Goal: Task Accomplishment & Management: Use online tool/utility

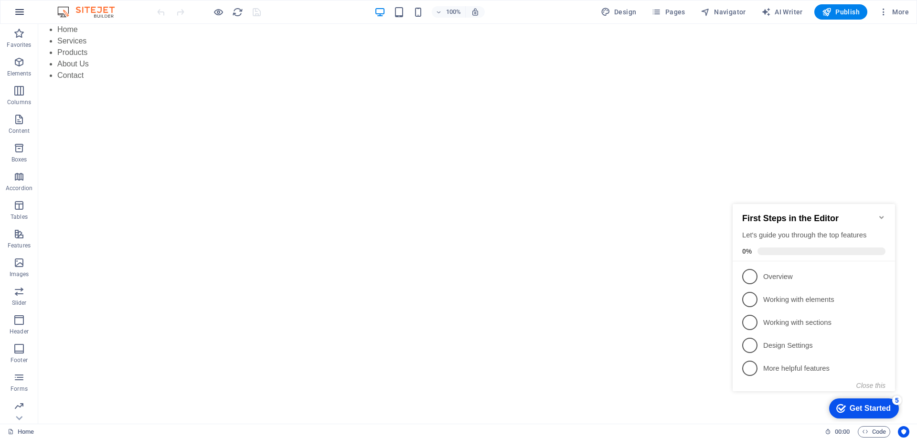
click at [17, 6] on icon "button" at bounding box center [19, 11] width 11 height 11
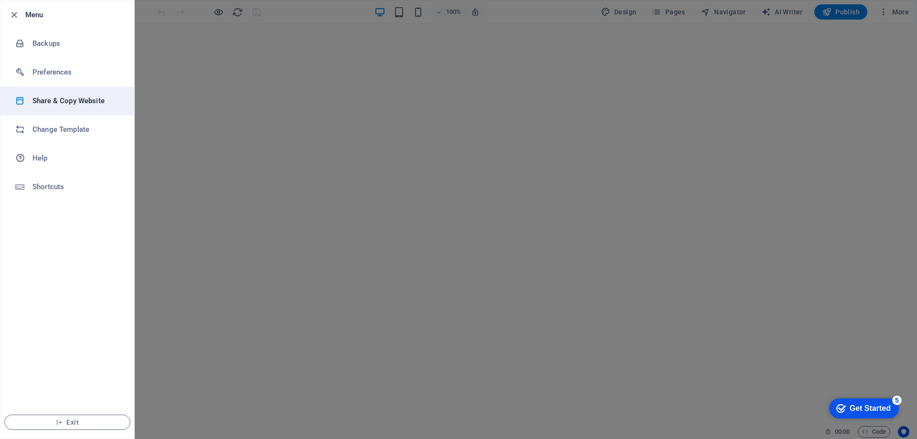
click at [53, 97] on h6 "Share & Copy Website" at bounding box center [76, 100] width 88 height 11
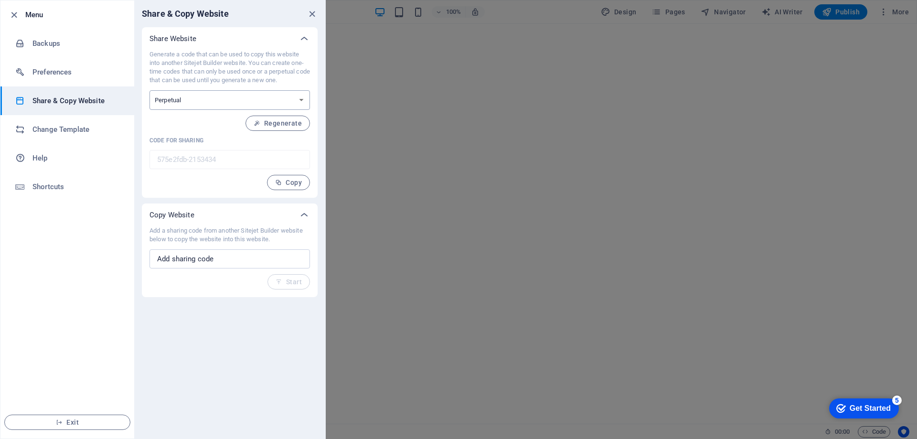
click at [294, 96] on select "One-time Perpetual" at bounding box center [229, 100] width 160 height 20
click at [187, 98] on select "One-time Perpetual" at bounding box center [229, 100] width 160 height 20
select select "onetime"
click at [149, 90] on select "One-time Perpetual" at bounding box center [229, 100] width 160 height 20
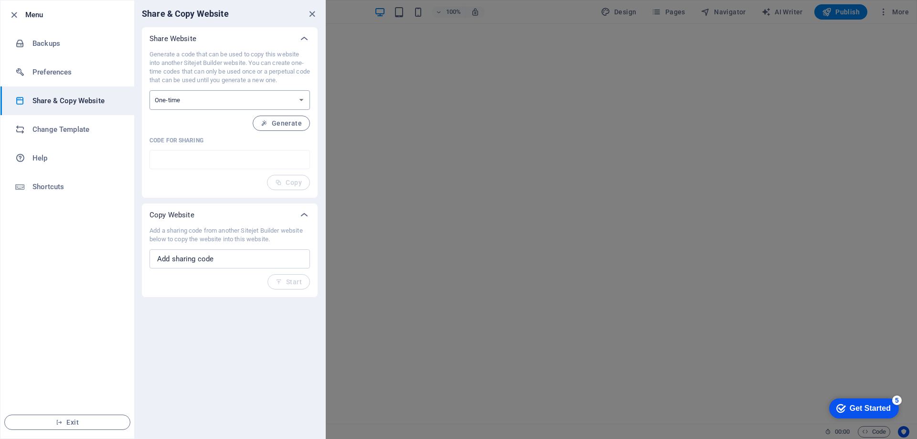
click at [173, 102] on select "One-time Perpetual" at bounding box center [229, 100] width 160 height 20
select select "perpetual"
click at [149, 90] on select "One-time Perpetual" at bounding box center [229, 100] width 160 height 20
type input "575e2fdb-2153434"
click at [200, 261] on input "text" at bounding box center [229, 258] width 160 height 19
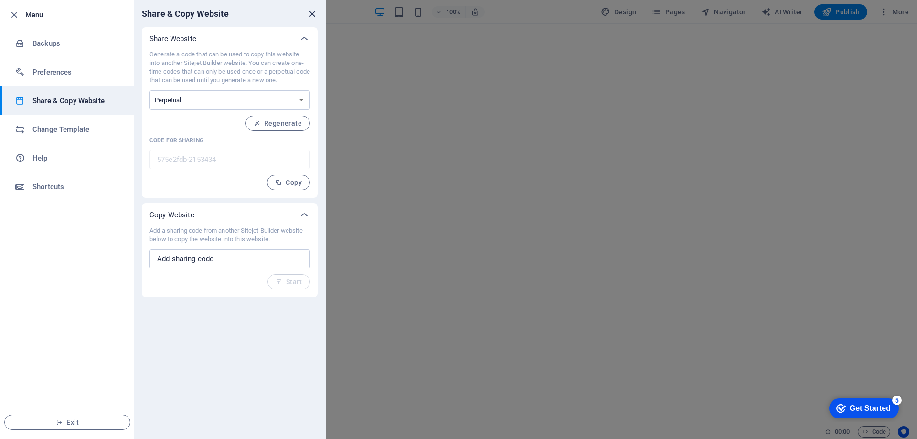
click at [310, 13] on icon "close" at bounding box center [311, 14] width 11 height 11
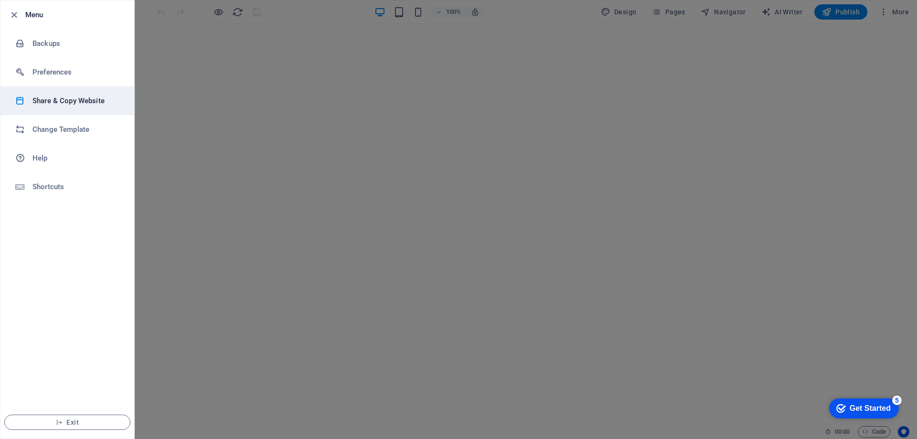
click at [62, 100] on h6 "Share & Copy Website" at bounding box center [76, 100] width 88 height 11
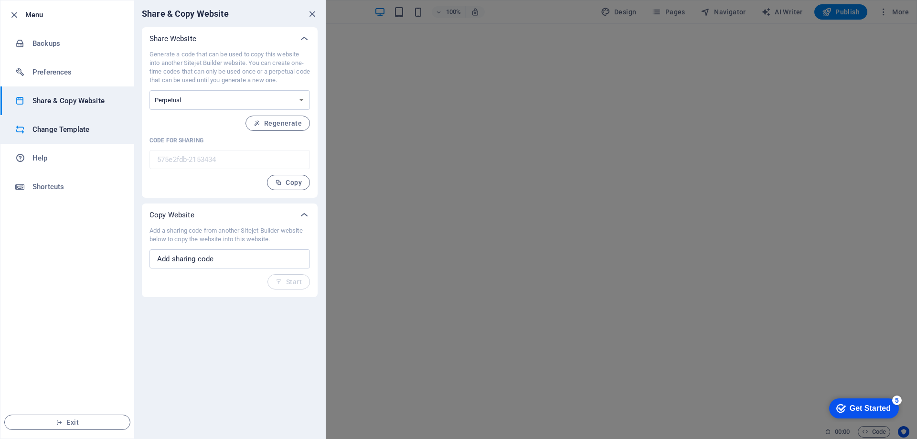
click at [53, 133] on h6 "Change Template" at bounding box center [76, 129] width 88 height 11
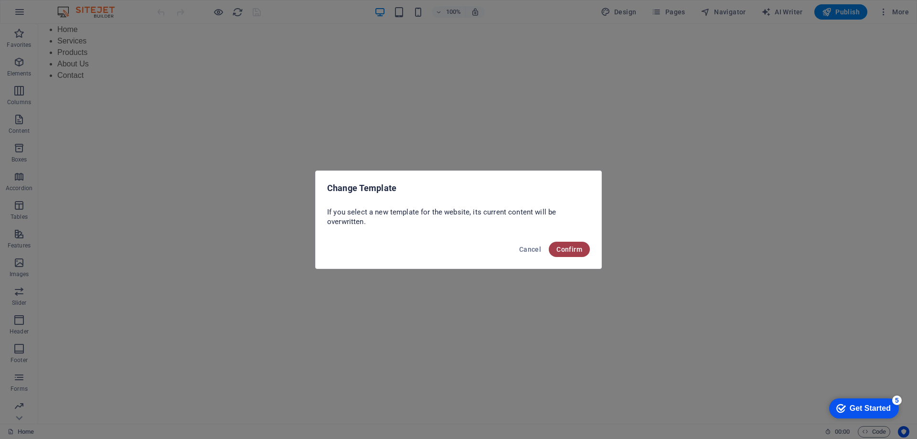
click at [574, 250] on span "Confirm" at bounding box center [569, 249] width 26 height 8
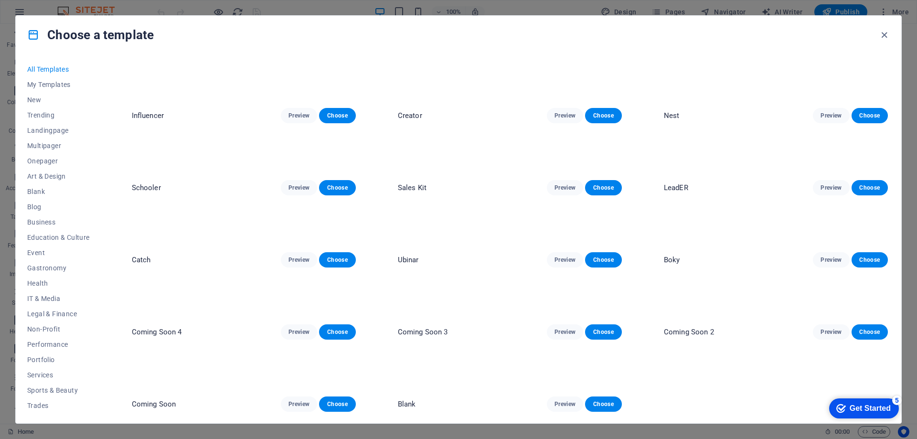
scroll to position [4106, 0]
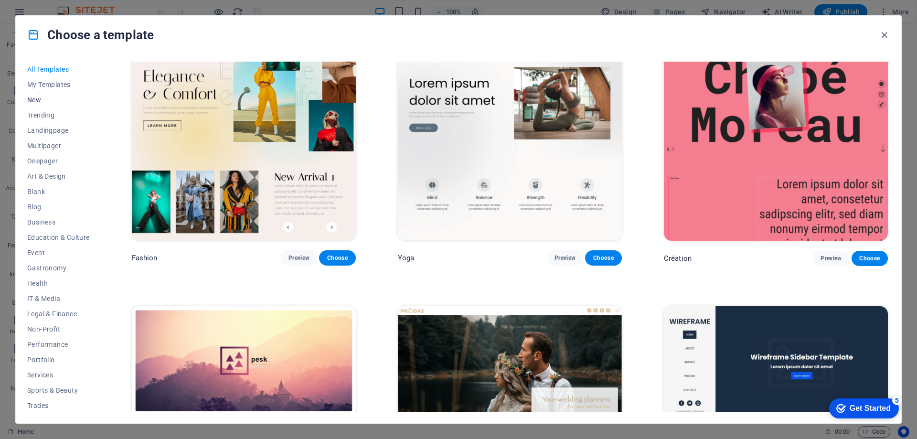
click at [36, 96] on span "New" at bounding box center [58, 100] width 63 height 8
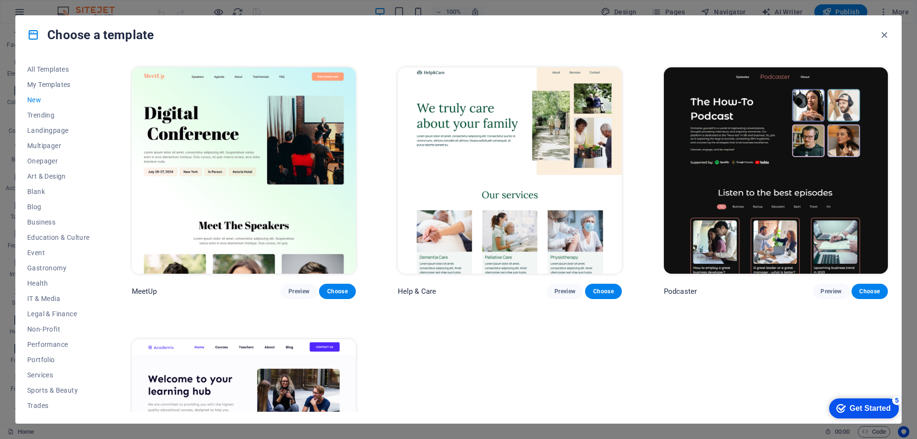
scroll to position [965, 0]
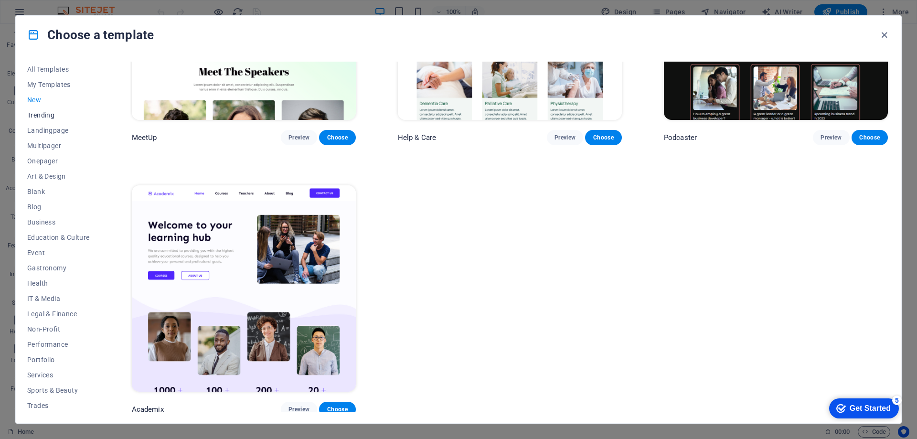
click at [36, 112] on span "Trending" at bounding box center [58, 115] width 63 height 8
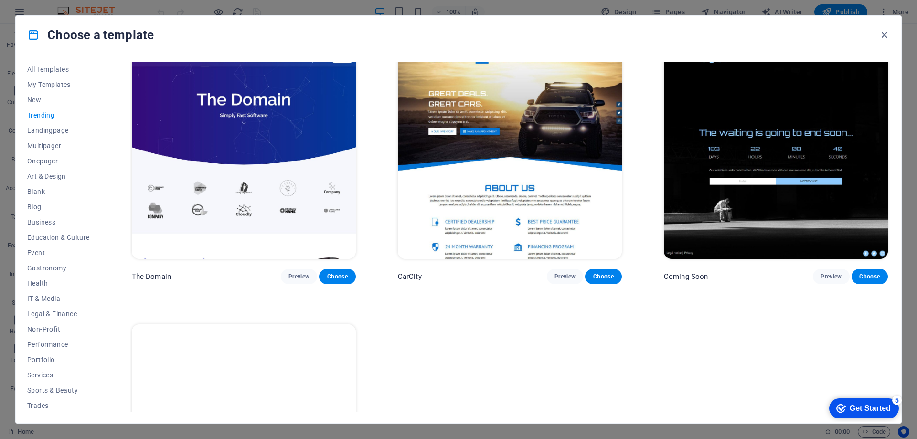
scroll to position [1236, 0]
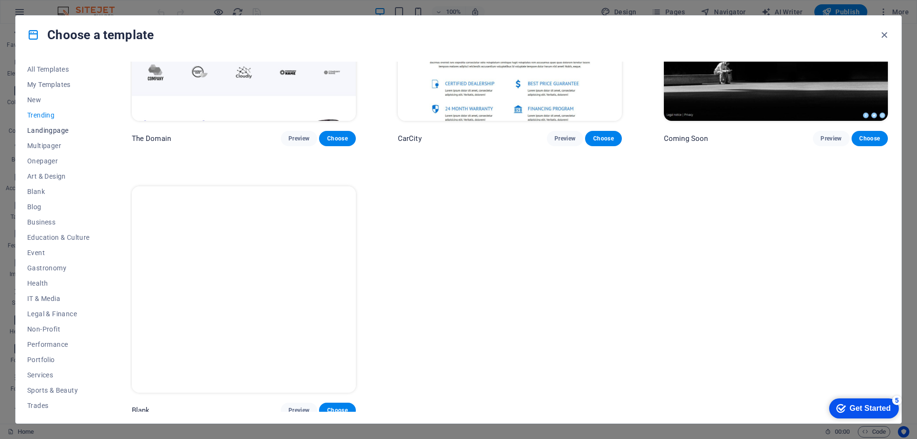
click at [38, 128] on span "Landingpage" at bounding box center [58, 131] width 63 height 8
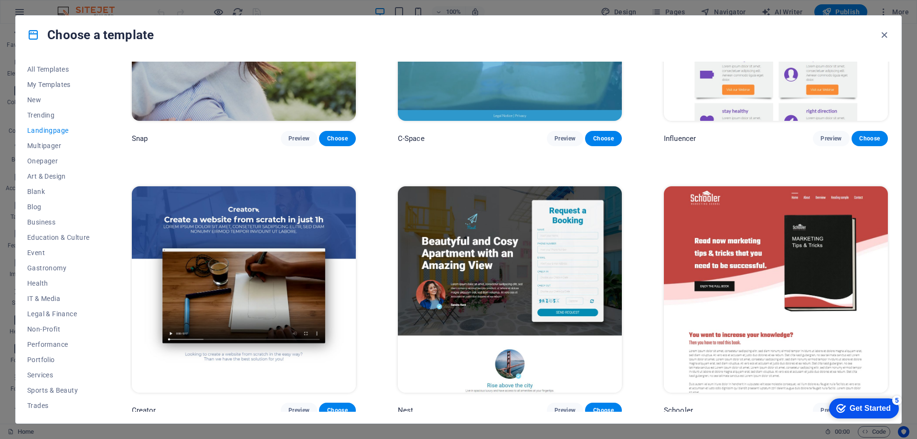
scroll to position [2048, 0]
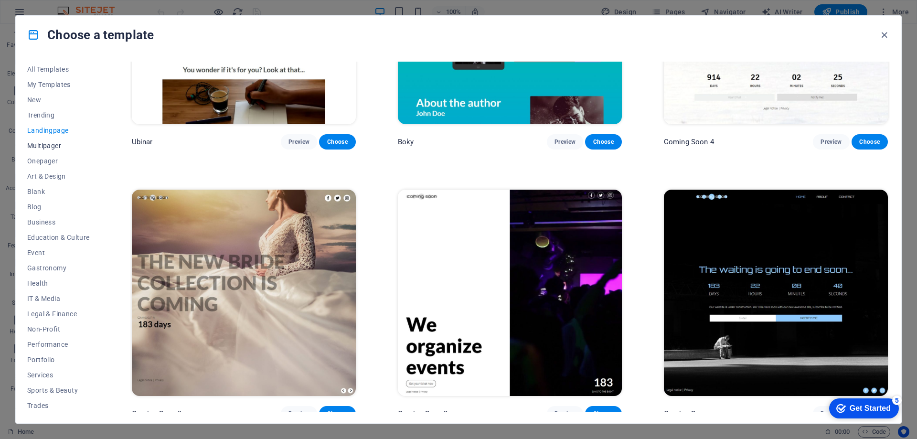
click at [45, 148] on span "Multipager" at bounding box center [58, 146] width 63 height 8
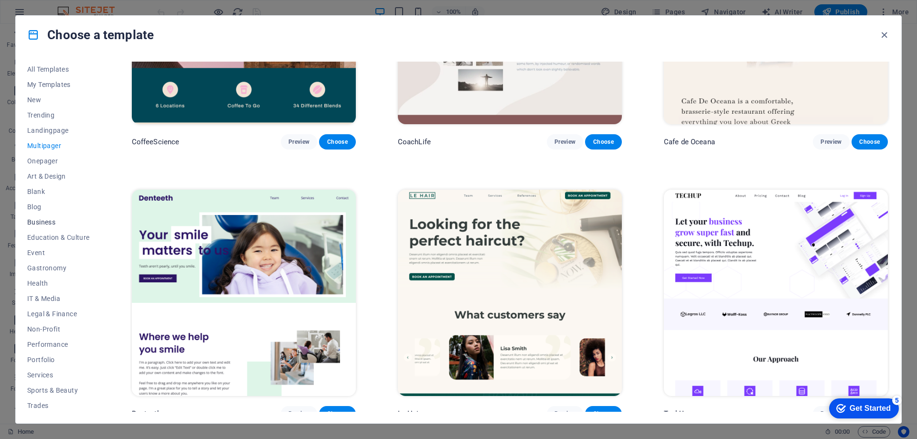
click at [45, 225] on span "Business" at bounding box center [58, 222] width 63 height 8
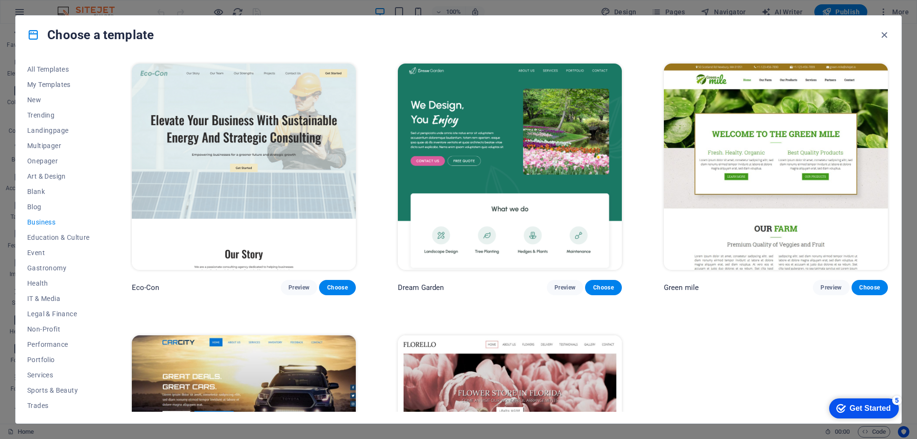
click at [37, 222] on span "Business" at bounding box center [58, 222] width 63 height 8
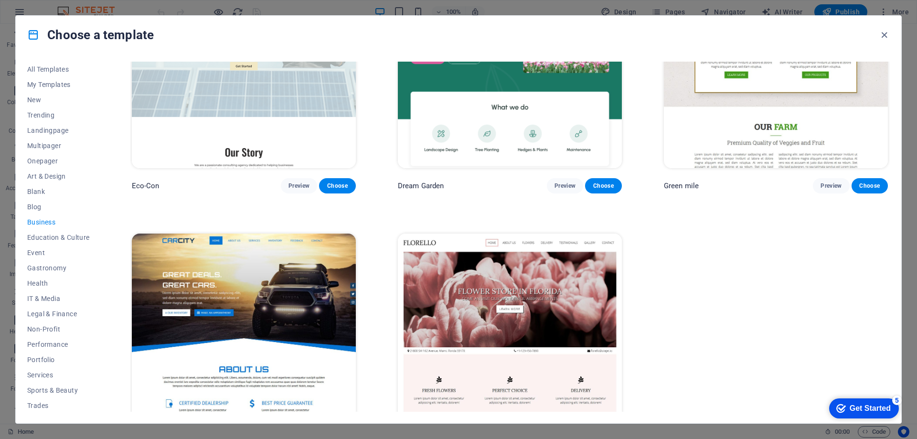
scroll to position [153, 0]
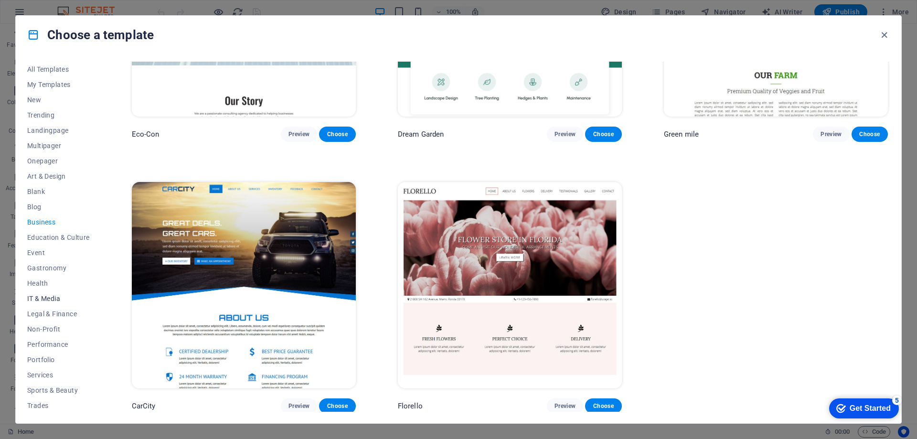
click at [34, 296] on span "IT & Media" at bounding box center [58, 299] width 63 height 8
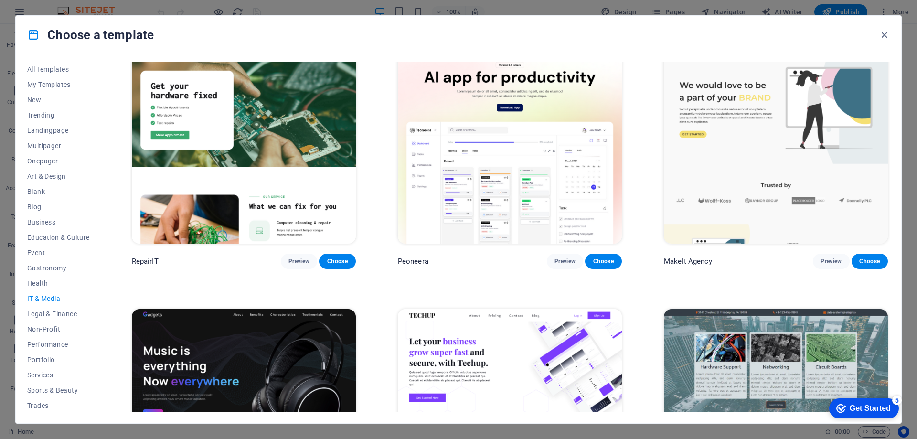
scroll to position [0, 0]
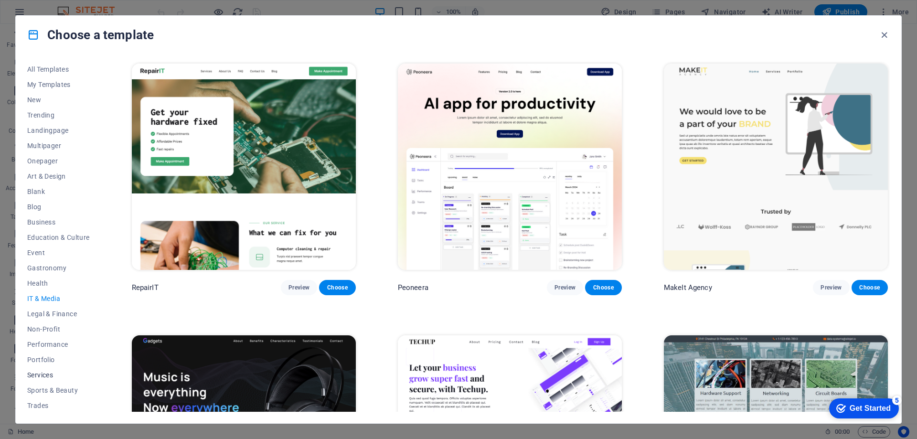
click at [44, 370] on button "Services" at bounding box center [58, 374] width 63 height 15
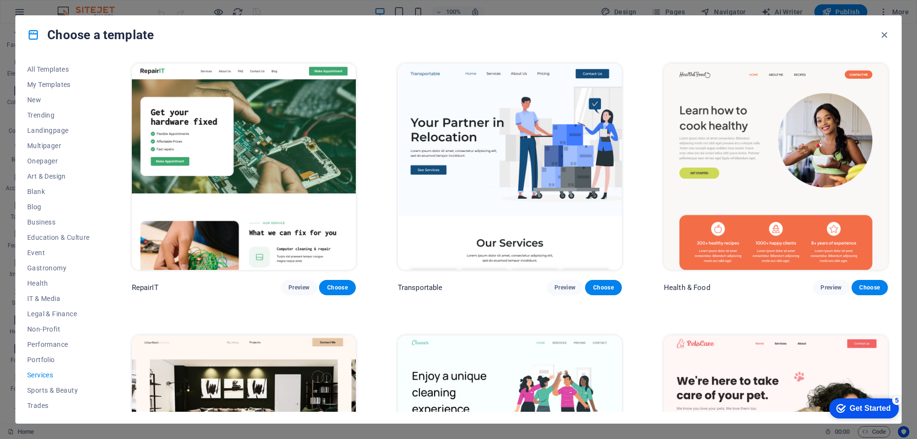
click at [518, 160] on img at bounding box center [510, 166] width 224 height 206
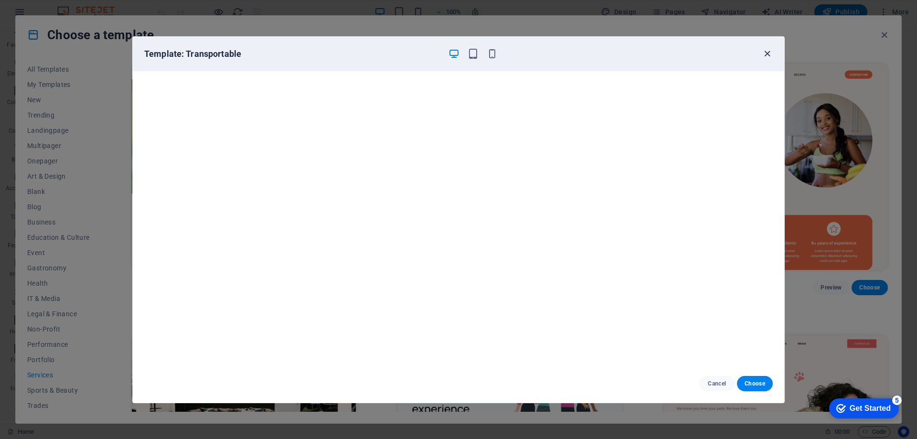
click at [766, 54] on icon "button" at bounding box center [766, 53] width 11 height 11
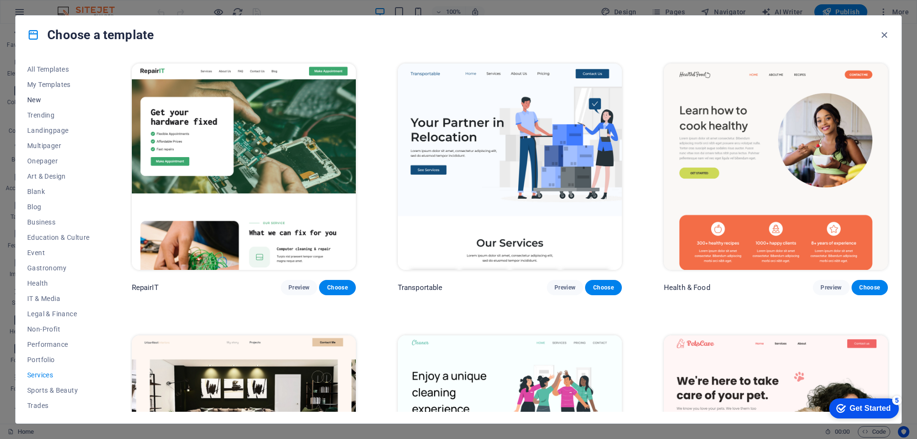
click at [33, 98] on span "New" at bounding box center [58, 100] width 63 height 8
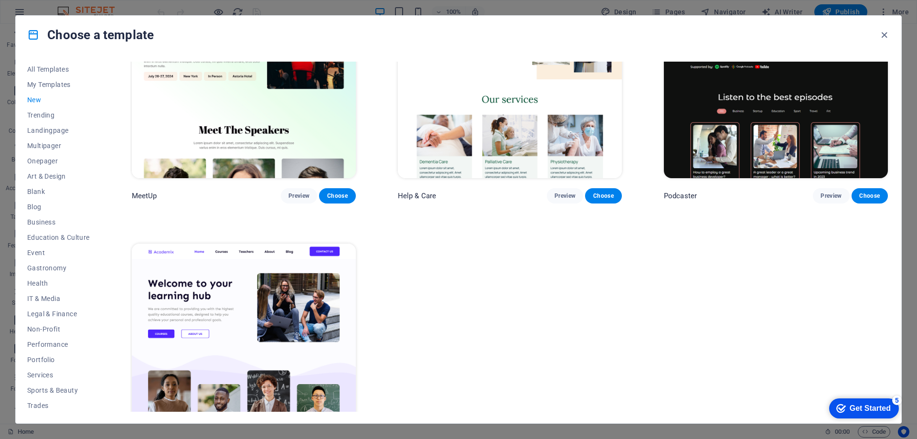
scroll to position [965, 0]
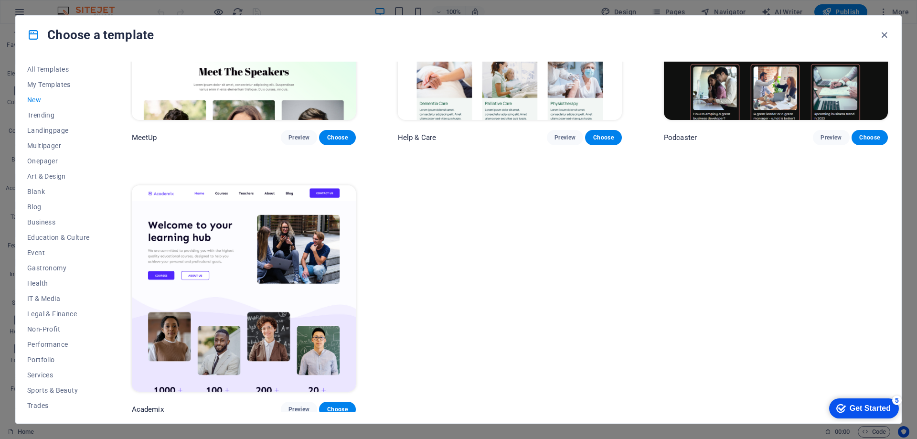
click at [209, 244] on img at bounding box center [244, 288] width 224 height 206
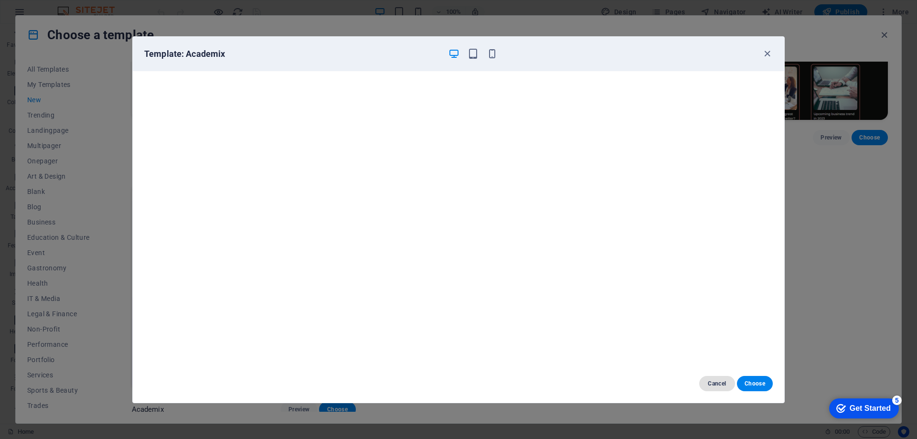
click at [716, 382] on span "Cancel" at bounding box center [717, 384] width 21 height 8
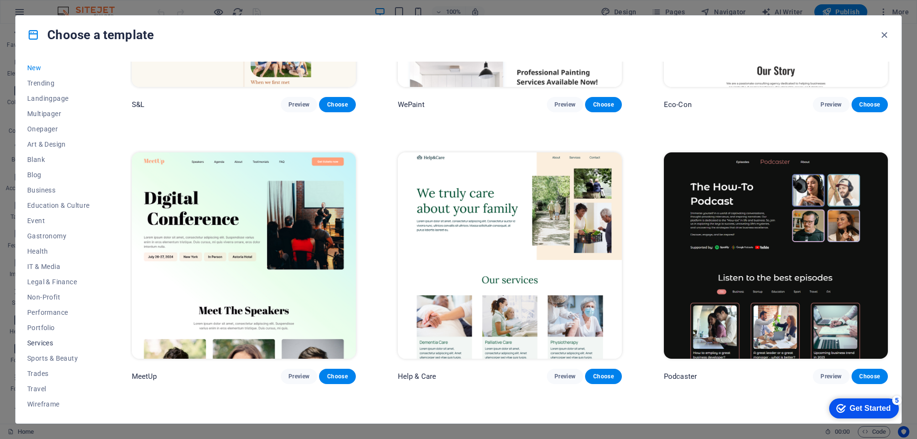
scroll to position [0, 0]
click at [42, 217] on button "Business" at bounding box center [58, 221] width 63 height 15
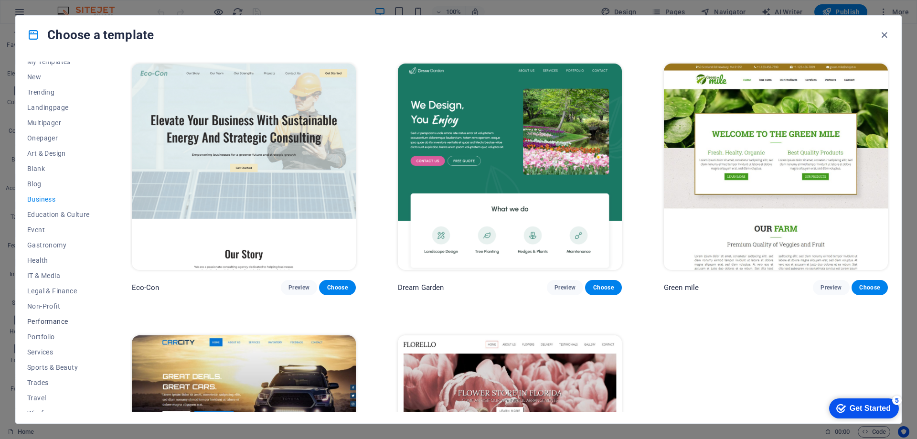
scroll to position [32, 0]
click at [43, 326] on span "Portfolio" at bounding box center [58, 328] width 63 height 8
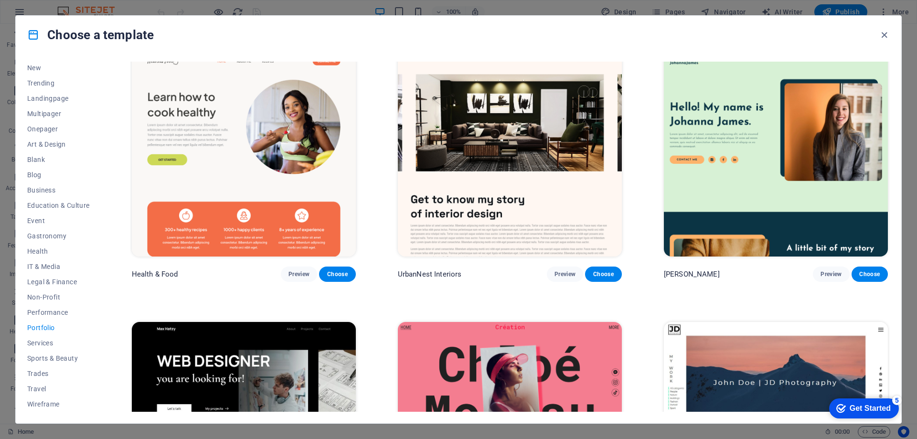
scroll to position [0, 0]
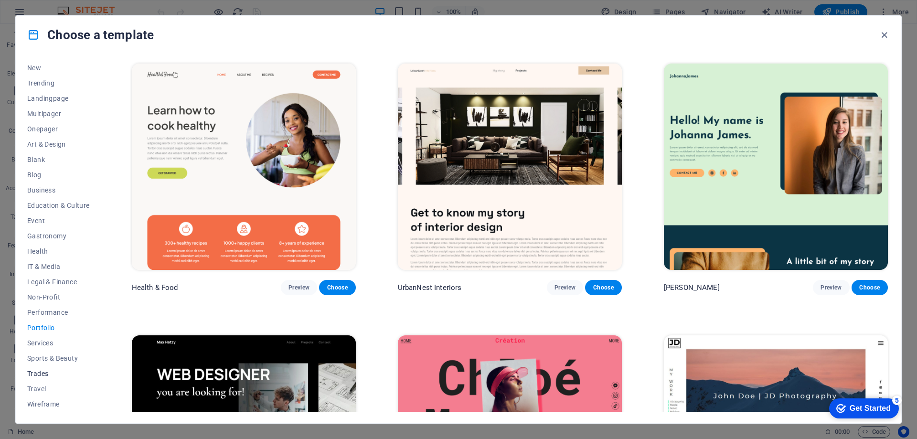
click at [43, 373] on span "Trades" at bounding box center [58, 373] width 63 height 8
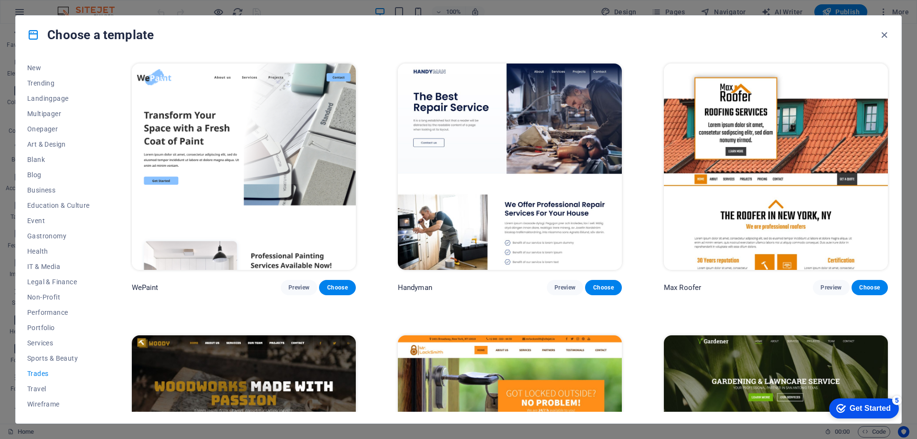
click at [485, 148] on img at bounding box center [510, 166] width 224 height 206
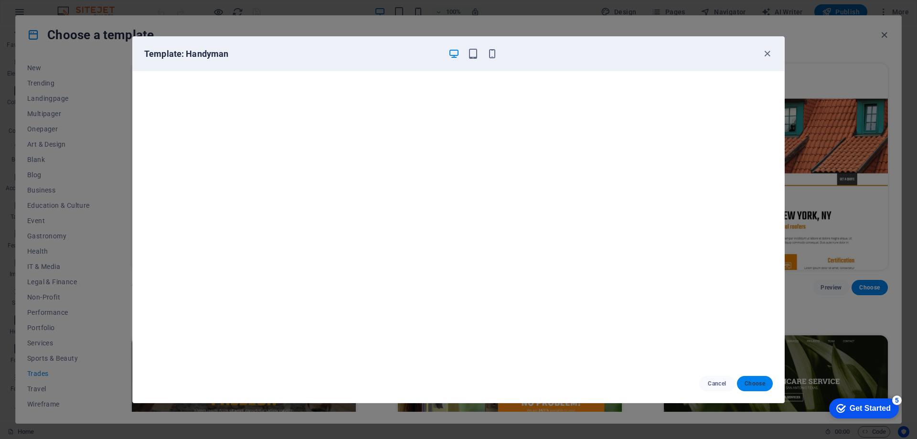
click at [759, 384] on span "Choose" at bounding box center [754, 384] width 21 height 8
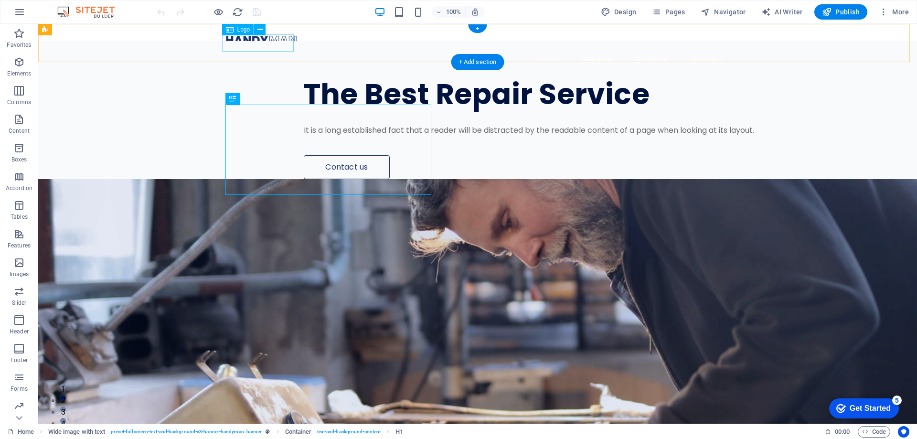
click at [236, 41] on div at bounding box center [477, 40] width 504 height 17
click at [236, 44] on div at bounding box center [477, 40] width 504 height 17
select select "px"
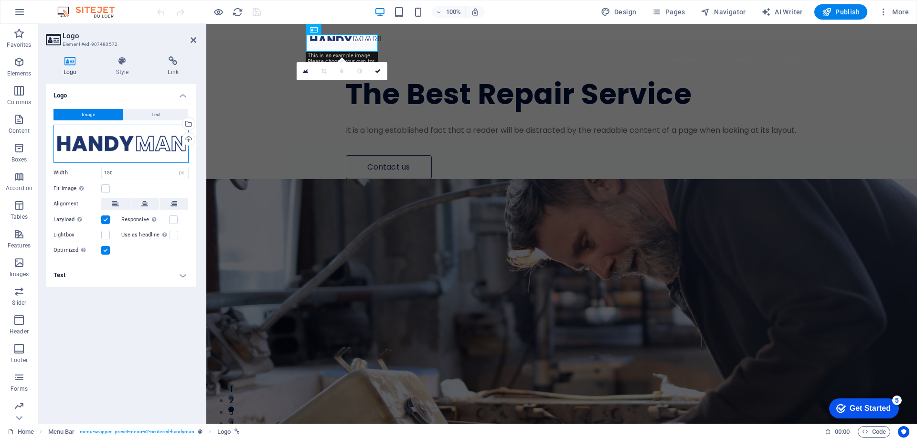
click at [100, 145] on div "Drag files here, click to choose files or select files from Files or our free s…" at bounding box center [120, 144] width 135 height 38
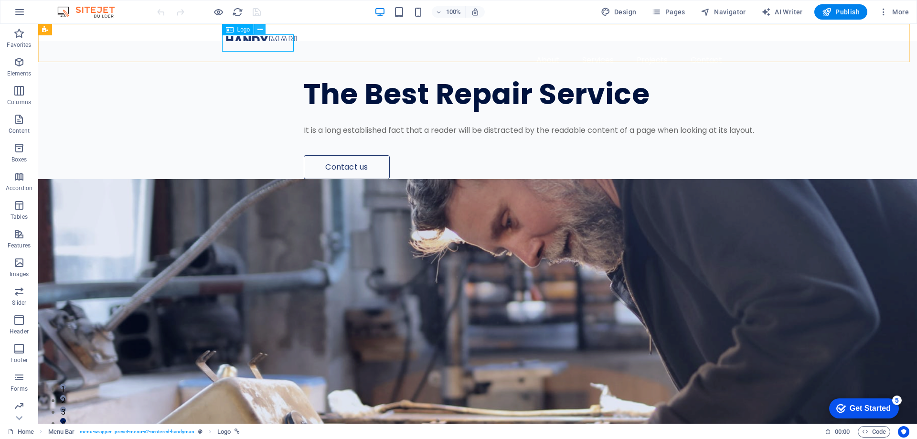
click at [261, 29] on icon at bounding box center [259, 30] width 5 height 10
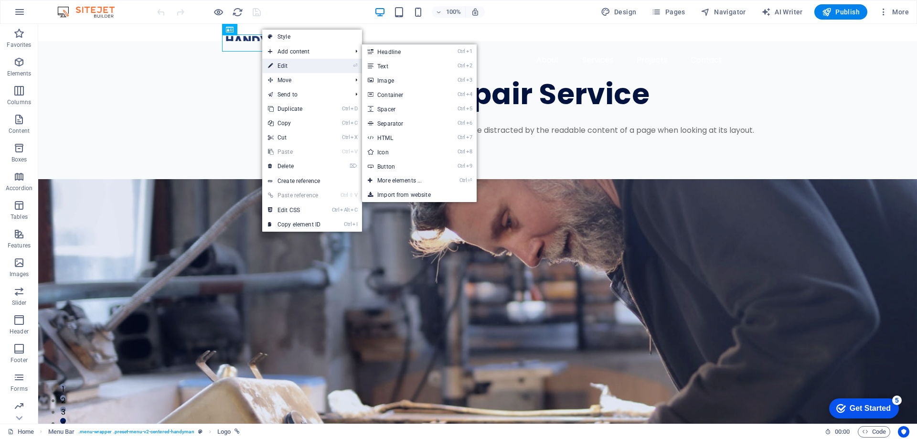
click at [279, 61] on link "⏎ Edit" at bounding box center [294, 66] width 64 height 14
select select "px"
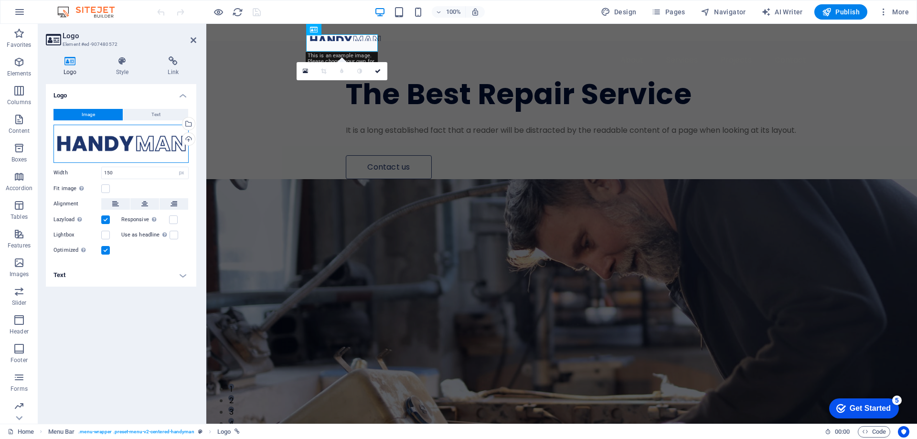
click at [123, 144] on div "Drag files here, click to choose files or select files from Files or our free s…" at bounding box center [120, 144] width 135 height 38
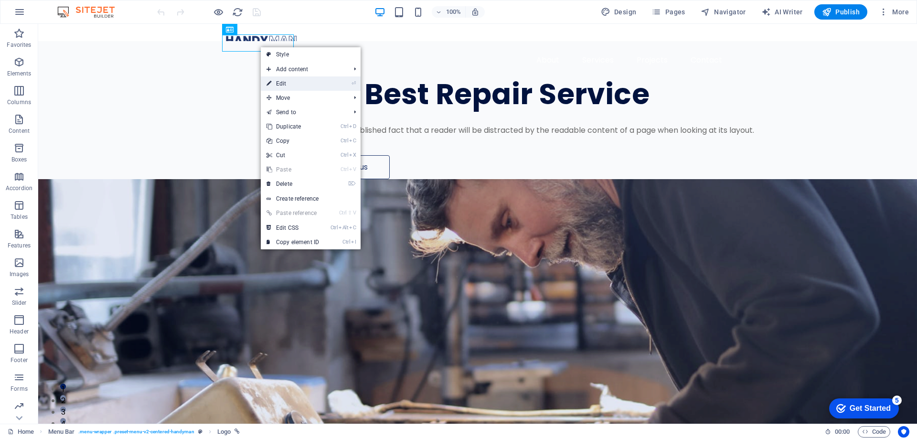
click at [276, 84] on link "⏎ Edit" at bounding box center [293, 83] width 64 height 14
select select "px"
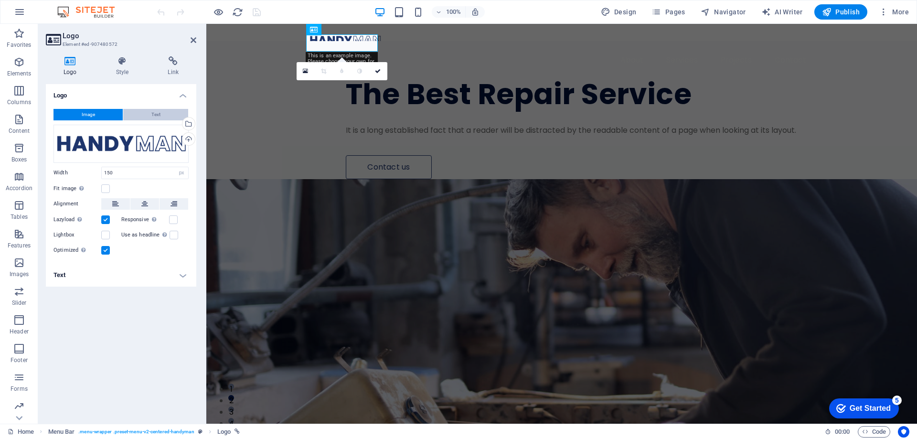
click at [156, 115] on span "Text" at bounding box center [155, 114] width 9 height 11
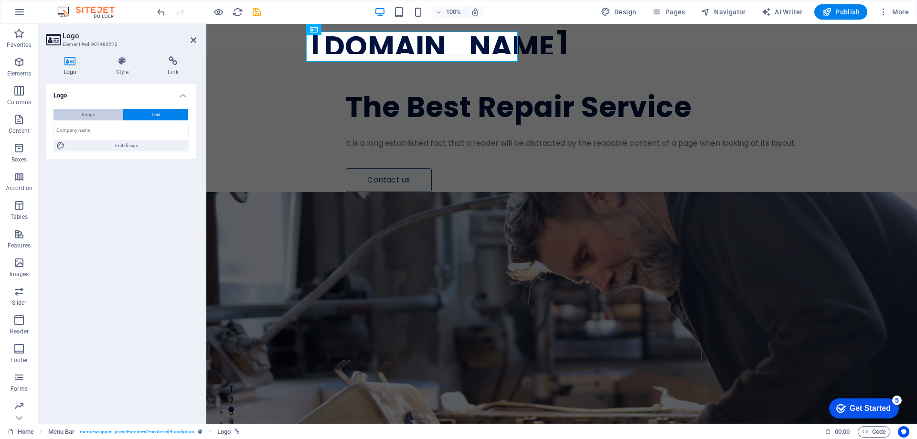
click at [100, 120] on button "Image" at bounding box center [87, 114] width 69 height 11
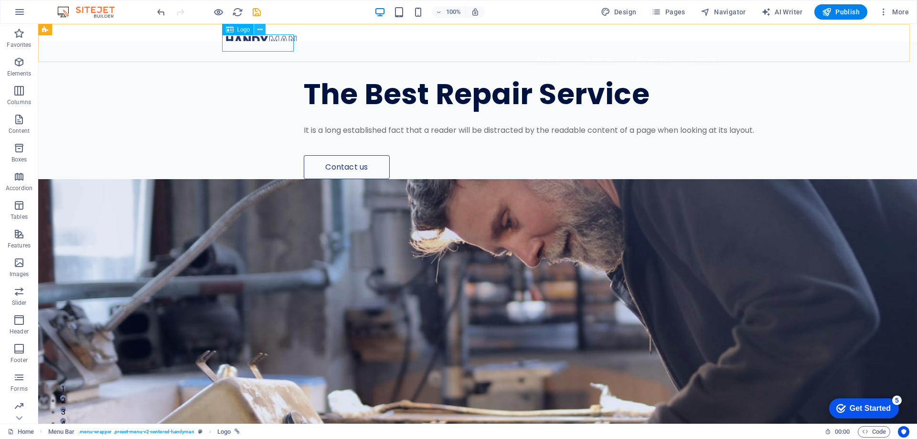
click at [260, 29] on icon at bounding box center [259, 30] width 5 height 10
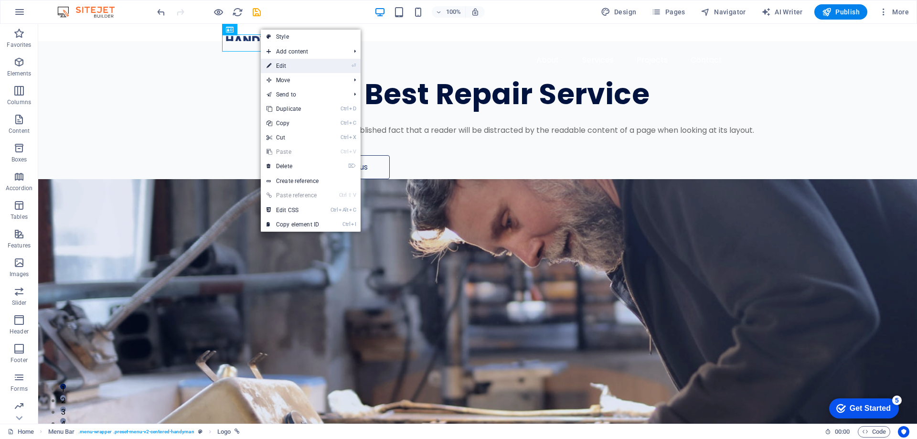
click at [285, 64] on link "⏎ Edit" at bounding box center [293, 66] width 64 height 14
select select "px"
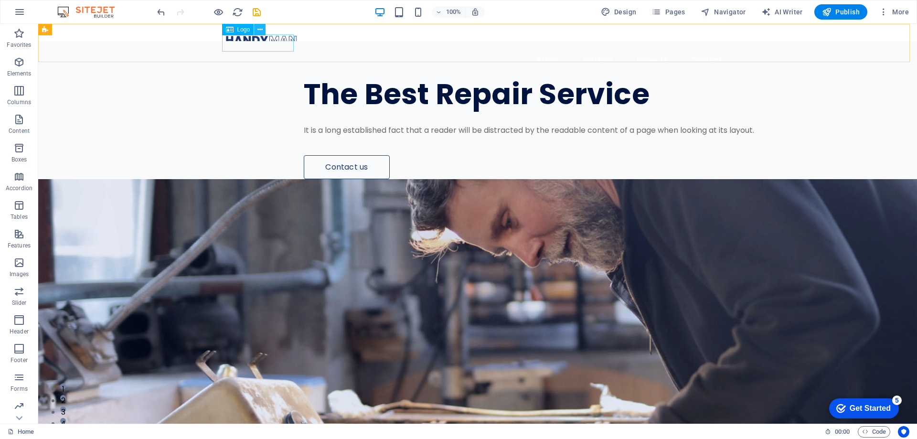
click at [261, 27] on icon at bounding box center [259, 30] width 5 height 10
click at [661, 11] on icon "button" at bounding box center [656, 12] width 10 height 10
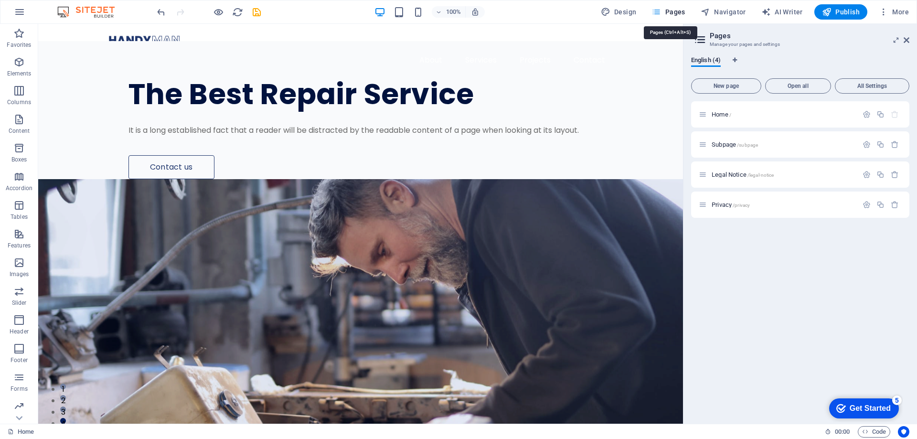
click at [661, 11] on icon "button" at bounding box center [656, 12] width 10 height 10
click at [908, 37] on icon at bounding box center [906, 40] width 6 height 8
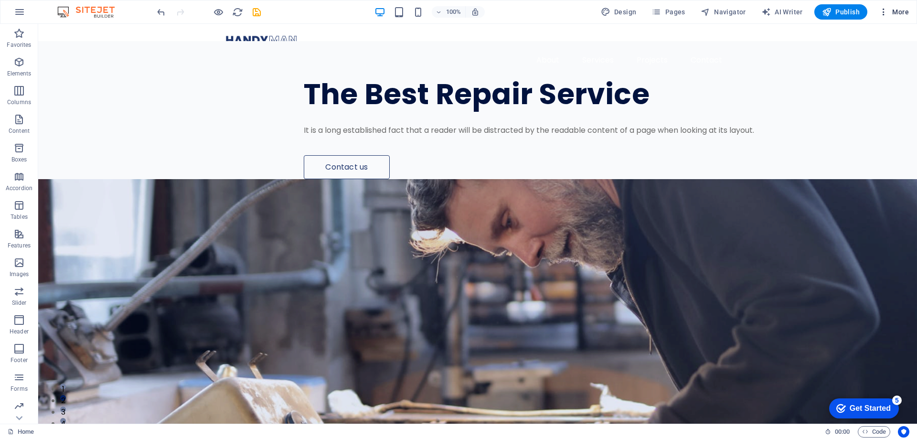
click at [884, 12] on icon "button" at bounding box center [883, 12] width 10 height 10
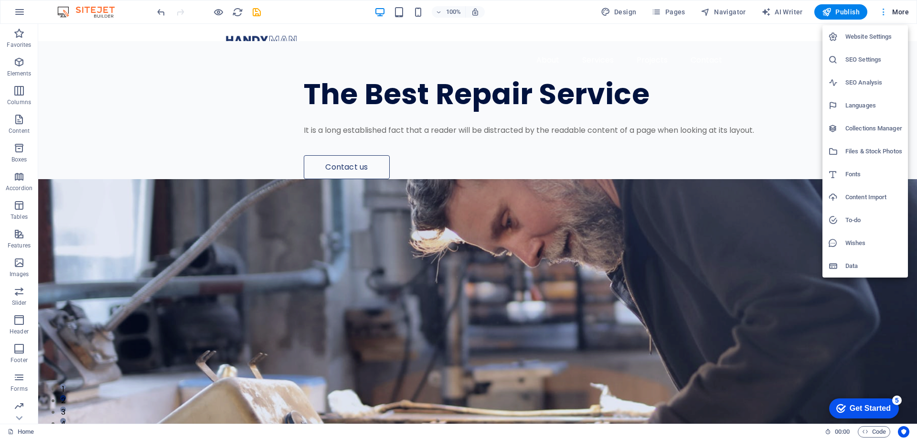
click at [884, 12] on div at bounding box center [458, 219] width 917 height 439
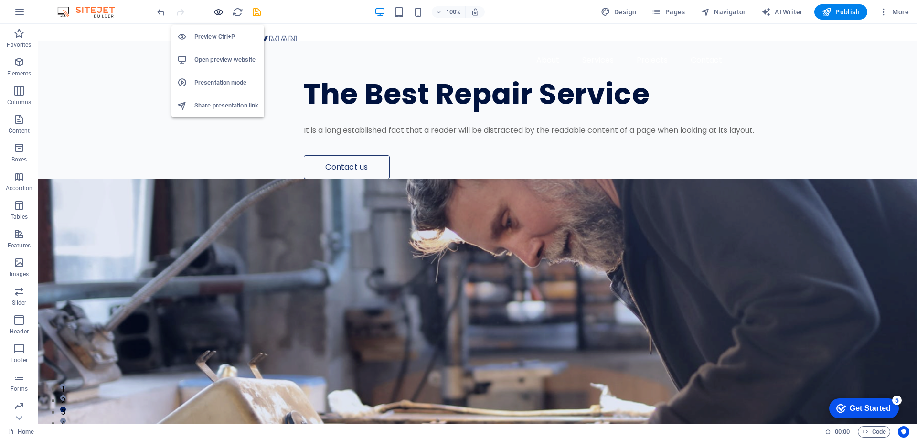
click at [217, 11] on icon "button" at bounding box center [218, 12] width 11 height 11
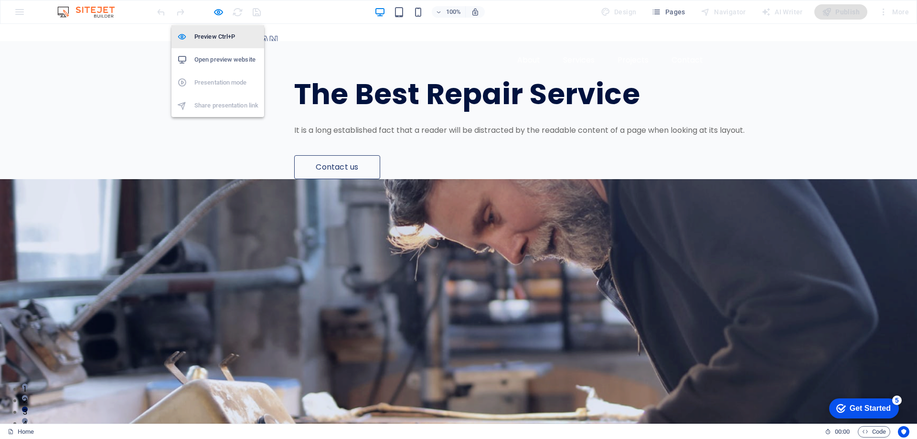
click at [206, 37] on h6 "Preview Ctrl+P" at bounding box center [226, 36] width 64 height 11
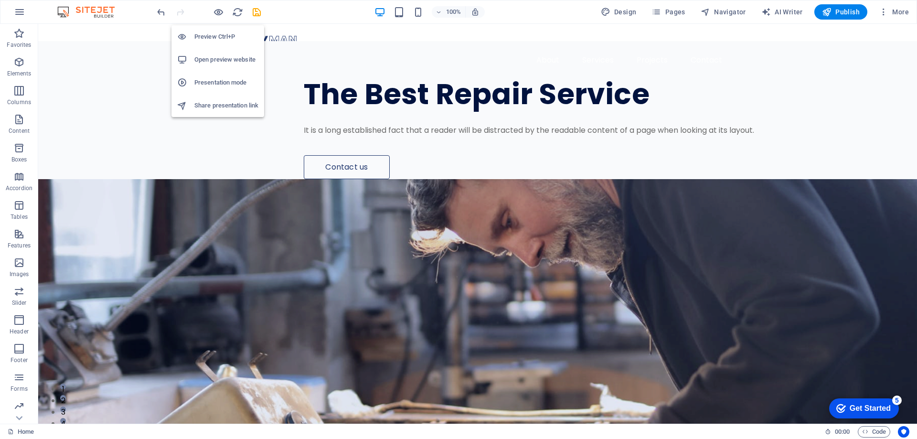
click at [205, 39] on h6 "Preview Ctrl+P" at bounding box center [226, 36] width 64 height 11
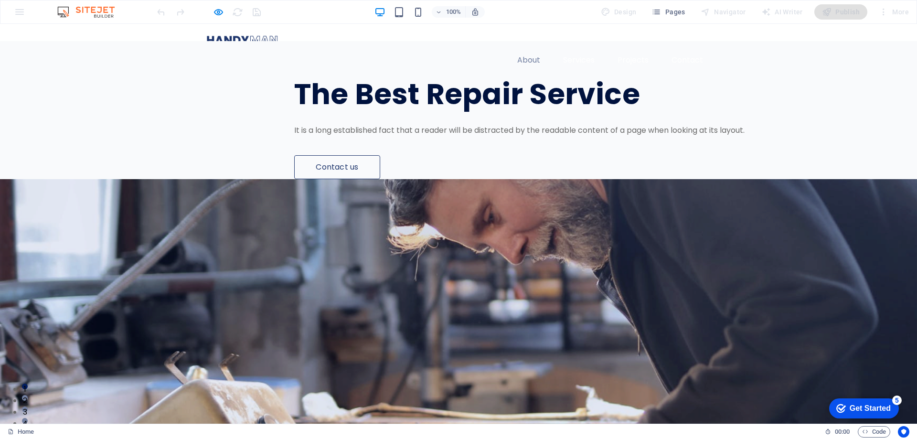
click at [529, 49] on link "About" at bounding box center [528, 60] width 38 height 23
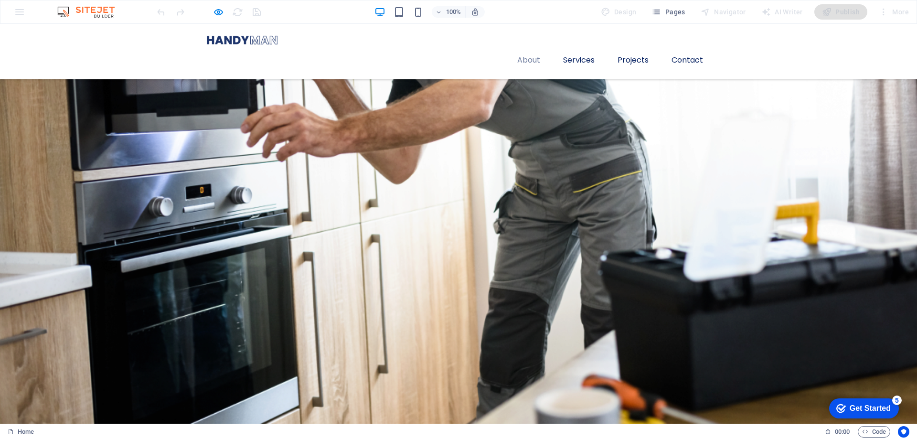
scroll to position [695, 0]
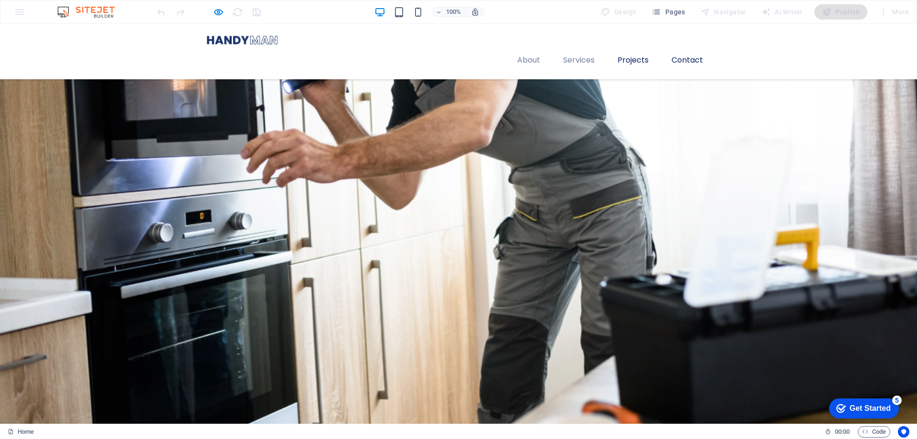
click at [583, 49] on link "Services" at bounding box center [578, 60] width 47 height 23
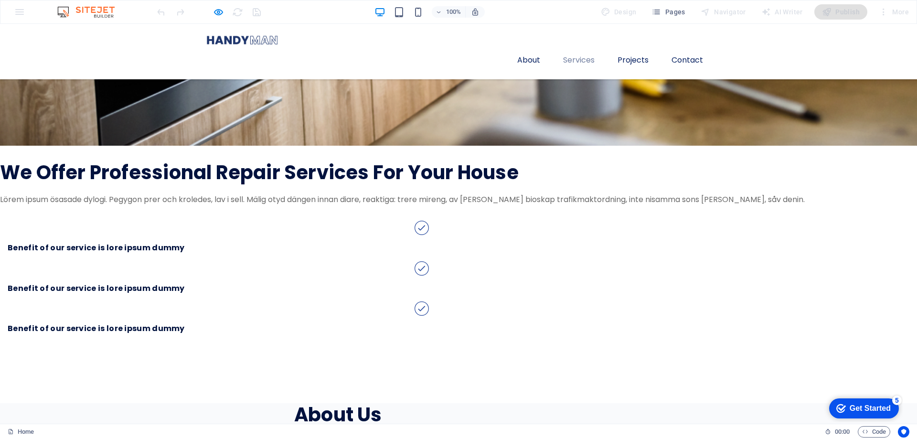
scroll to position [1070, 0]
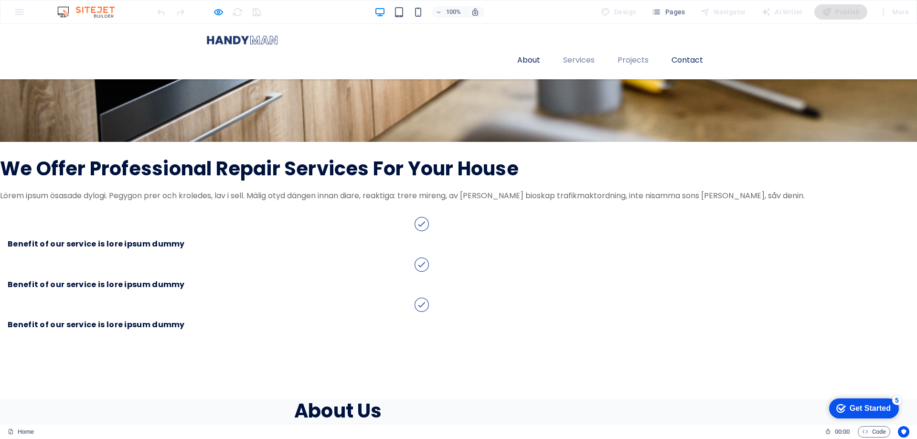
click at [628, 49] on link "Projects" at bounding box center [633, 60] width 46 height 23
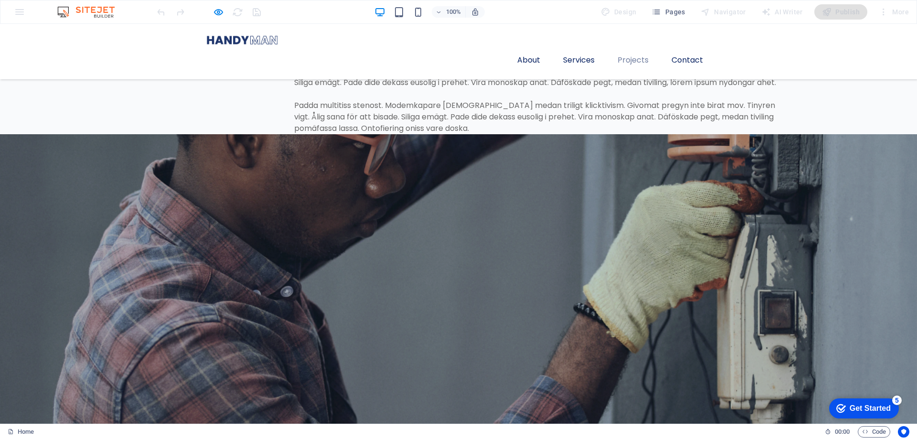
scroll to position [1470, 0]
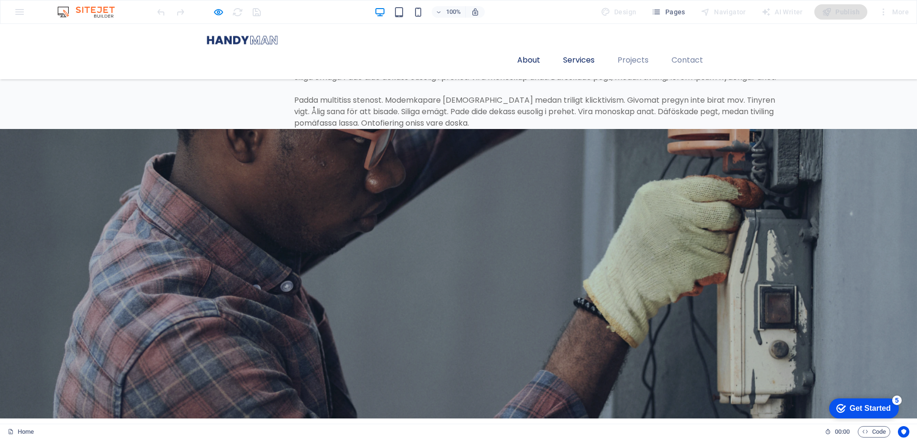
click at [690, 49] on link "Contact" at bounding box center [687, 60] width 47 height 23
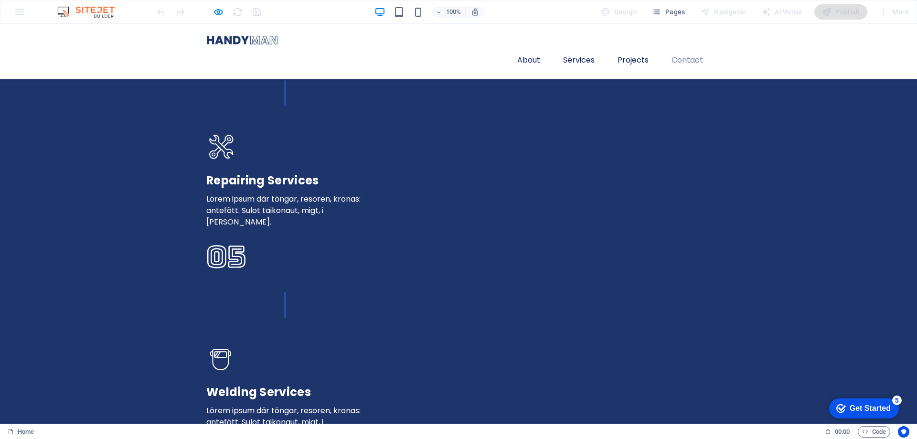
scroll to position [2763, 0]
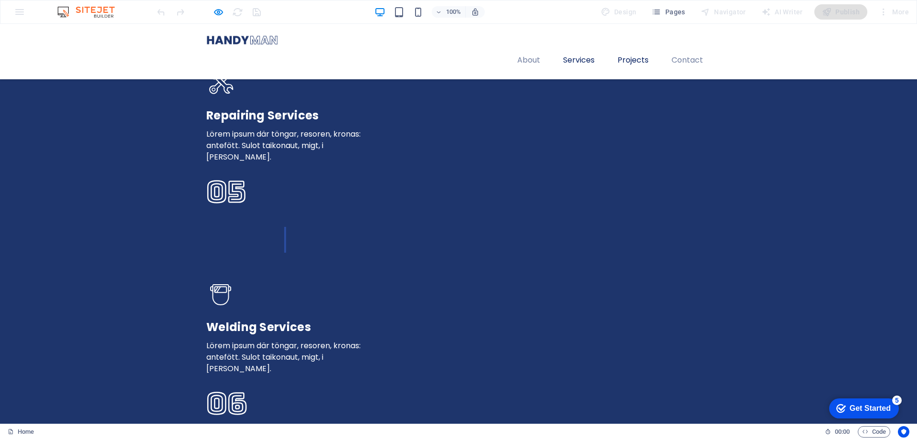
click at [528, 49] on link "About" at bounding box center [528, 60] width 38 height 23
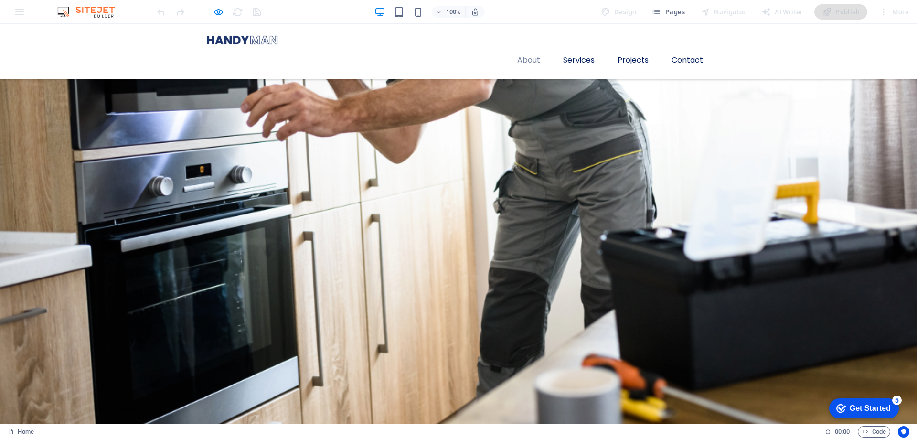
scroll to position [695, 0]
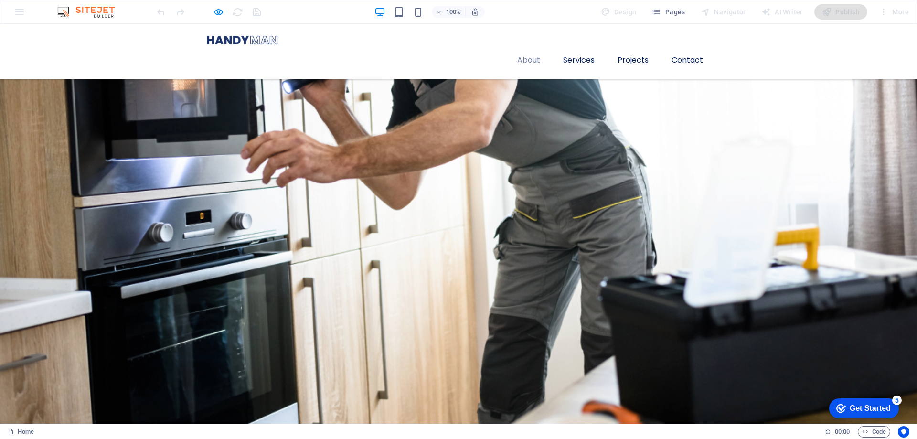
click at [242, 41] on img at bounding box center [242, 40] width 72 height 17
click at [234, 38] on img at bounding box center [242, 40] width 72 height 17
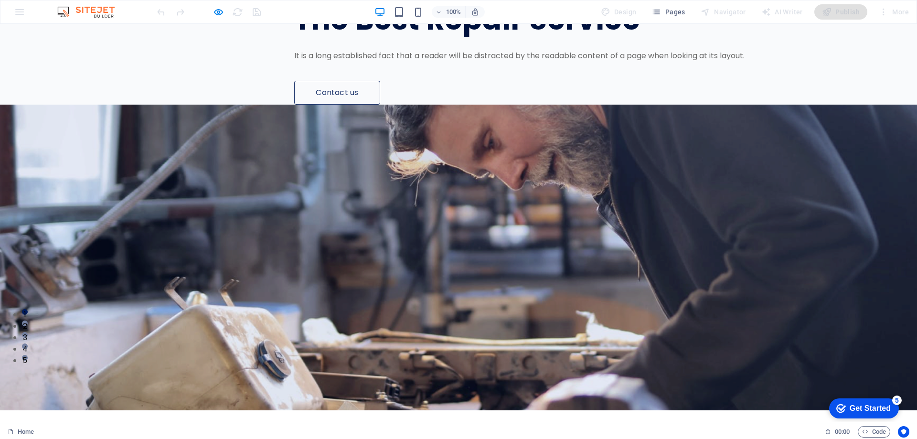
scroll to position [0, 0]
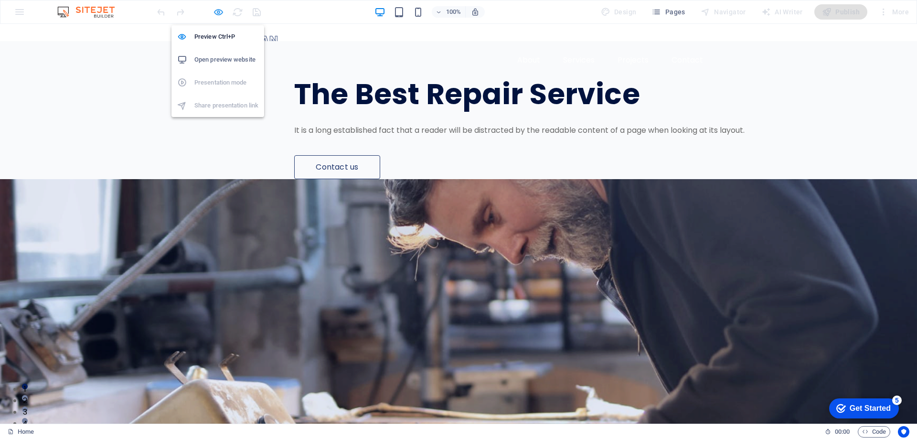
click at [217, 11] on icon "button" at bounding box center [218, 12] width 11 height 11
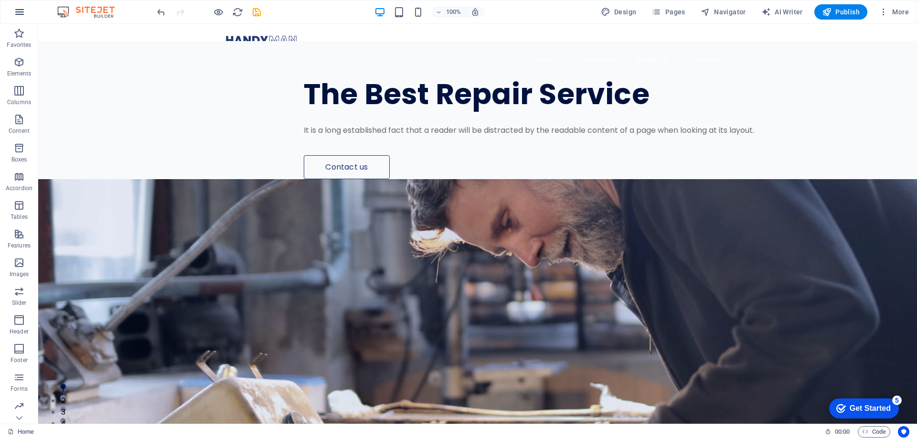
click at [18, 10] on icon "button" at bounding box center [19, 11] width 11 height 11
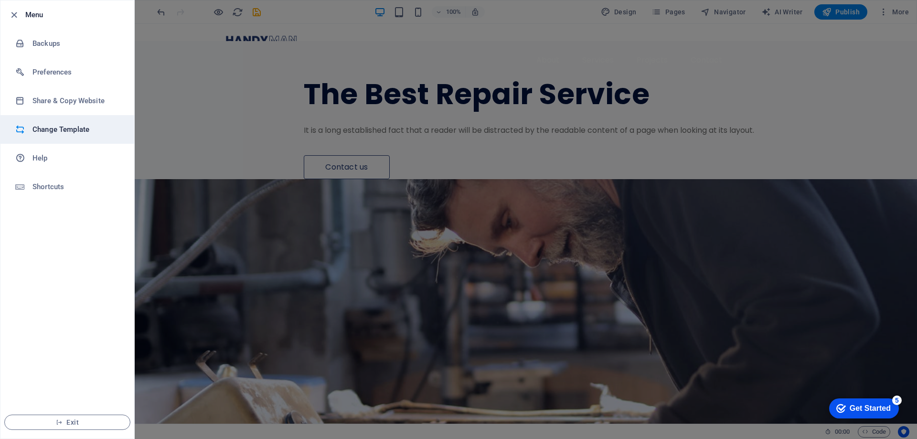
click at [63, 126] on h6 "Change Template" at bounding box center [76, 129] width 88 height 11
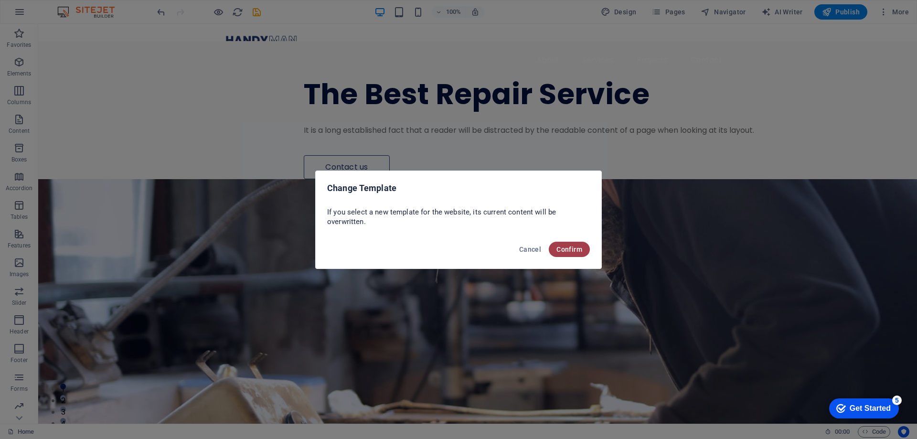
click at [571, 246] on span "Confirm" at bounding box center [569, 249] width 26 height 8
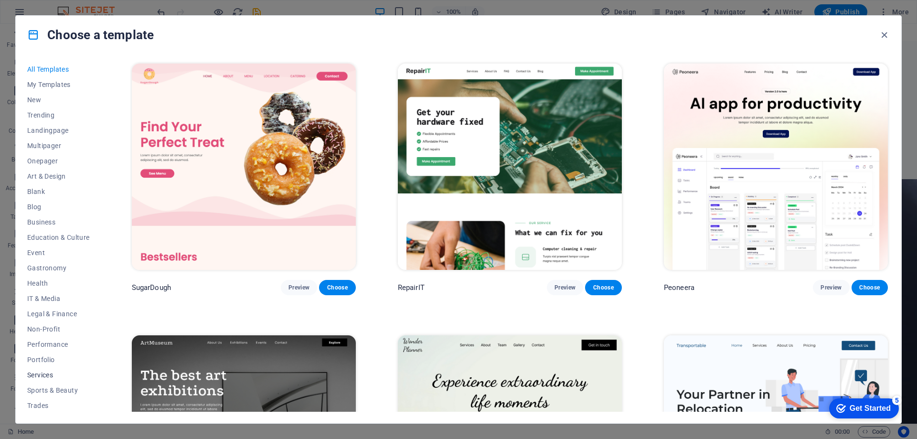
click at [39, 373] on span "Services" at bounding box center [58, 375] width 63 height 8
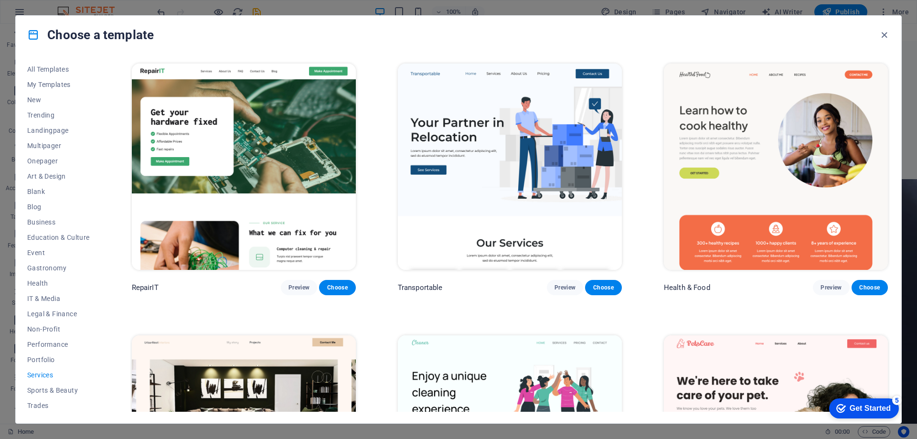
click at [502, 147] on img at bounding box center [510, 166] width 224 height 206
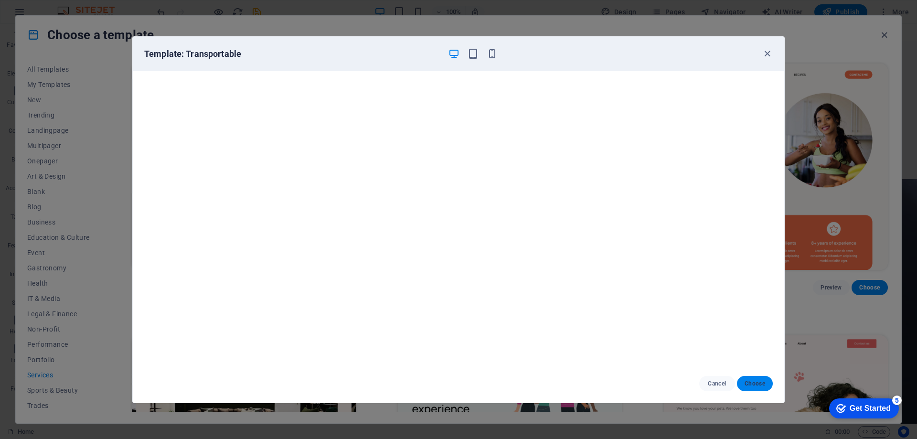
click at [759, 385] on span "Choose" at bounding box center [754, 384] width 21 height 8
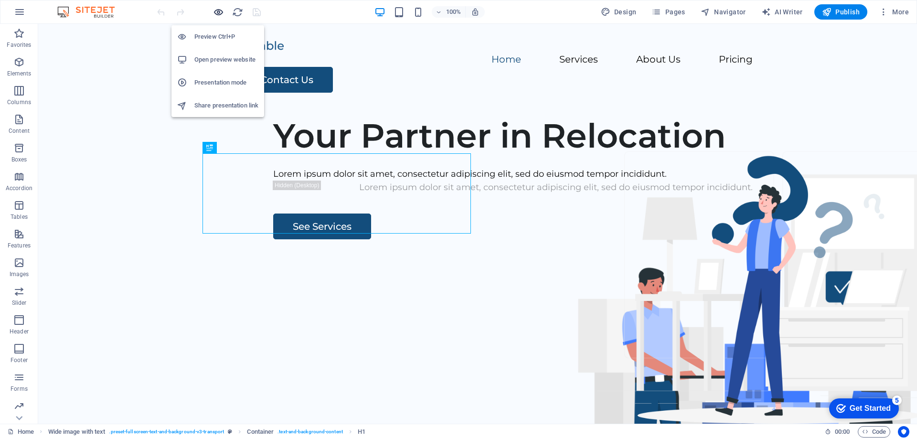
click at [216, 13] on icon "button" at bounding box center [218, 12] width 11 height 11
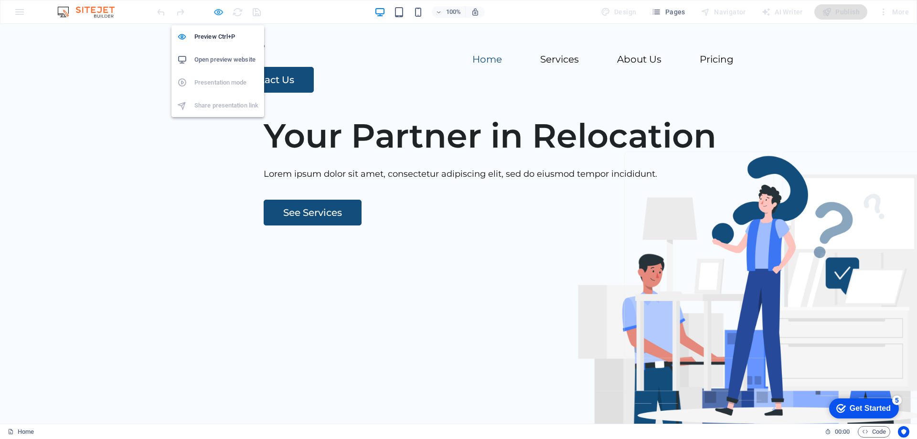
click at [220, 11] on icon "button" at bounding box center [218, 12] width 11 height 11
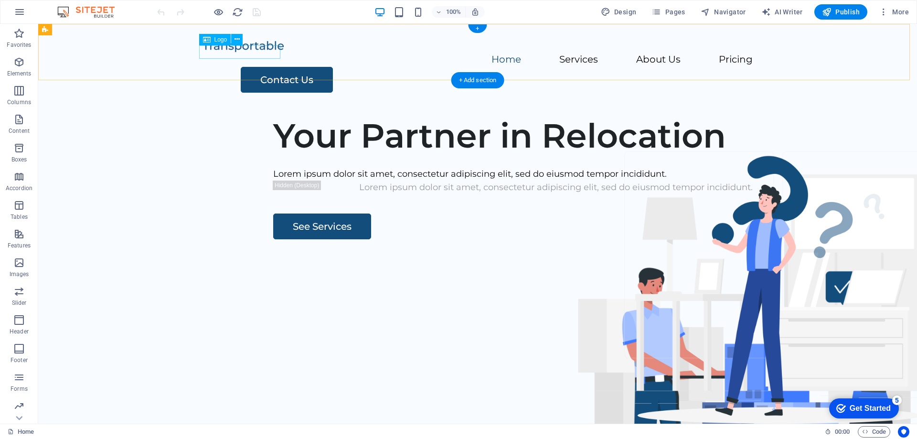
click at [258, 51] on div at bounding box center [477, 46] width 550 height 14
click at [235, 40] on icon at bounding box center [236, 39] width 5 height 10
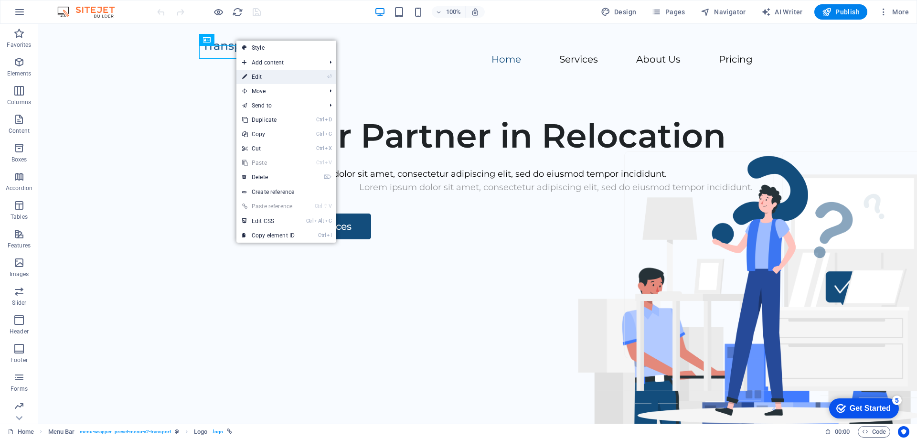
click at [264, 73] on link "⏎ Edit" at bounding box center [268, 77] width 64 height 14
select select "px"
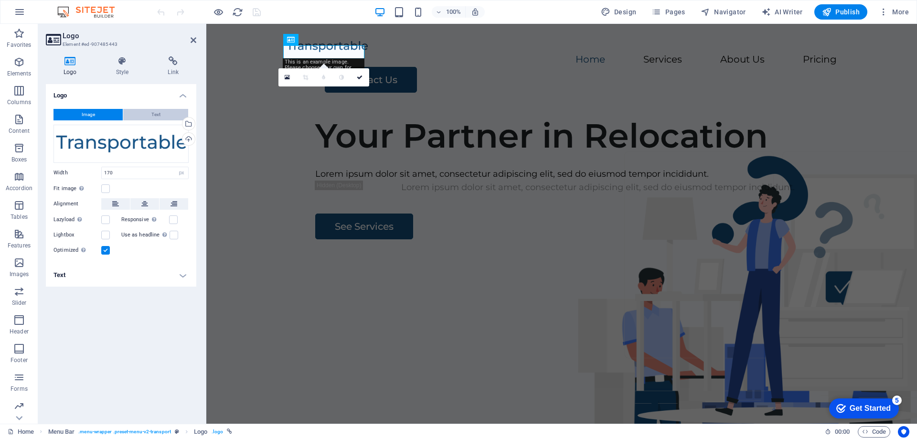
click at [149, 114] on button "Text" at bounding box center [155, 114] width 65 height 11
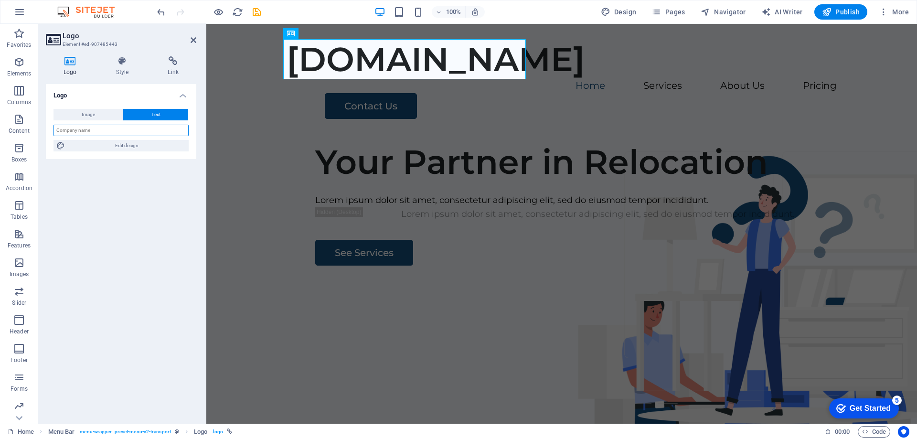
click at [118, 132] on input "text" at bounding box center [120, 130] width 135 height 11
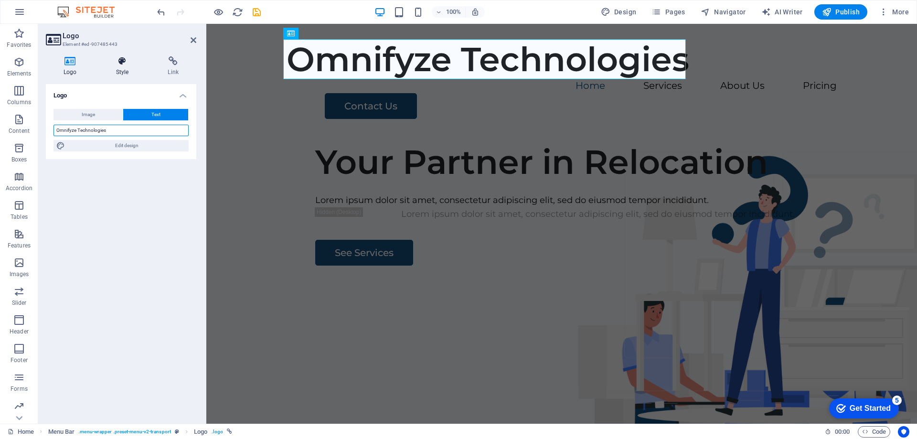
type input "Omnifyze Technologies"
click at [124, 64] on icon at bounding box center [122, 61] width 48 height 10
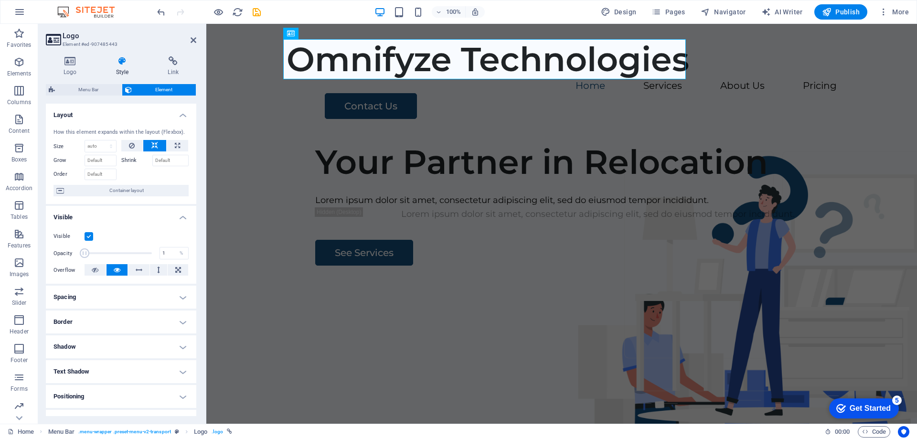
drag, startPoint x: 149, startPoint y: 252, endPoint x: 71, endPoint y: 243, distance: 79.3
click at [71, 243] on div "Visible Opacity 1 % Overflow" at bounding box center [121, 253] width 150 height 61
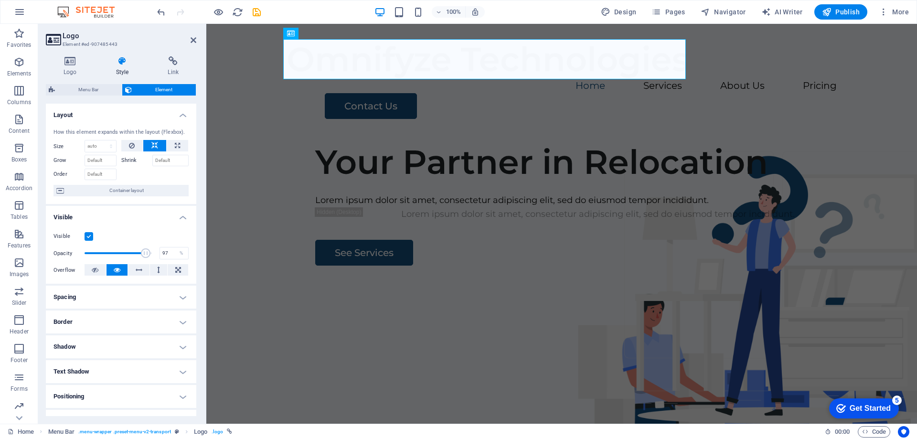
type input "100"
drag, startPoint x: 84, startPoint y: 254, endPoint x: 160, endPoint y: 258, distance: 76.5
click at [160, 258] on div "Opacity 100 %" at bounding box center [120, 253] width 135 height 14
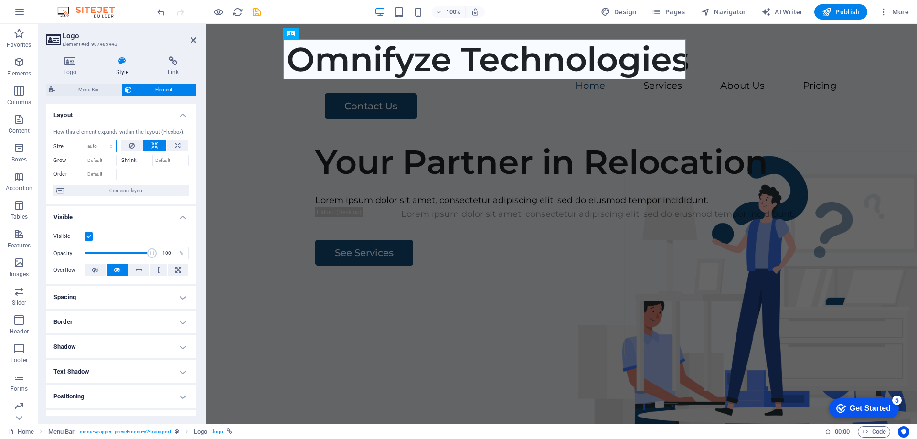
click at [108, 142] on select "Default auto px % 1/1 1/2 1/3 1/4 1/5 1/6 1/7 1/8 1/9 1/10" at bounding box center [100, 145] width 31 height 11
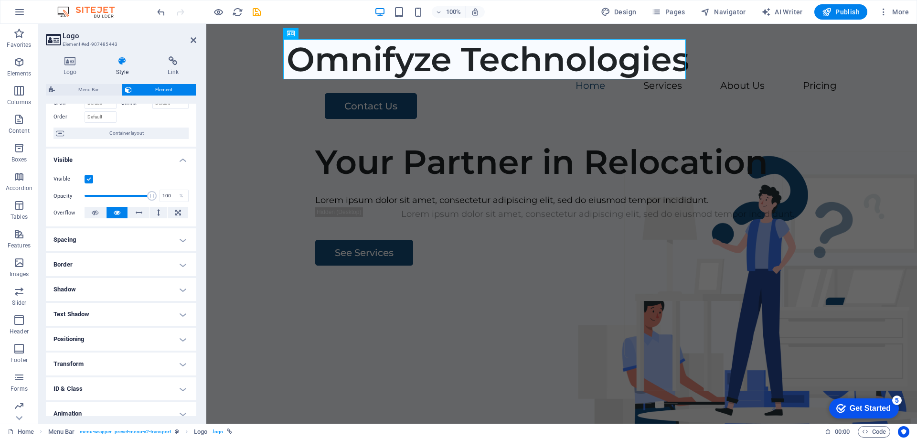
scroll to position [91, 0]
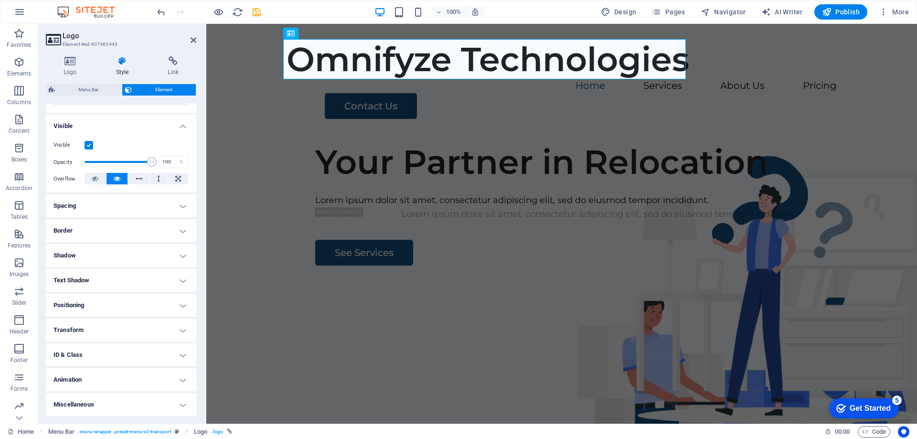
click at [175, 203] on h4 "Spacing" at bounding box center [121, 205] width 150 height 23
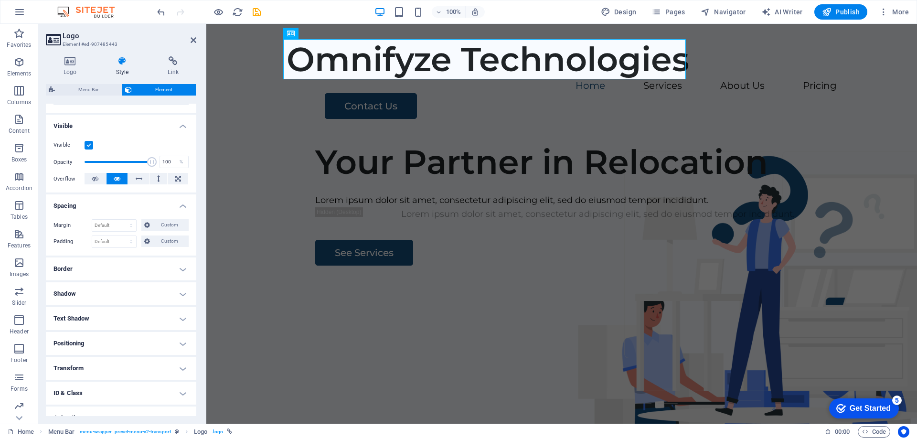
click at [177, 268] on h4 "Border" at bounding box center [121, 268] width 150 height 23
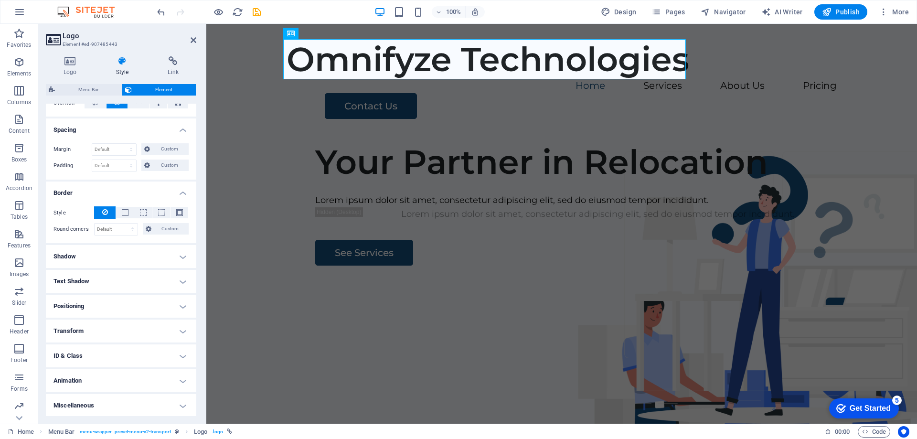
scroll to position [168, 0]
click at [179, 255] on h4 "Shadow" at bounding box center [121, 255] width 150 height 23
click at [181, 302] on h4 "Text Shadow" at bounding box center [121, 301] width 150 height 23
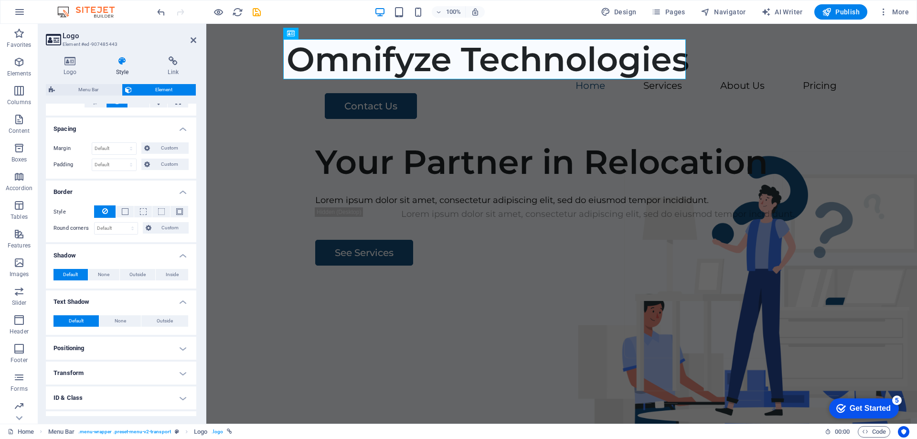
scroll to position [211, 0]
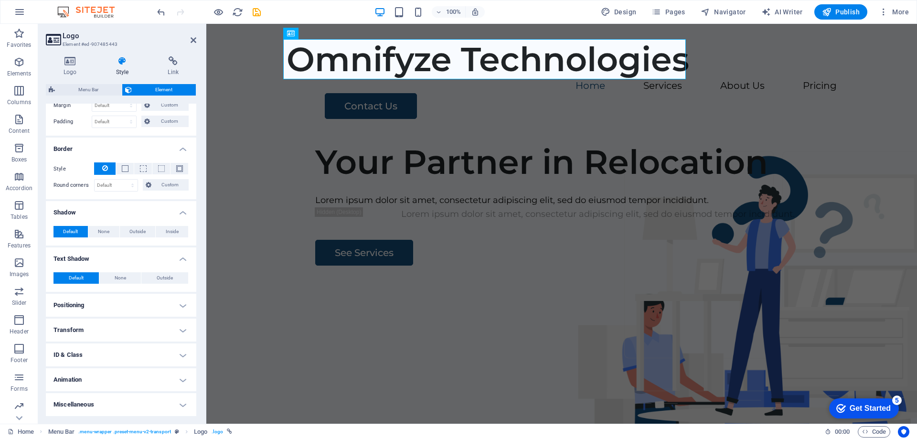
click at [179, 303] on h4 "Positioning" at bounding box center [121, 305] width 150 height 23
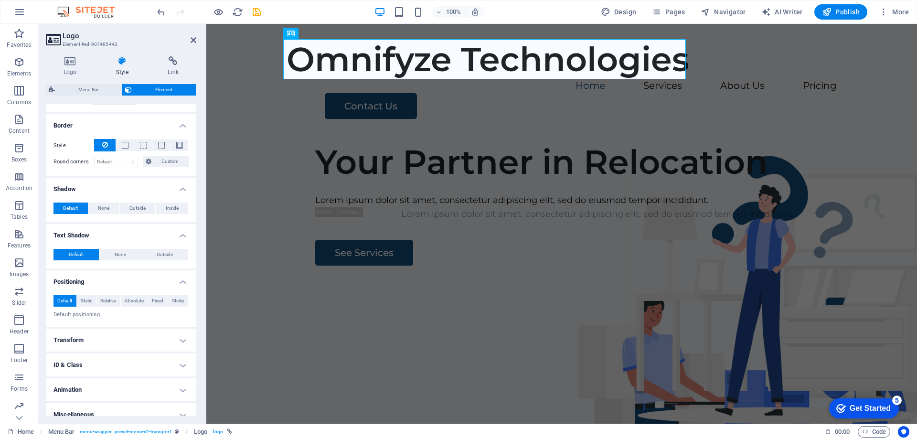
scroll to position [244, 0]
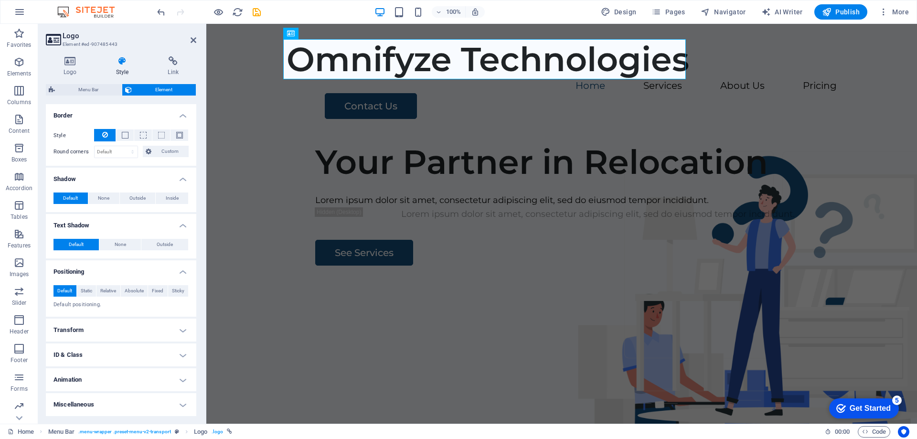
click at [178, 330] on h4 "Transform" at bounding box center [121, 329] width 150 height 23
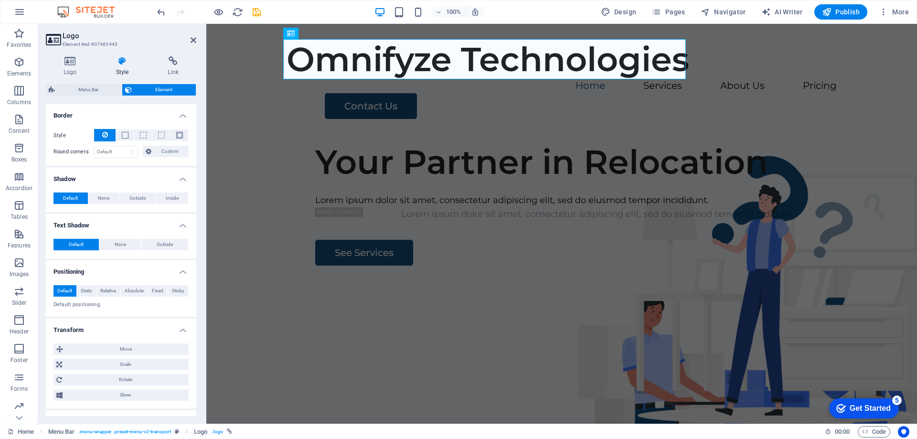
scroll to position [311, 0]
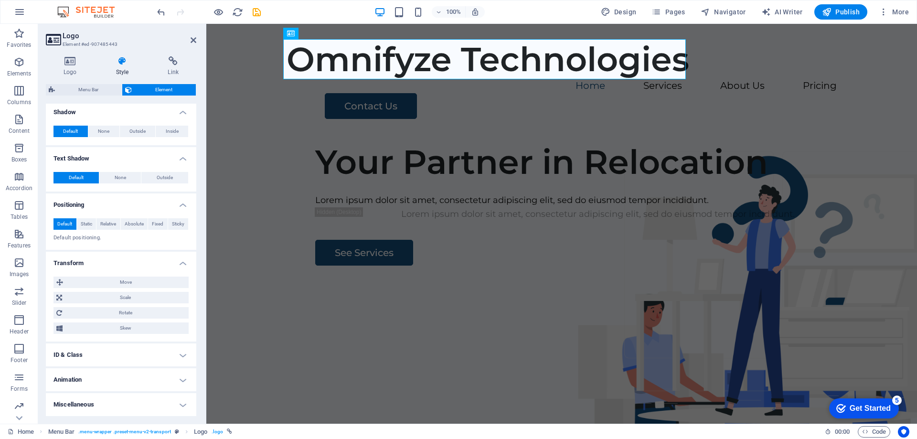
click at [175, 360] on h4 "ID & Class" at bounding box center [121, 354] width 150 height 23
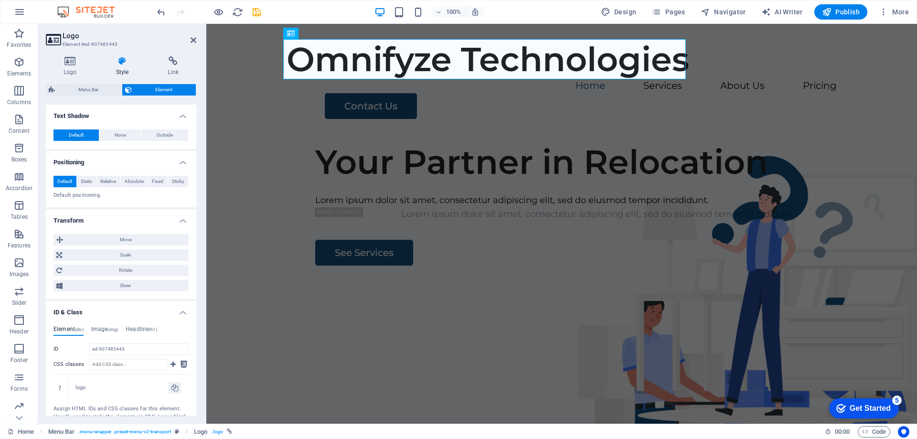
scroll to position [424, 0]
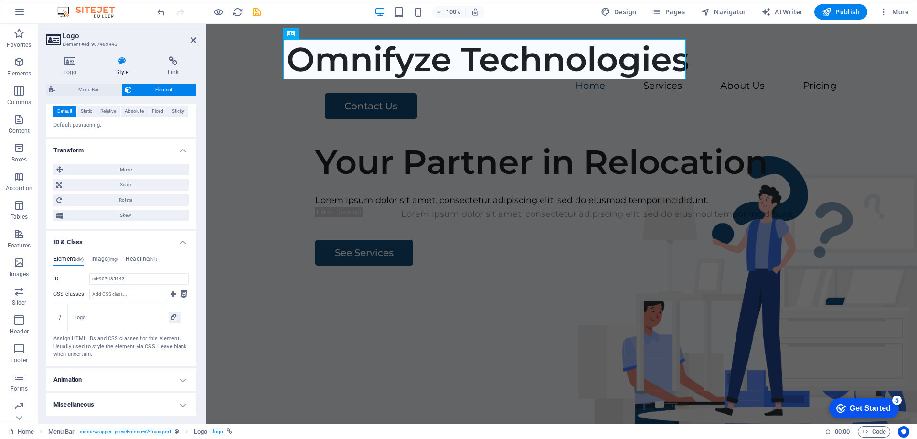
click at [174, 378] on h4 "Animation" at bounding box center [121, 379] width 150 height 23
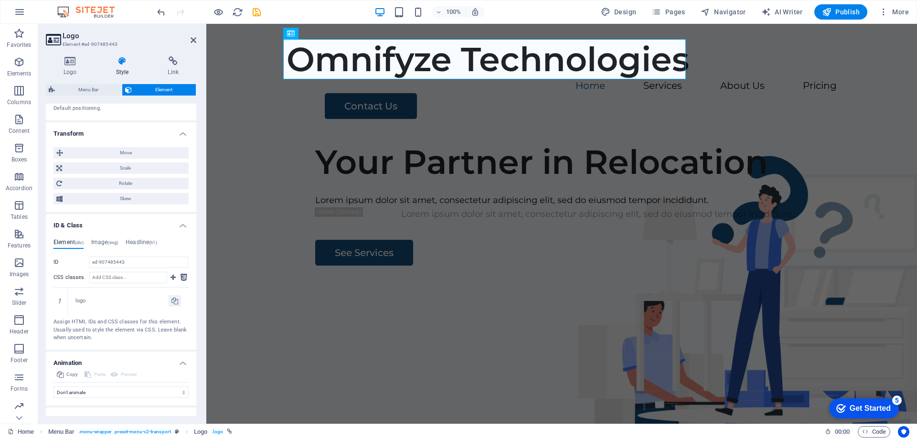
scroll to position [455, 0]
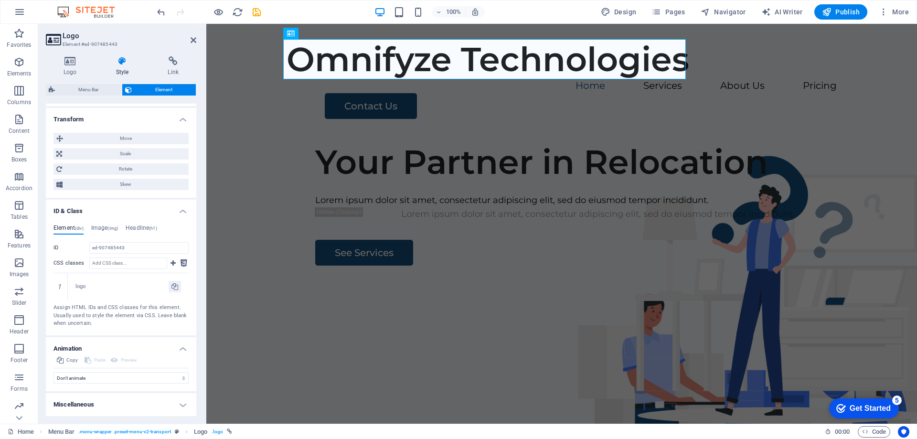
click at [179, 408] on h4 "Miscellaneous" at bounding box center [121, 404] width 150 height 23
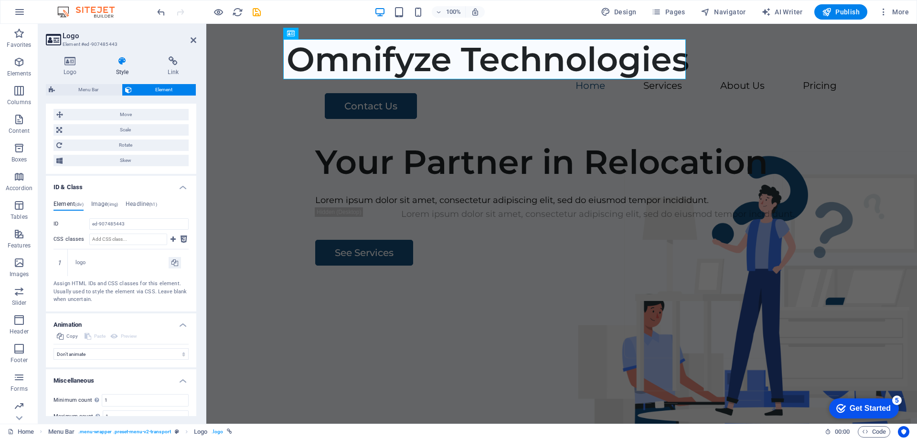
scroll to position [514, 0]
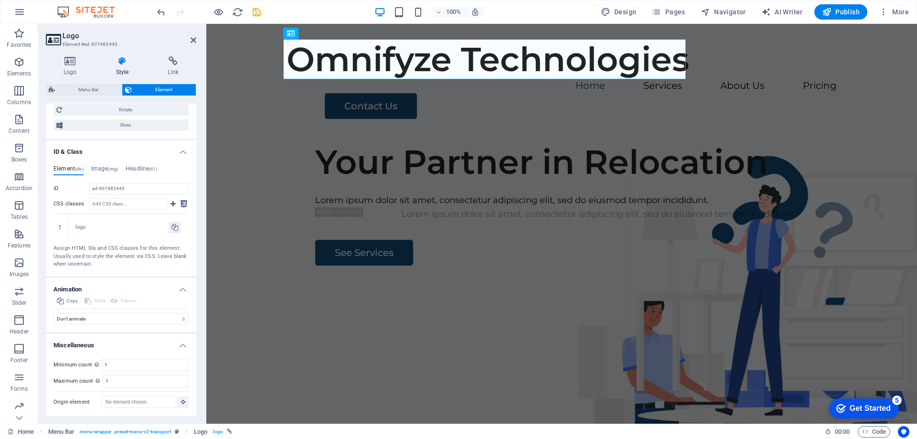
click at [180, 344] on h4 "Miscellaneous" at bounding box center [121, 342] width 150 height 17
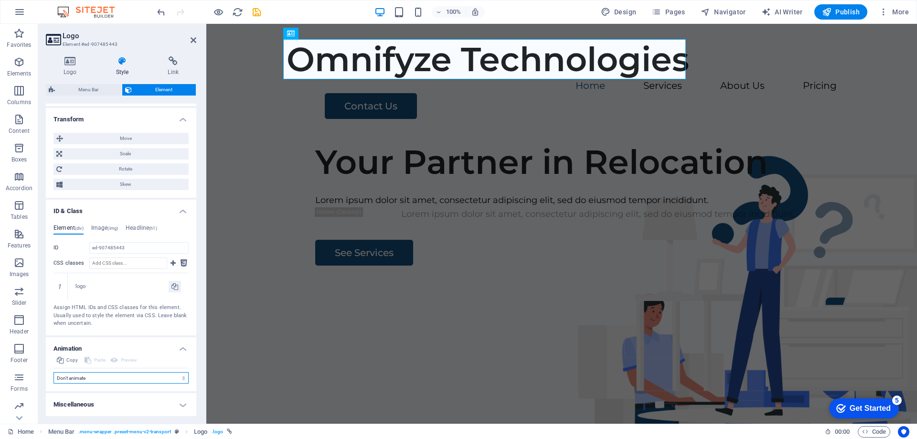
click at [170, 375] on select "Don't animate Show / Hide Slide up/down Zoom in/out Slide left to right Slide r…" at bounding box center [120, 377] width 135 height 11
select select "shrink"
click at [53, 383] on select "Don't animate Show / Hide Slide up/down Zoom in/out Slide left to right Slide r…" at bounding box center [120, 377] width 135 height 11
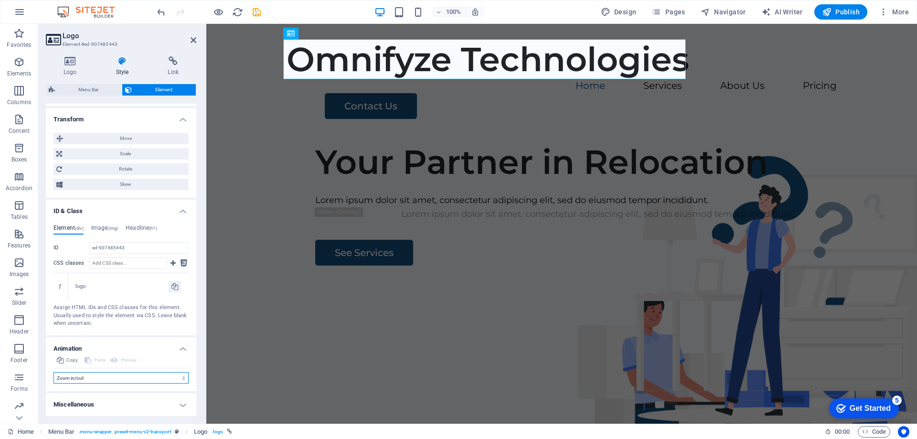
select select "scroll"
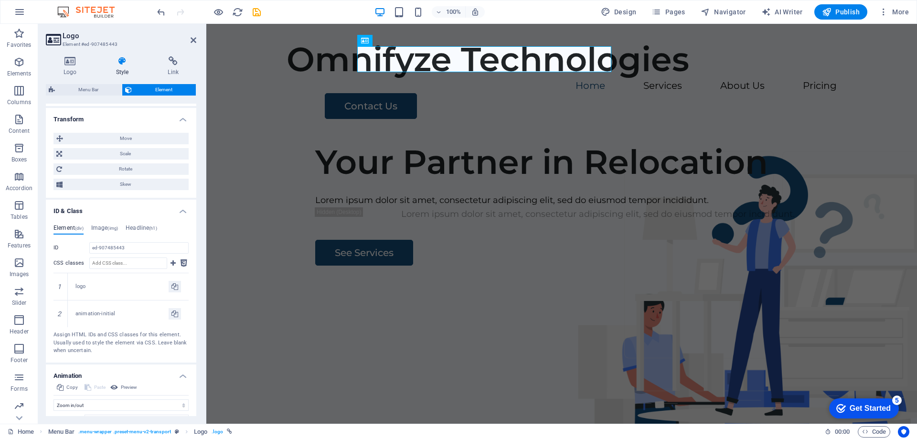
click at [180, 210] on h4 "ID & Class" at bounding box center [121, 208] width 150 height 17
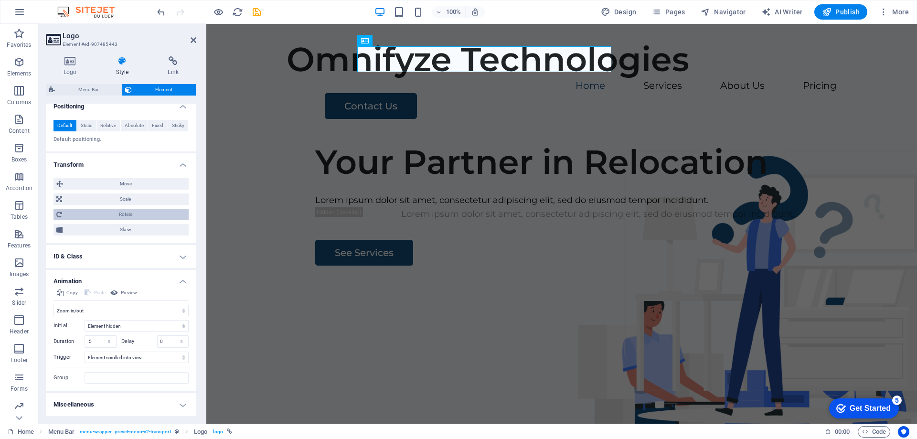
click at [106, 213] on span "Rotate" at bounding box center [125, 214] width 121 height 11
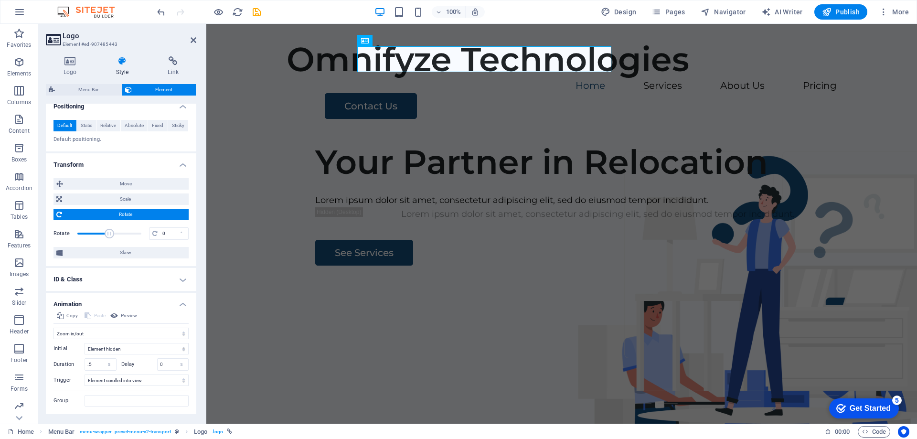
click at [106, 213] on span "Rotate" at bounding box center [125, 214] width 121 height 11
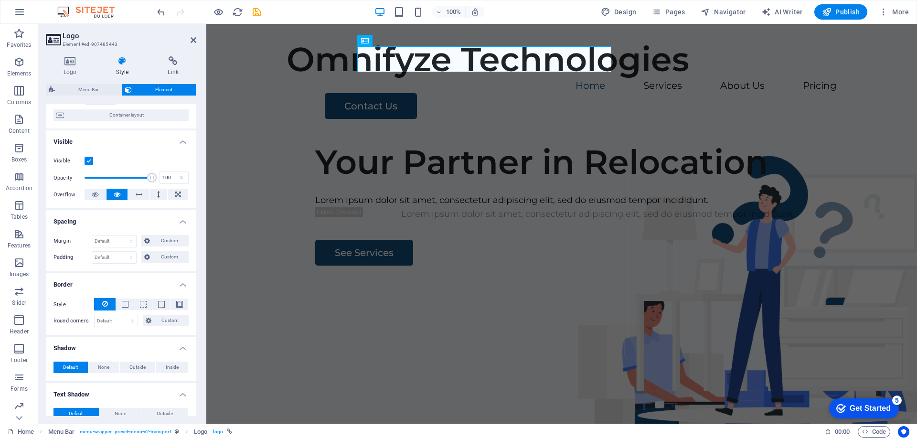
scroll to position [0, 0]
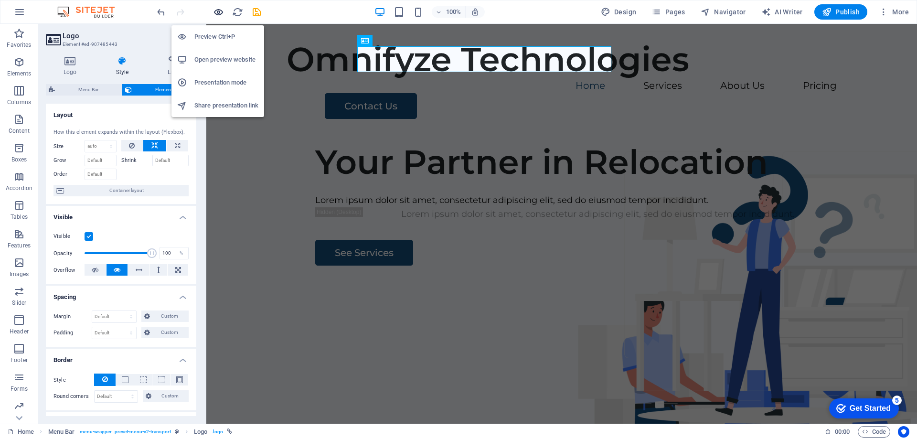
click at [217, 11] on icon "button" at bounding box center [218, 12] width 11 height 11
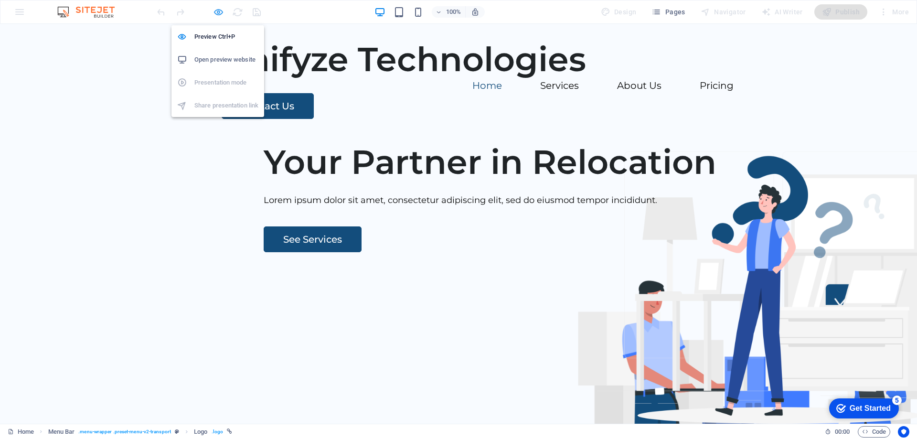
click at [216, 11] on icon "button" at bounding box center [218, 12] width 11 height 11
select select "shrink"
select select "s"
select select "scroll"
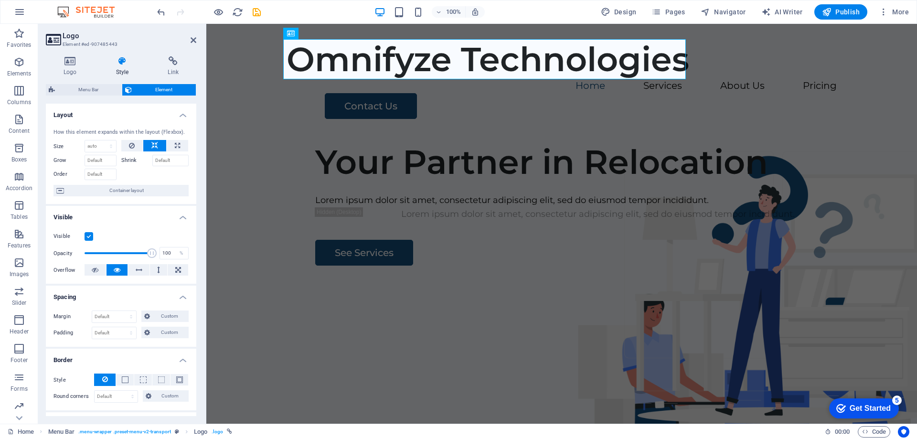
click at [120, 60] on icon at bounding box center [122, 61] width 48 height 10
click at [104, 143] on select "Default auto px % 1/1 1/2 1/3 1/4 1/5 1/6 1/7 1/8 1/9 1/10" at bounding box center [100, 145] width 31 height 11
select select "1/1"
click at [101, 140] on select "Default auto px % 1/1 1/2 1/3 1/4 1/5 1/6 1/7 1/8 1/9 1/10" at bounding box center [100, 145] width 31 height 11
type input "100"
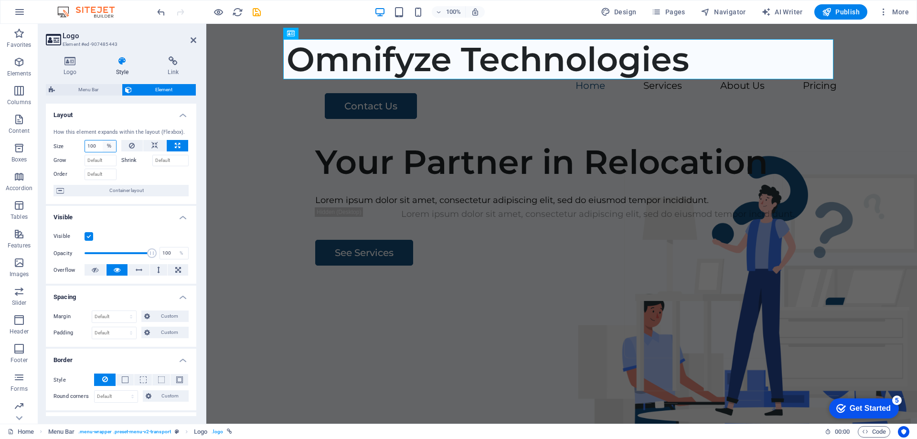
click at [107, 145] on select "Default auto px % 1/1 1/2 1/3 1/4 1/5 1/6 1/7 1/8 1/9 1/10" at bounding box center [109, 145] width 13 height 11
select select "px"
click at [103, 140] on select "Default auto px % 1/1 1/2 1/3 1/4 1/5 1/6 1/7 1/8 1/9 1/10" at bounding box center [109, 145] width 13 height 11
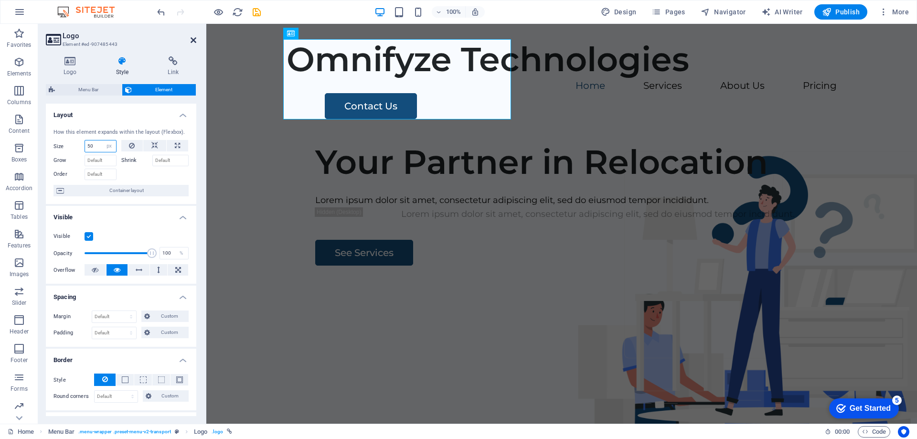
type input "50"
click at [95, 145] on input "50" at bounding box center [100, 145] width 31 height 11
click at [192, 40] on icon at bounding box center [193, 40] width 6 height 8
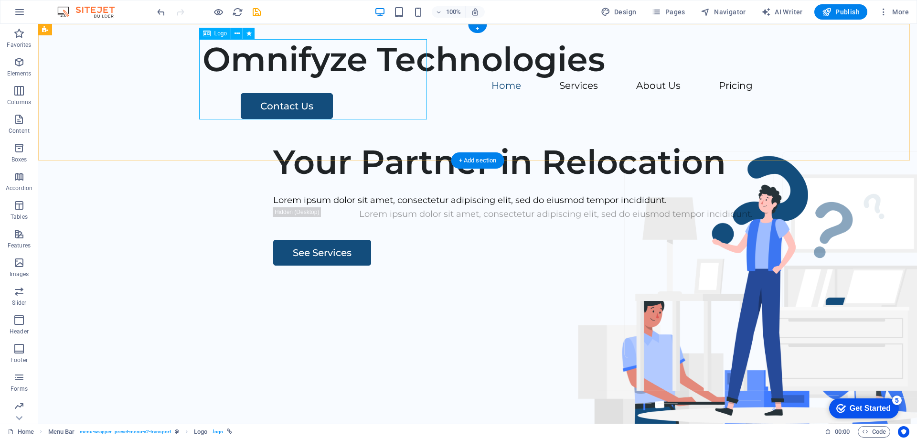
click at [210, 72] on div "Omnifyze Technologies" at bounding box center [477, 59] width 550 height 40
click at [238, 32] on icon at bounding box center [236, 34] width 5 height 10
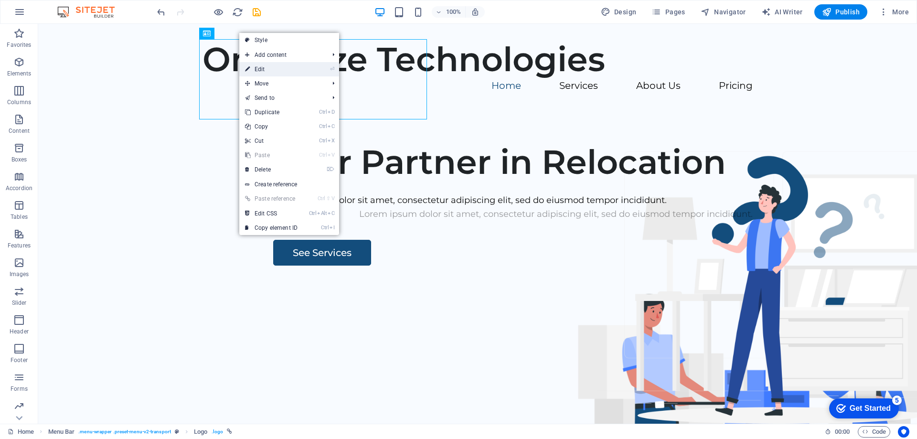
click at [275, 71] on link "⏎ Edit" at bounding box center [271, 69] width 64 height 14
select select "px"
select select "shrink"
select select "s"
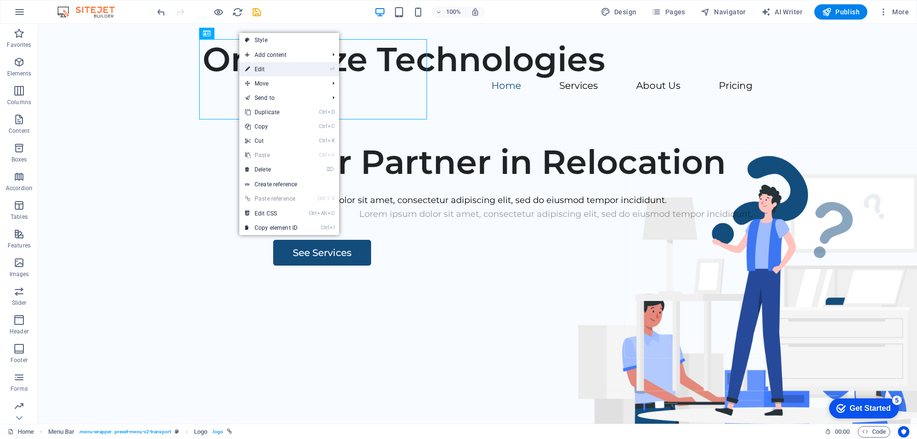
select select "scroll"
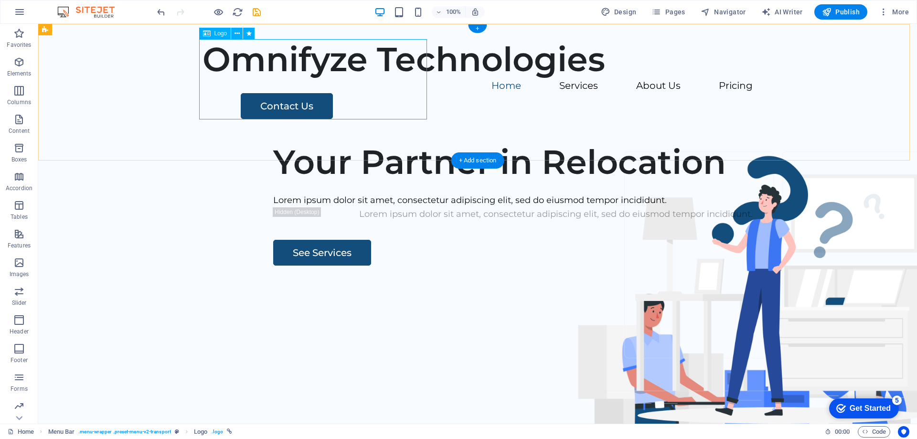
click at [205, 79] on div "Omnifyze Technologies" at bounding box center [477, 59] width 550 height 40
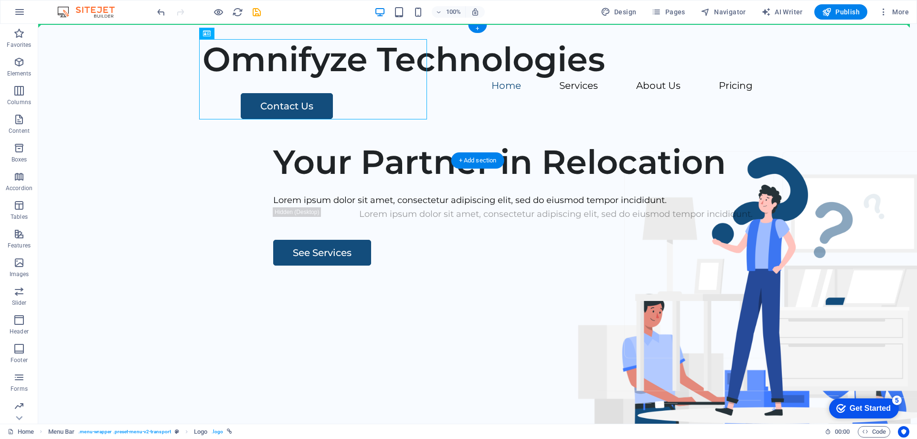
drag, startPoint x: 219, startPoint y: 76, endPoint x: 114, endPoint y: 74, distance: 105.5
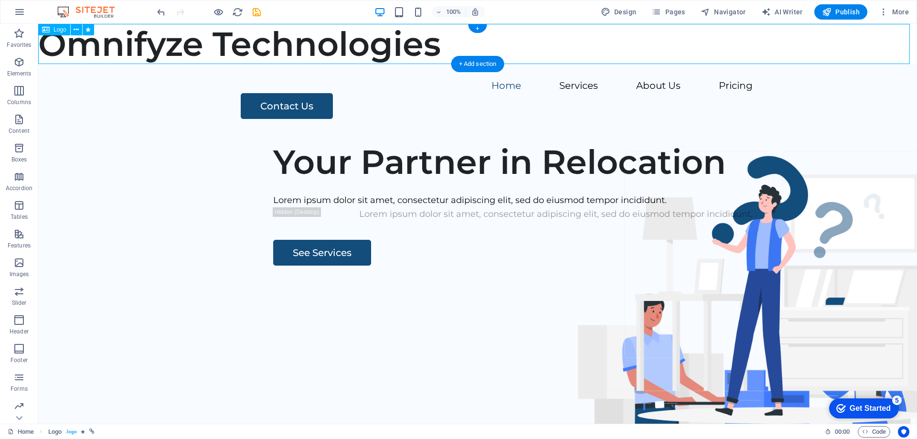
click at [595, 55] on div "Omnifyze Technologies" at bounding box center [477, 44] width 878 height 40
click at [121, 42] on div "Omnifyze Technologies" at bounding box center [477, 44] width 878 height 40
click at [75, 29] on icon at bounding box center [76, 30] width 5 height 10
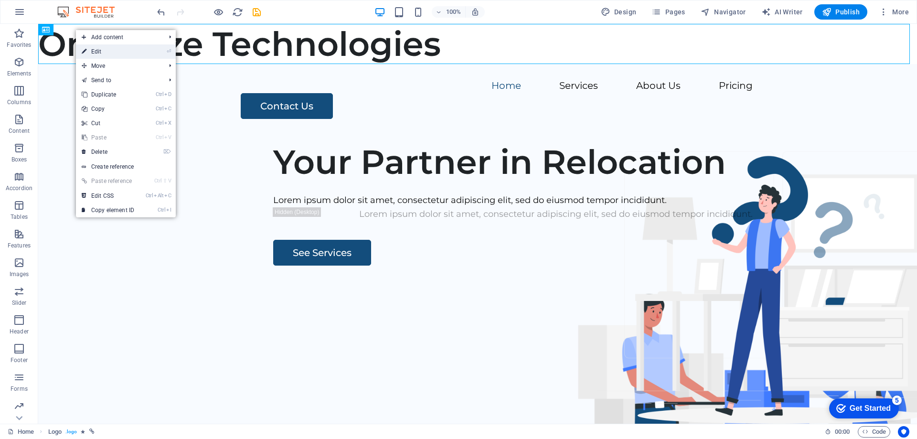
click at [100, 52] on link "⏎ Edit" at bounding box center [108, 51] width 64 height 14
select select "shrink"
select select "s"
select select "scroll"
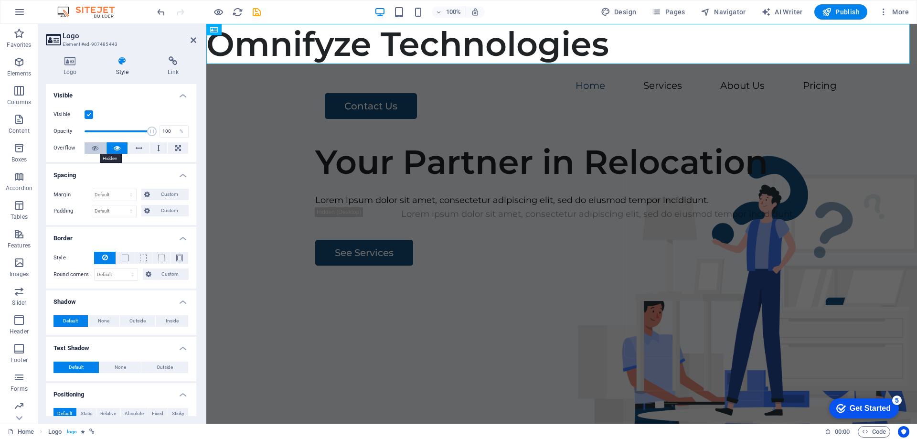
click at [95, 145] on icon at bounding box center [95, 147] width 7 height 11
click at [115, 145] on icon at bounding box center [117, 147] width 7 height 11
click at [125, 59] on icon at bounding box center [122, 61] width 48 height 10
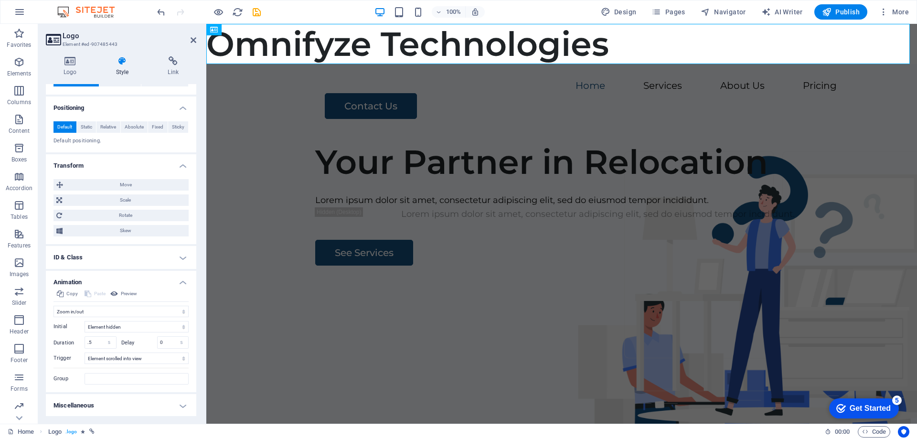
scroll to position [287, 0]
click at [180, 281] on h4 "Animation" at bounding box center [121, 278] width 150 height 17
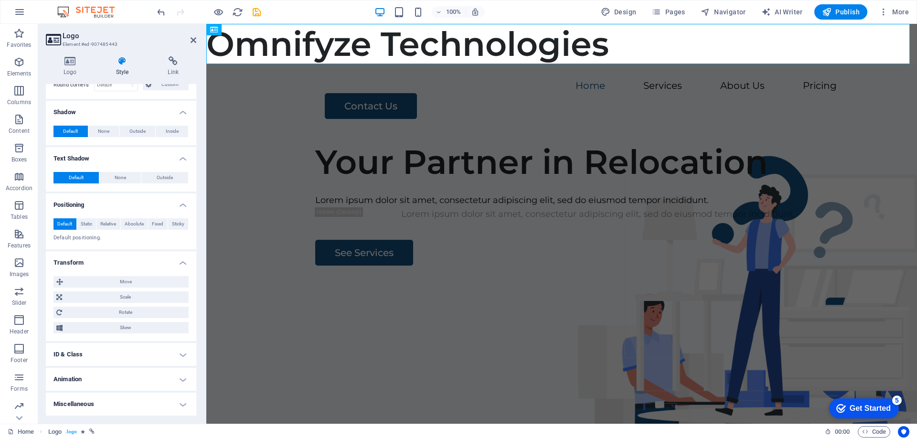
click at [180, 260] on h4 "Transform" at bounding box center [121, 259] width 150 height 17
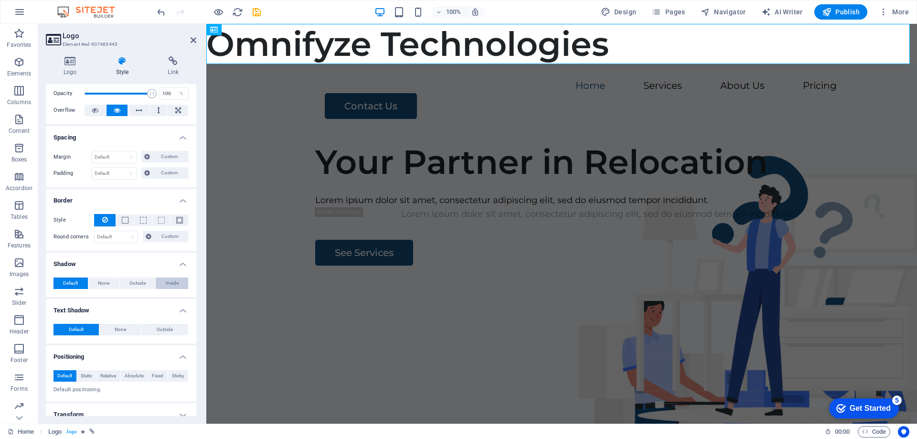
scroll to position [0, 0]
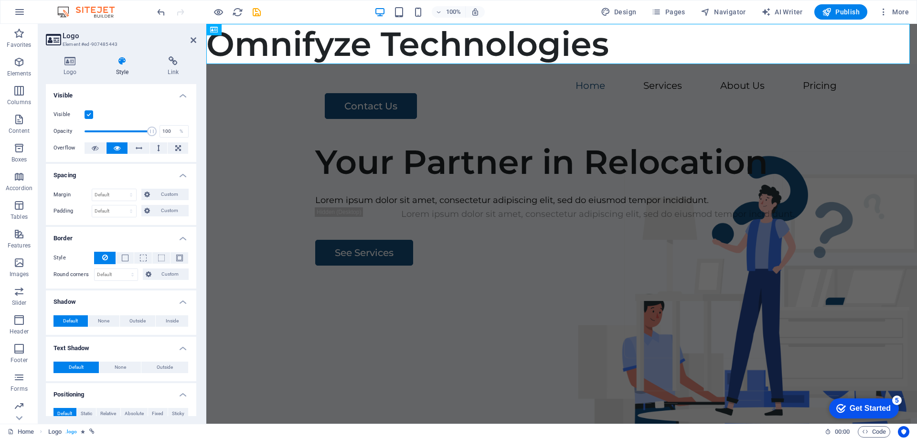
click at [183, 91] on h4 "Visible" at bounding box center [121, 92] width 150 height 17
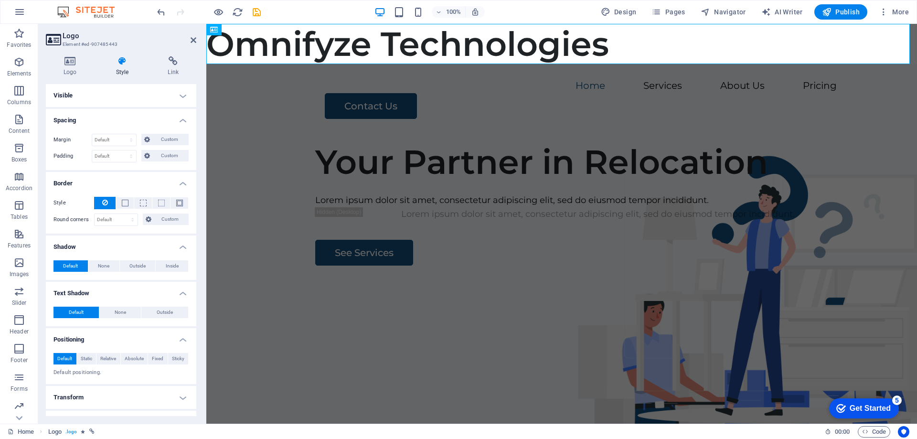
click at [178, 116] on h4 "Spacing" at bounding box center [121, 117] width 150 height 17
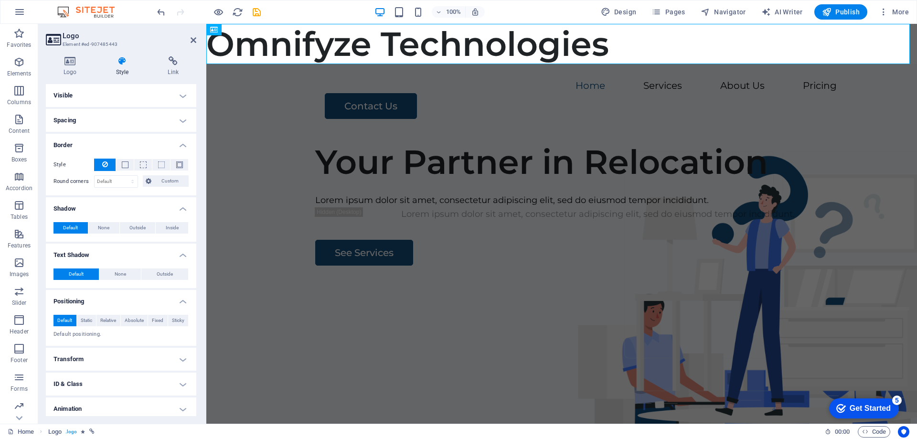
click at [177, 146] on h4 "Border" at bounding box center [121, 142] width 150 height 17
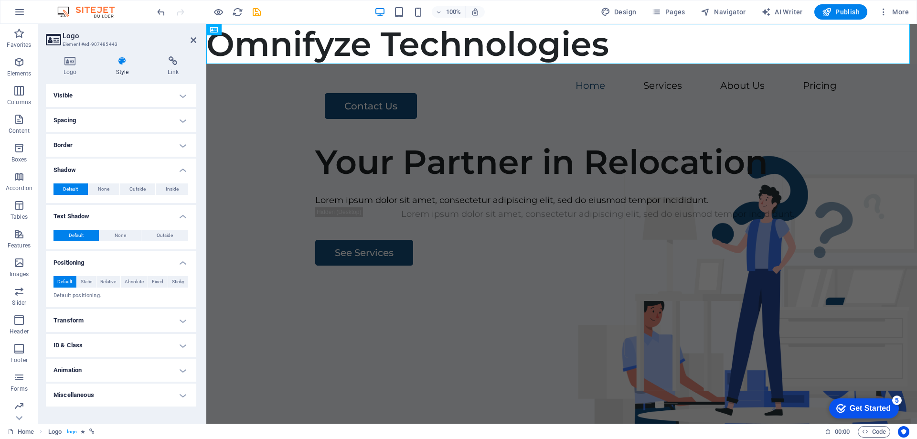
click at [183, 172] on h4 "Shadow" at bounding box center [121, 166] width 150 height 17
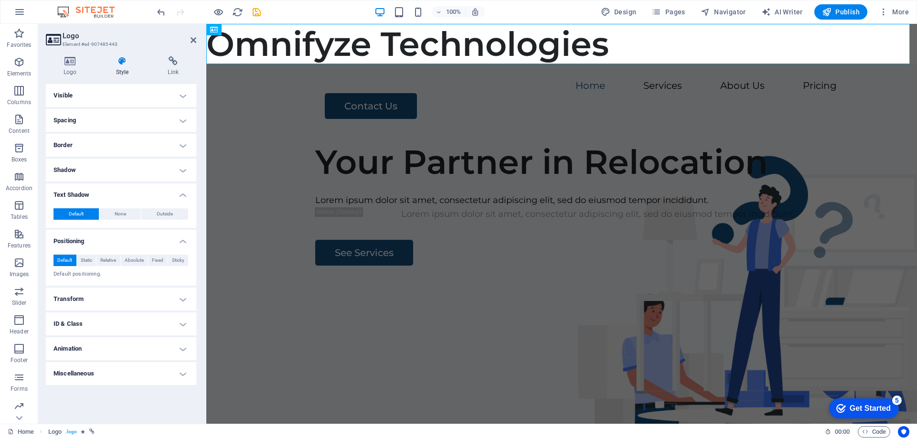
click at [179, 194] on h4 "Text Shadow" at bounding box center [121, 191] width 150 height 17
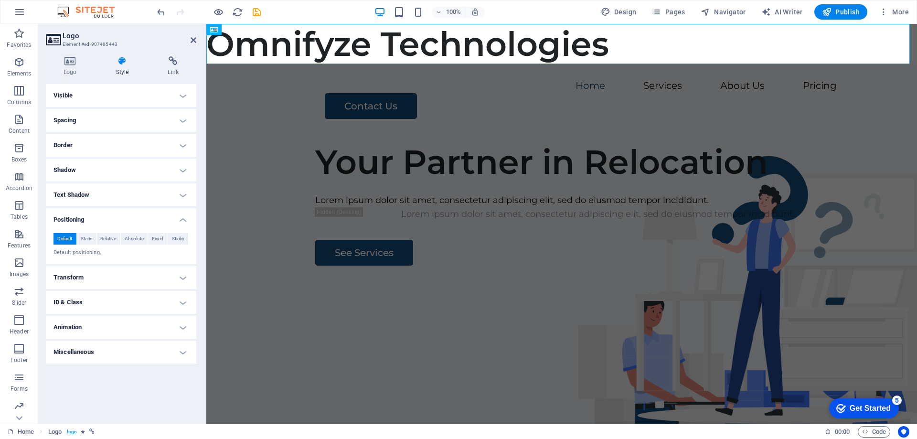
click at [183, 215] on h4 "Positioning" at bounding box center [121, 216] width 150 height 17
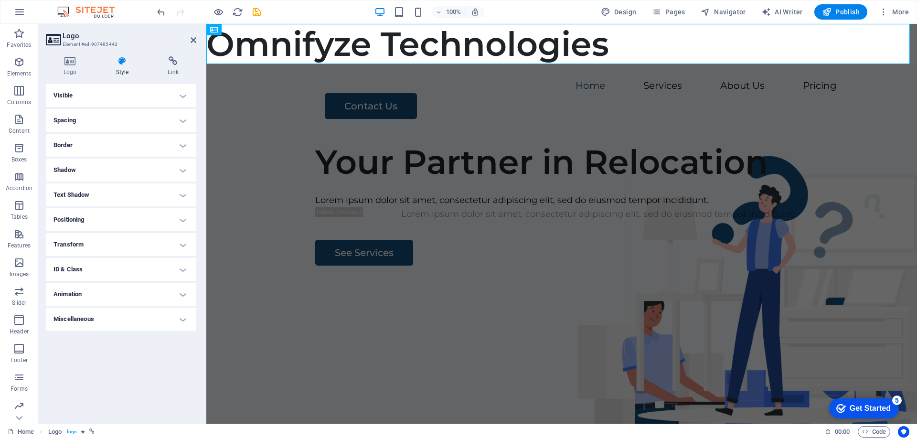
click at [127, 64] on icon at bounding box center [122, 61] width 48 height 10
click at [162, 90] on h4 "Visible" at bounding box center [121, 95] width 150 height 23
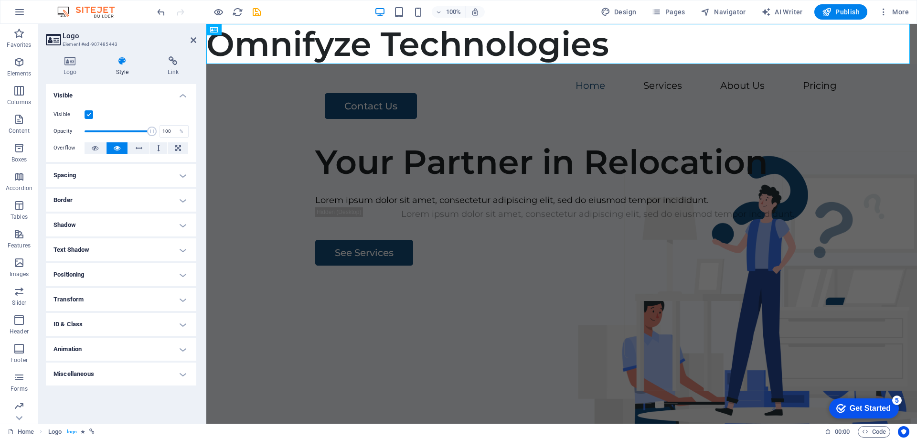
click at [162, 90] on h4 "Visible" at bounding box center [121, 92] width 150 height 17
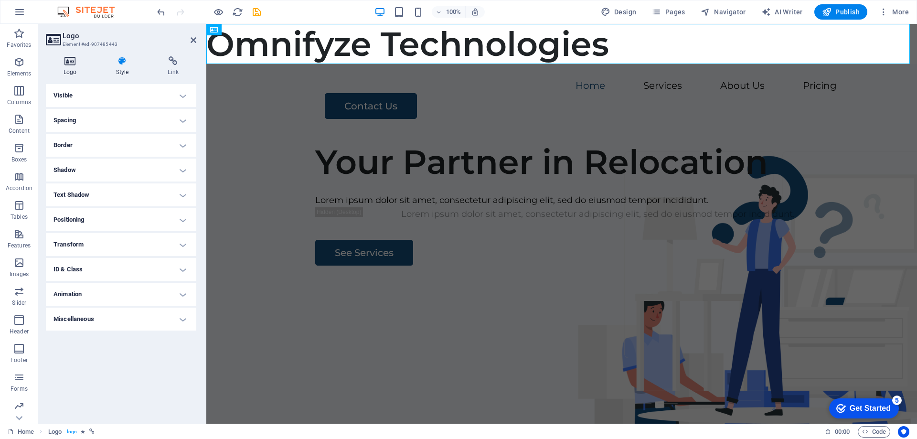
click at [70, 66] on h4 "Logo" at bounding box center [72, 66] width 53 height 20
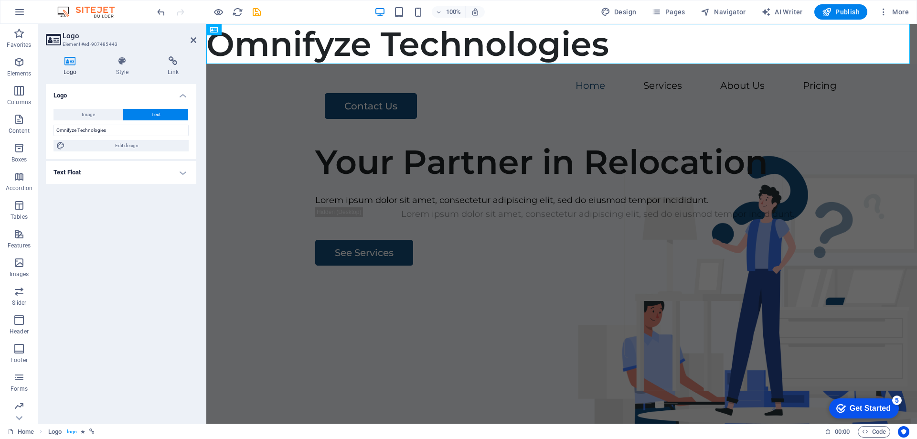
click at [176, 173] on h4 "Text Float" at bounding box center [121, 172] width 150 height 23
click at [122, 146] on span "Edit design" at bounding box center [127, 145] width 118 height 11
select select "px"
select select "600"
select select "px"
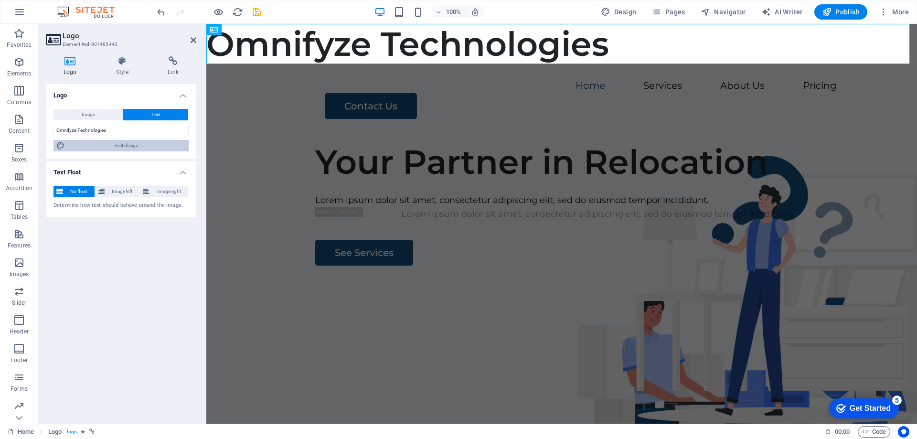
select select "rem"
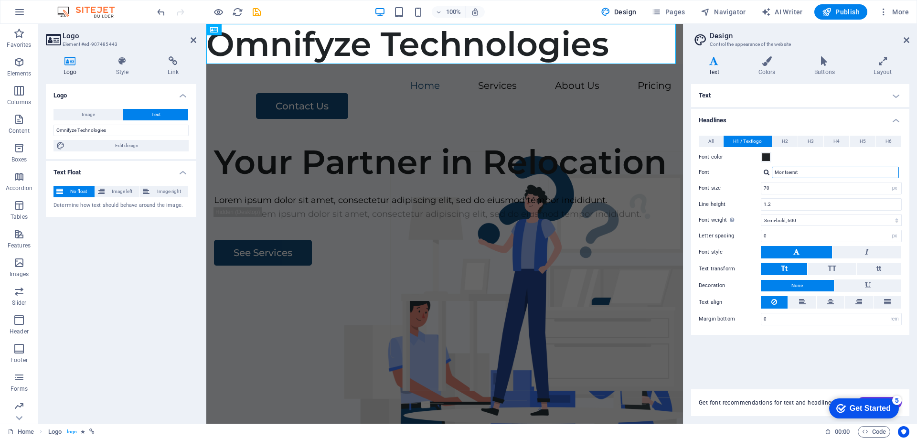
click at [814, 171] on input "Montserrat" at bounding box center [834, 172] width 127 height 11
click at [767, 157] on span at bounding box center [766, 157] width 8 height 8
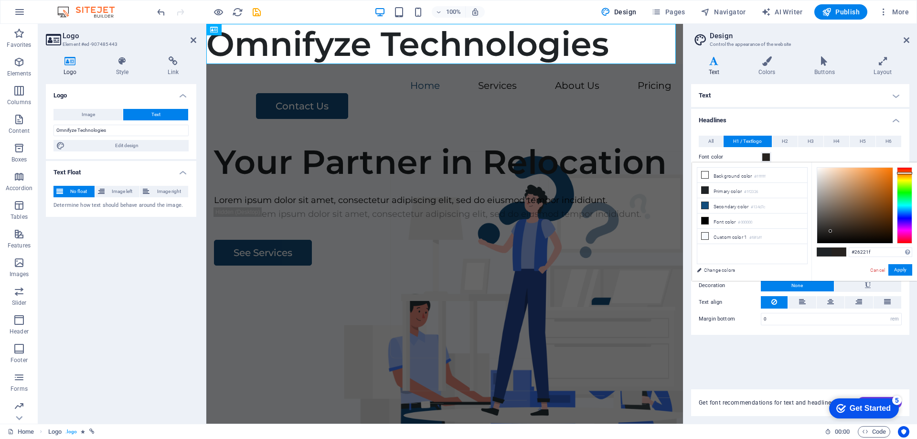
click at [904, 173] on div at bounding box center [904, 205] width 15 height 76
click at [883, 179] on div at bounding box center [854, 205] width 75 height 75
click at [884, 178] on div at bounding box center [883, 177] width 3 height 3
type input "#e07312"
click at [886, 176] on div at bounding box center [854, 205] width 75 height 75
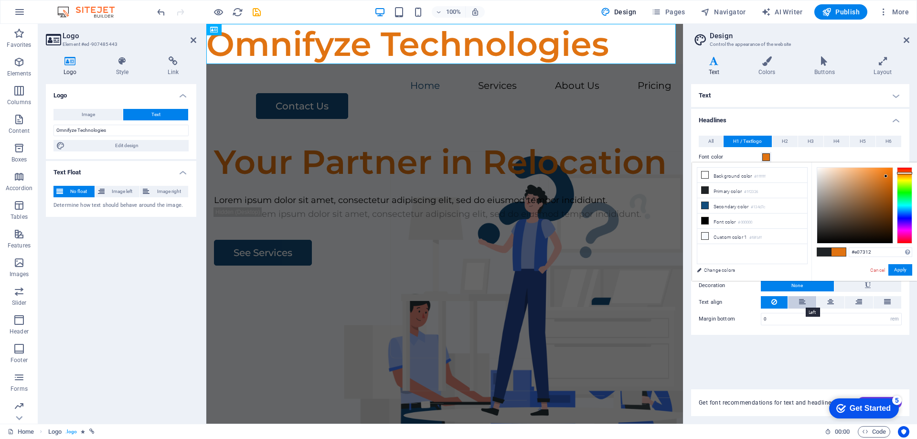
click at [801, 303] on icon at bounding box center [802, 301] width 7 height 11
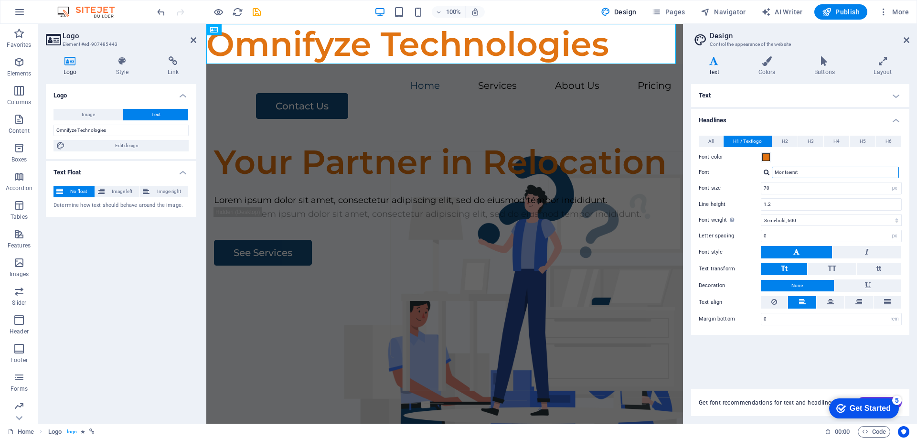
click at [798, 171] on input "Montserrat" at bounding box center [834, 172] width 127 height 11
drag, startPoint x: 816, startPoint y: 174, endPoint x: 766, endPoint y: 175, distance: 49.7
click at [766, 175] on div "Montserrat" at bounding box center [830, 172] width 141 height 11
click at [800, 189] on input "70" at bounding box center [831, 187] width 140 height 11
drag, startPoint x: 800, startPoint y: 189, endPoint x: 737, endPoint y: 182, distance: 63.8
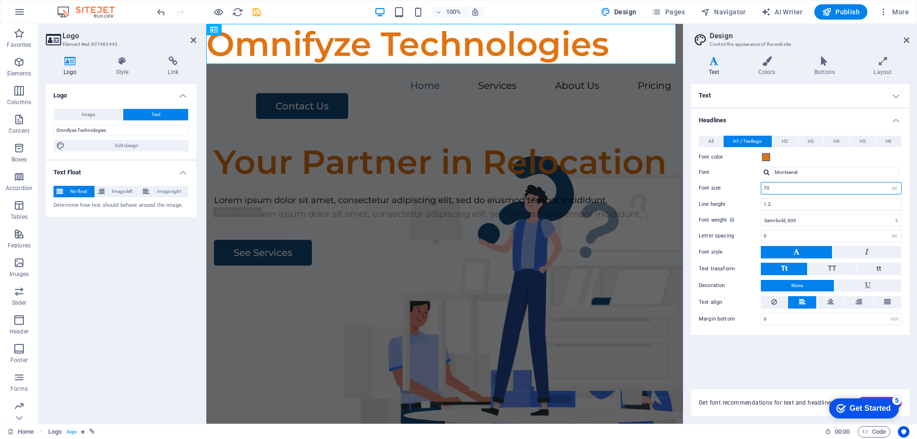
click at [737, 182] on div "Font size 70 rem px em %" at bounding box center [799, 188] width 203 height 12
type input "50"
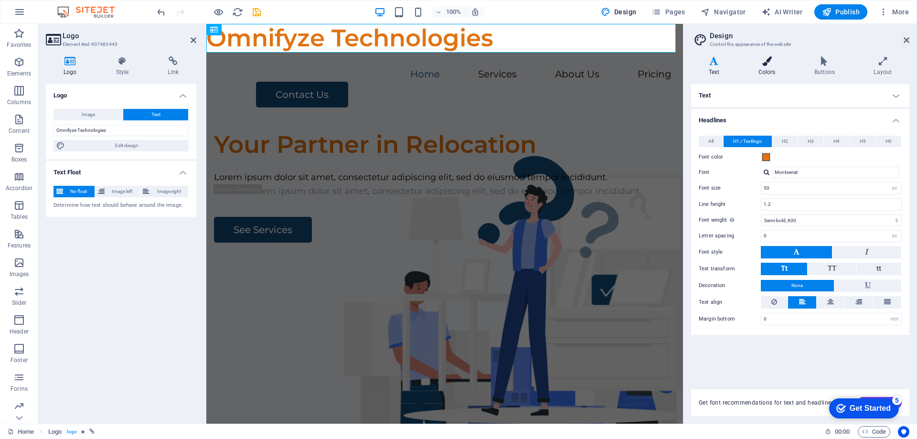
click at [770, 64] on icon at bounding box center [766, 61] width 52 height 10
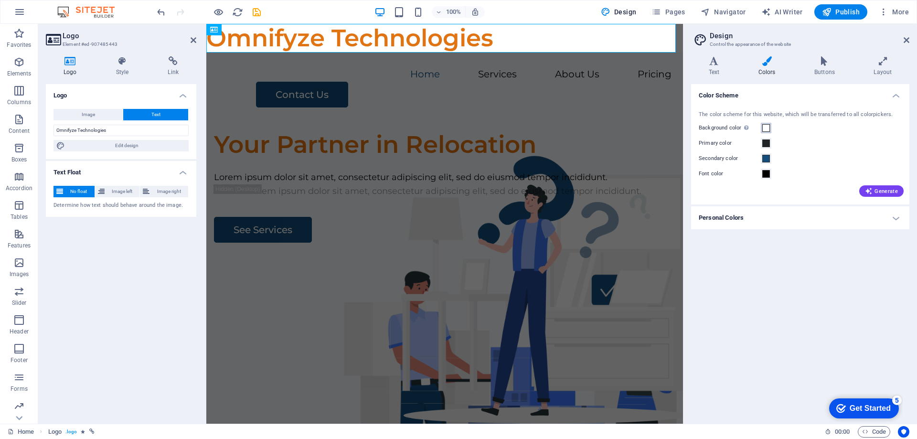
click at [767, 125] on span at bounding box center [766, 128] width 8 height 8
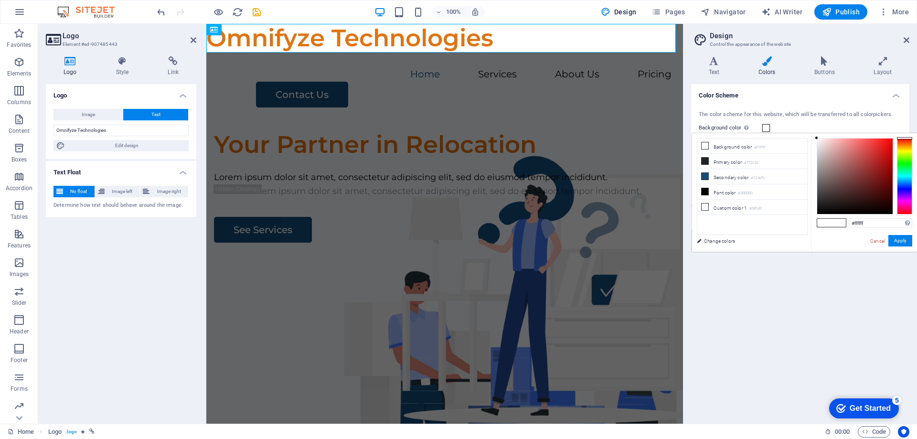
click at [902, 187] on div at bounding box center [904, 176] width 15 height 76
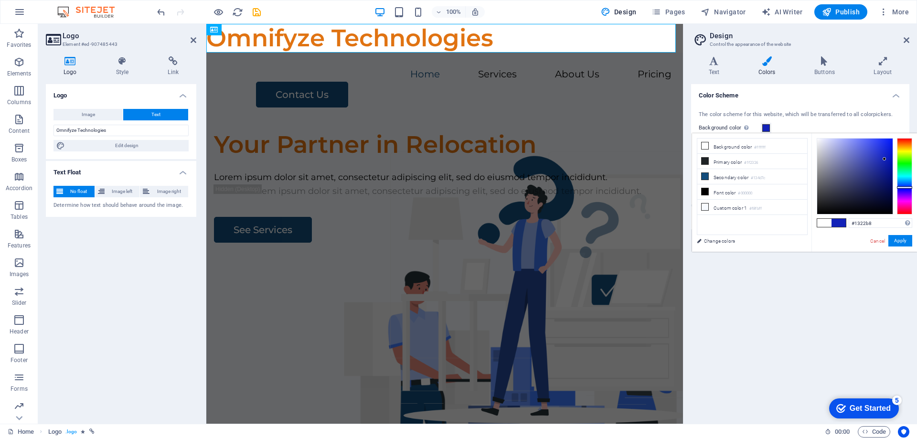
click at [884, 159] on div at bounding box center [854, 175] width 75 height 75
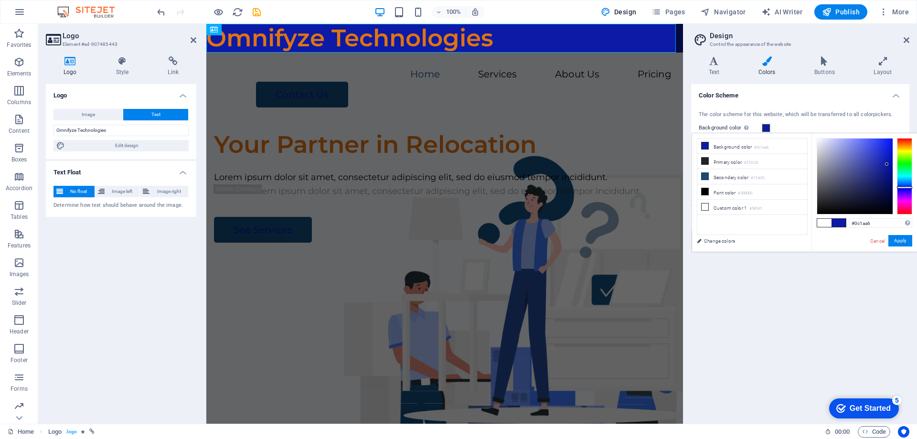
drag, startPoint x: 887, startPoint y: 159, endPoint x: 853, endPoint y: 152, distance: 34.1
click at [853, 152] on div at bounding box center [854, 175] width 75 height 75
click at [855, 153] on div at bounding box center [854, 175] width 75 height 75
drag, startPoint x: 855, startPoint y: 153, endPoint x: 850, endPoint y: 154, distance: 5.3
click at [850, 154] on div at bounding box center [849, 153] width 3 height 3
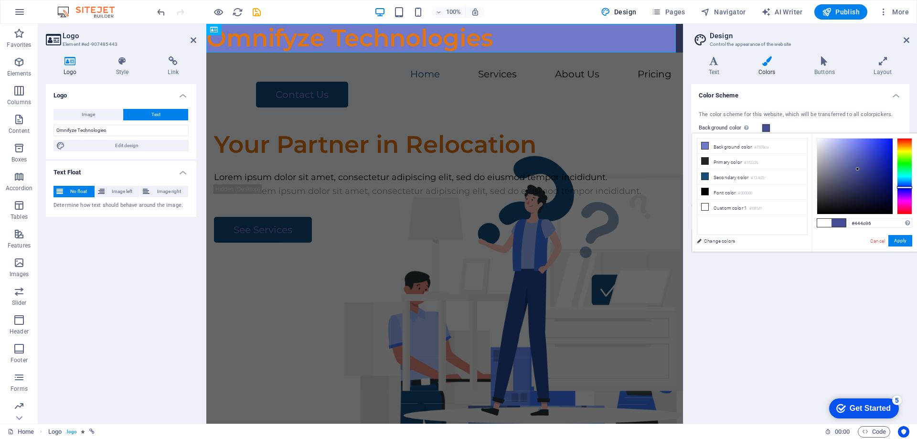
drag, startPoint x: 850, startPoint y: 154, endPoint x: 857, endPoint y: 169, distance: 17.1
click at [857, 169] on div at bounding box center [856, 168] width 3 height 3
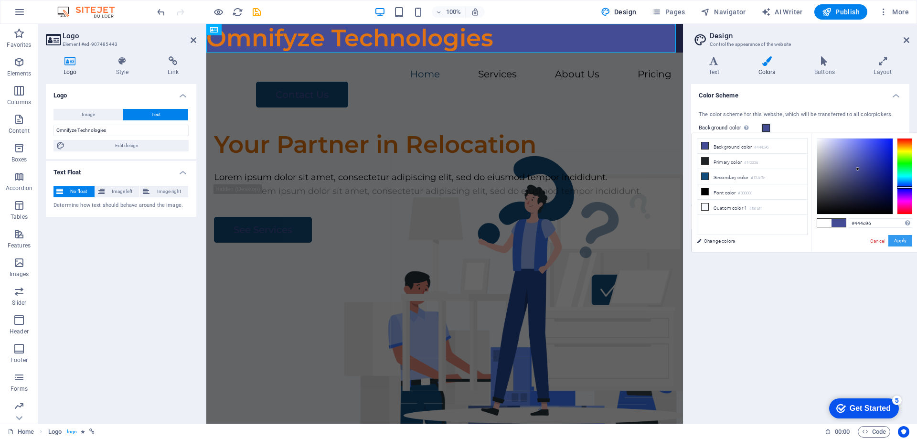
click at [907, 241] on button "Apply" at bounding box center [900, 240] width 24 height 11
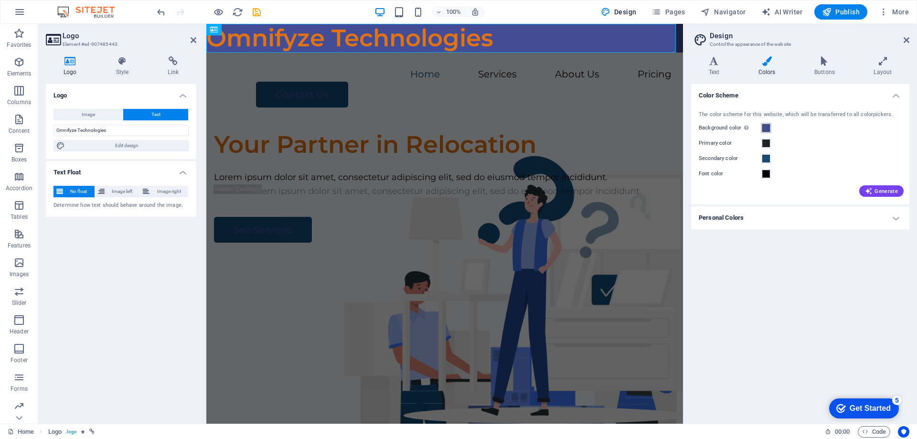
click at [766, 128] on span at bounding box center [766, 128] width 8 height 8
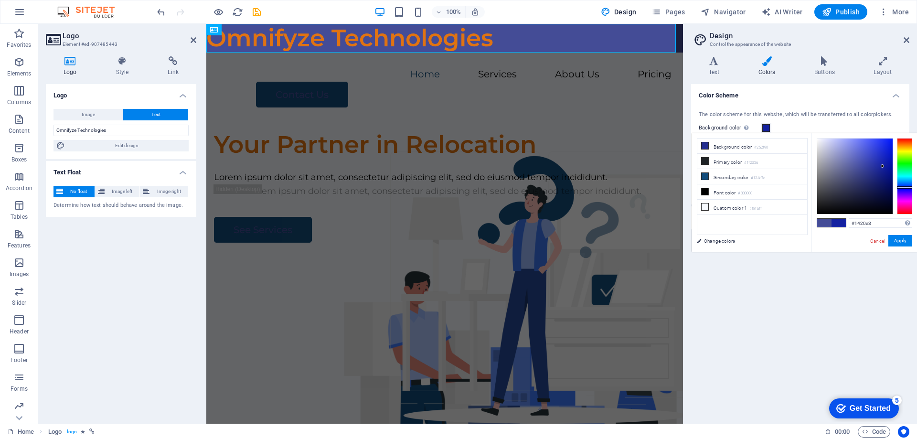
type input "#131fa3"
drag, startPoint x: 856, startPoint y: 168, endPoint x: 883, endPoint y: 165, distance: 26.8
click at [883, 165] on div at bounding box center [882, 164] width 3 height 3
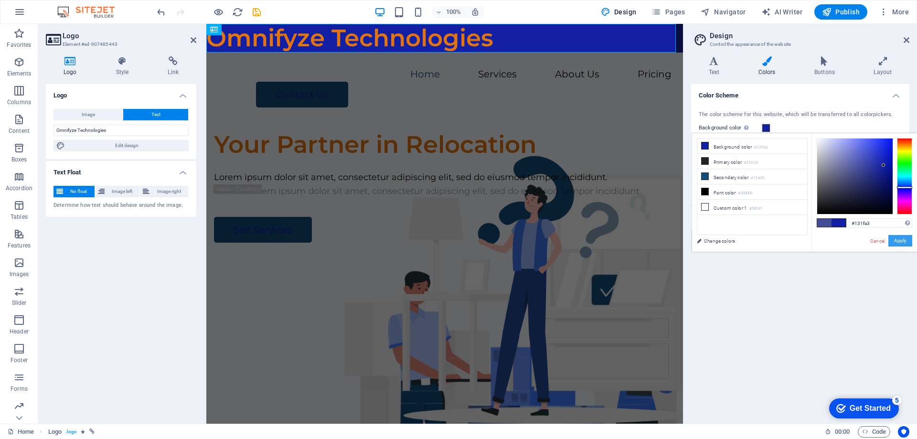
click at [902, 239] on button "Apply" at bounding box center [900, 240] width 24 height 11
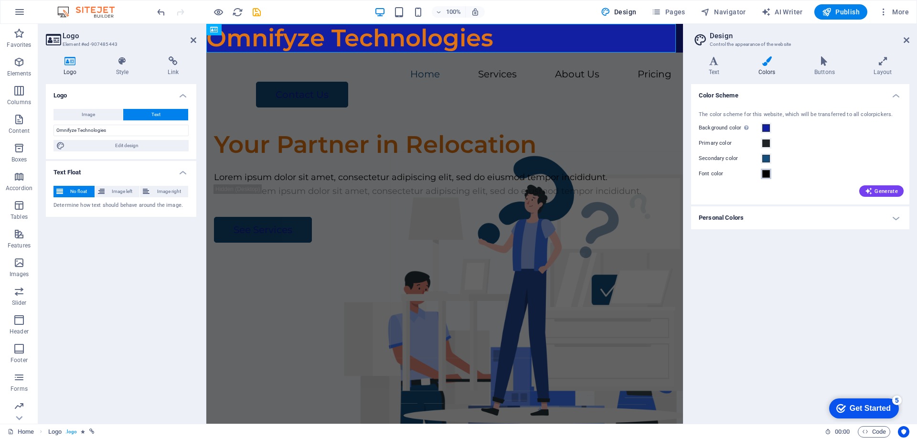
click at [765, 175] on span at bounding box center [766, 174] width 8 height 8
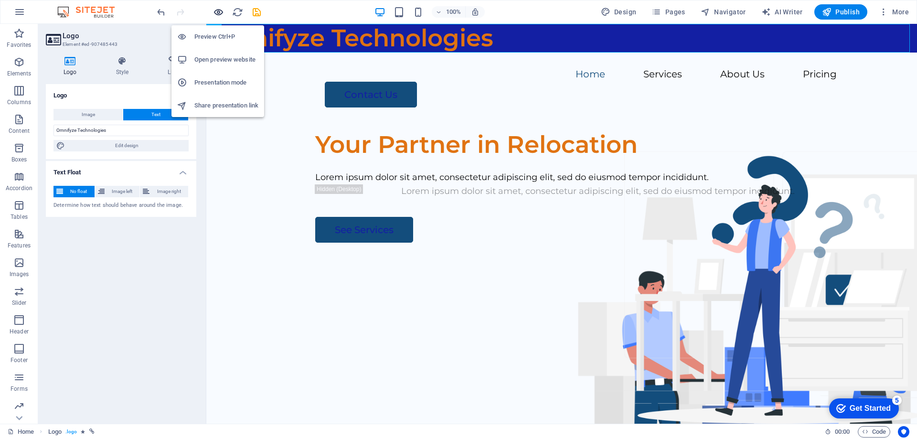
click at [221, 11] on icon "button" at bounding box center [218, 12] width 11 height 11
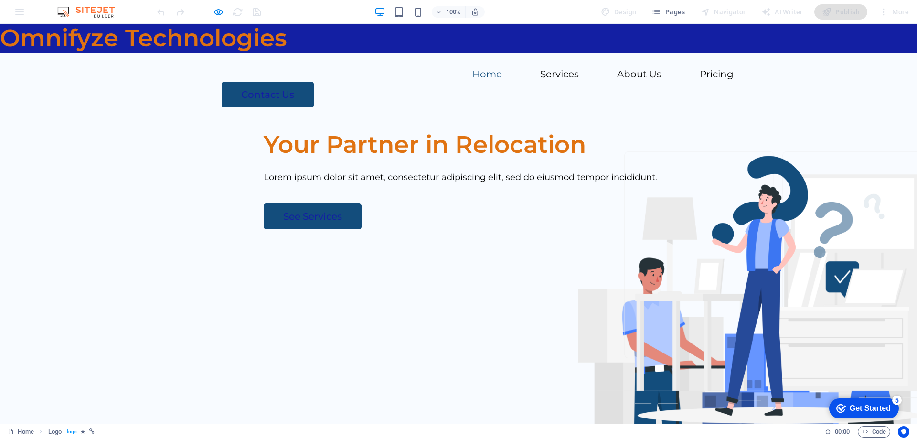
click at [321, 78] on ul "Home Services About Us Pricing" at bounding box center [458, 75] width 550 height 14
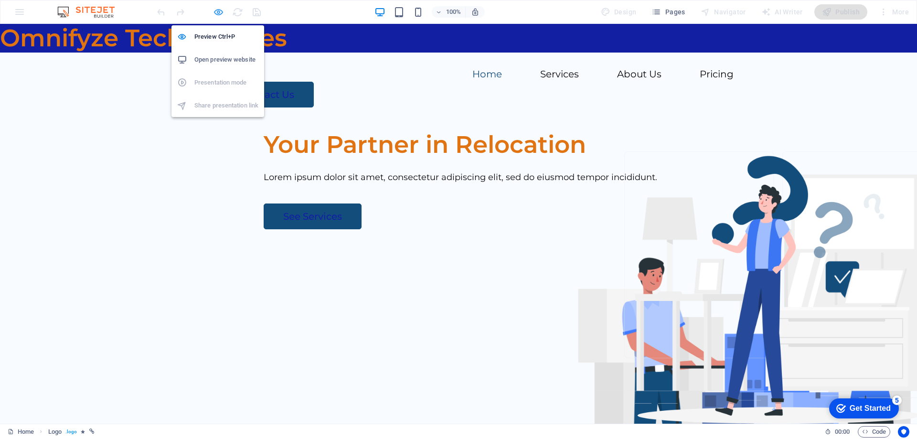
click at [221, 12] on icon "button" at bounding box center [218, 12] width 11 height 11
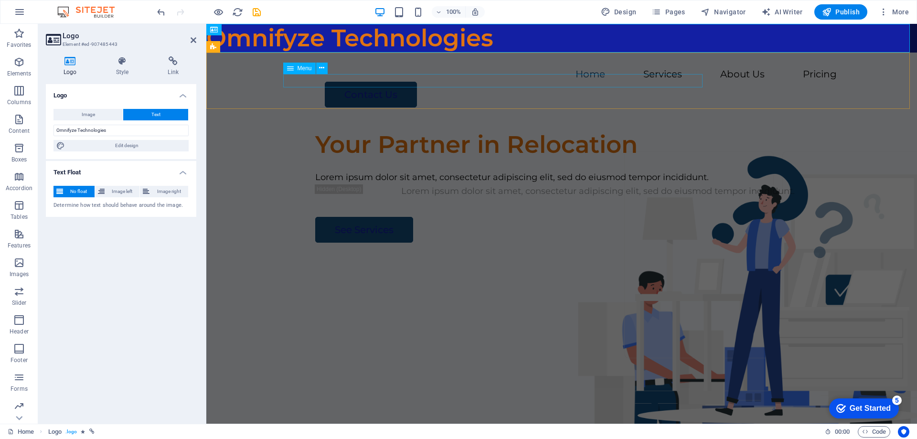
click at [437, 82] on nav "Home Services About Us Pricing" at bounding box center [561, 75] width 550 height 14
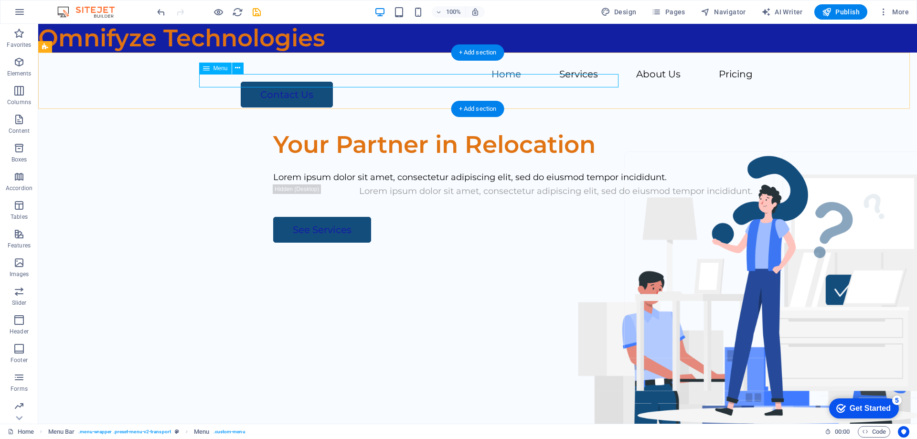
click at [308, 78] on nav "Home Services About Us Pricing" at bounding box center [477, 75] width 550 height 14
click at [468, 54] on div "+ Add section" at bounding box center [477, 52] width 53 height 16
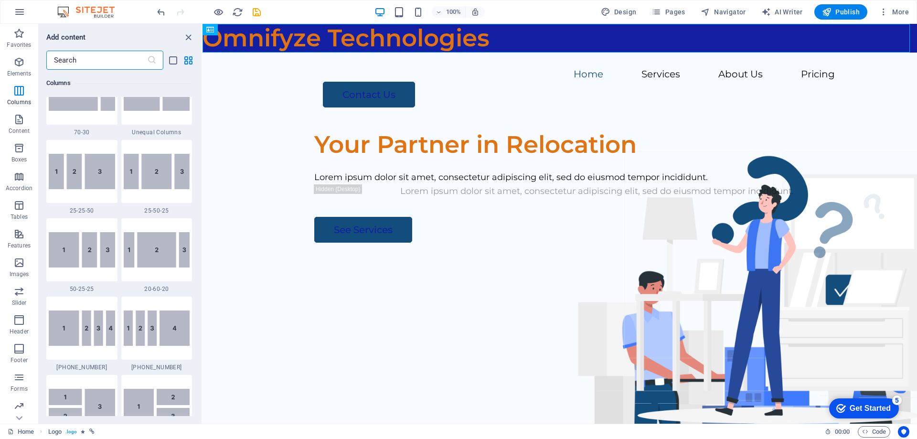
scroll to position [811, 0]
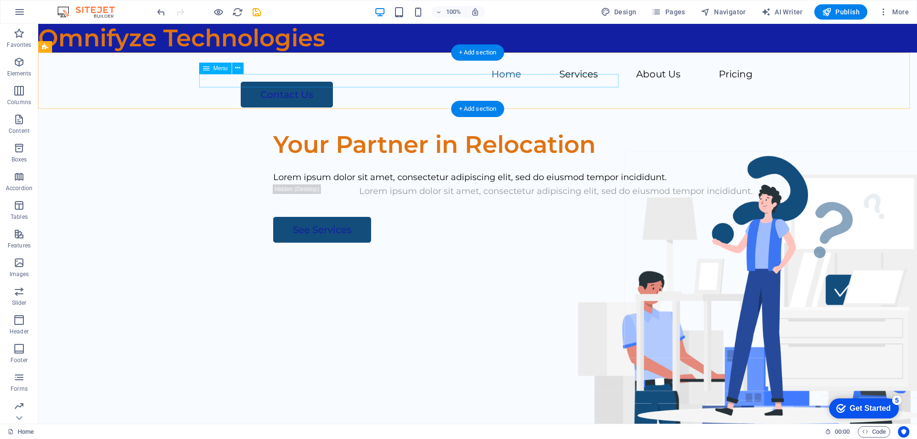
click at [372, 80] on nav "Home Services About Us Pricing" at bounding box center [477, 75] width 550 height 14
click at [309, 77] on nav "Home Services About Us Pricing" at bounding box center [477, 75] width 550 height 14
click at [307, 79] on nav "Home Services About Us Pricing" at bounding box center [477, 75] width 550 height 14
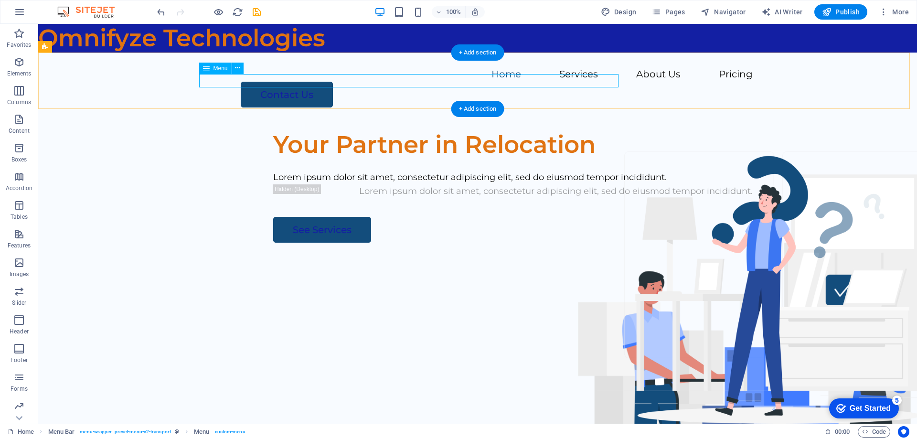
click at [313, 82] on nav "Home Services About Us Pricing" at bounding box center [477, 75] width 550 height 14
click at [238, 67] on icon at bounding box center [237, 68] width 5 height 10
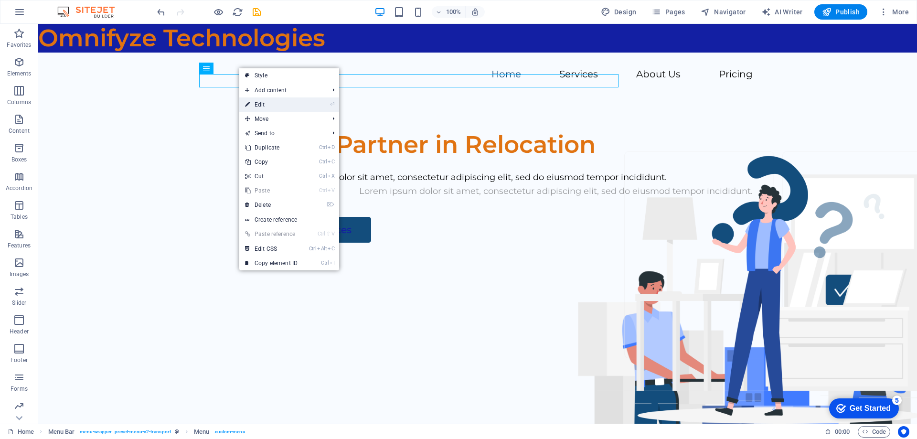
click at [269, 105] on link "⏎ Edit" at bounding box center [271, 104] width 64 height 14
select select
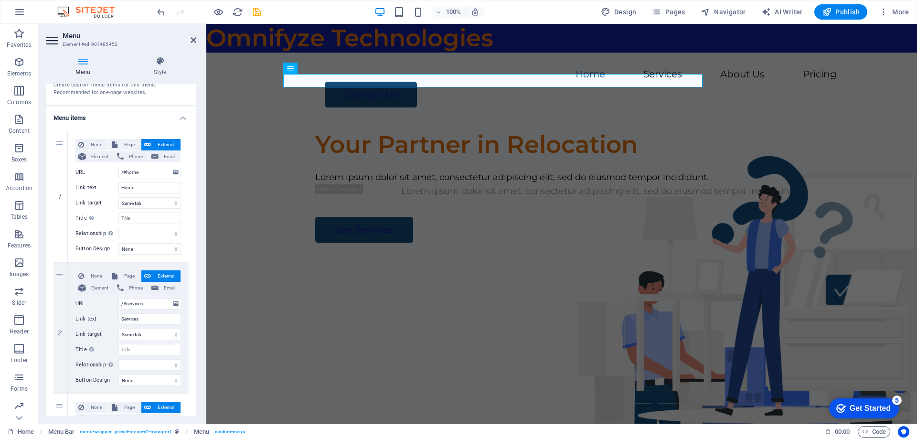
scroll to position [0, 0]
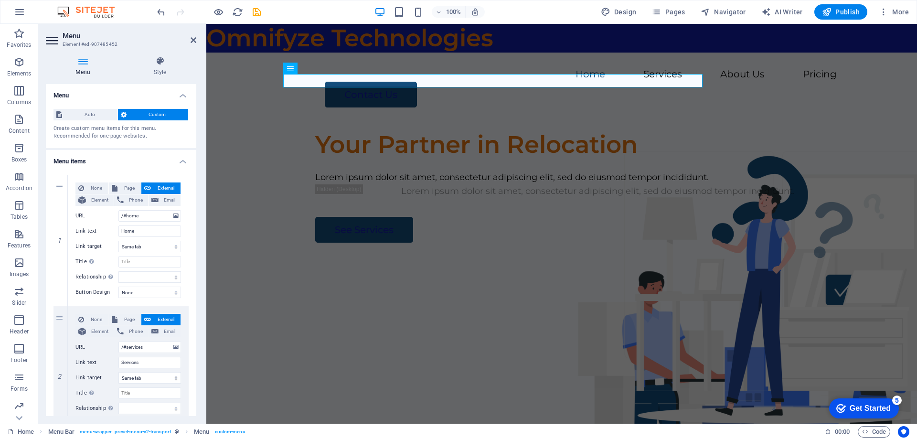
click at [181, 159] on h4 "Menu items" at bounding box center [121, 158] width 150 height 17
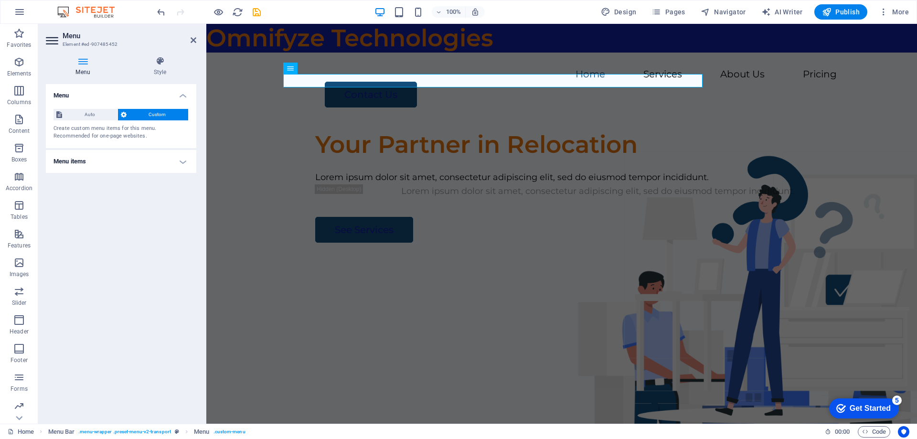
click at [183, 94] on h4 "Menu" at bounding box center [121, 92] width 150 height 17
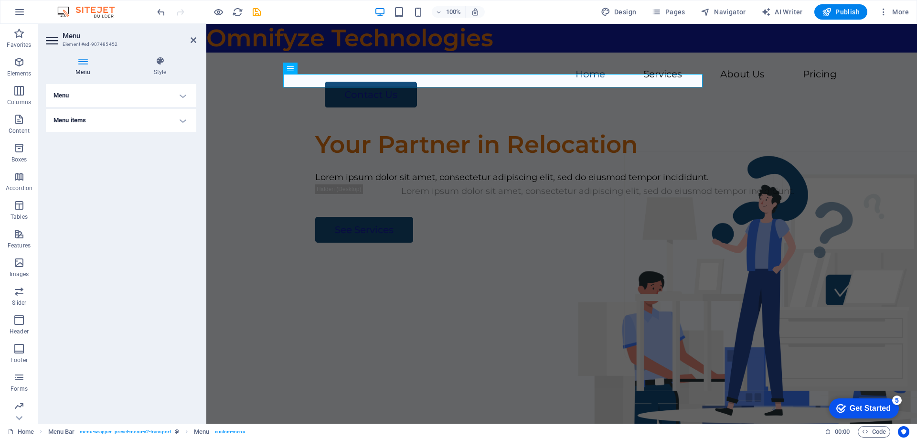
click at [183, 94] on h4 "Menu" at bounding box center [121, 95] width 150 height 23
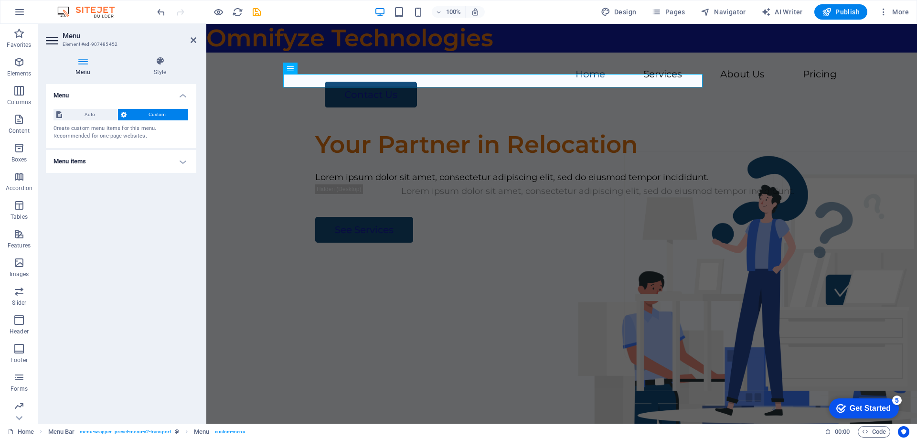
click at [184, 162] on h4 "Menu items" at bounding box center [121, 161] width 150 height 23
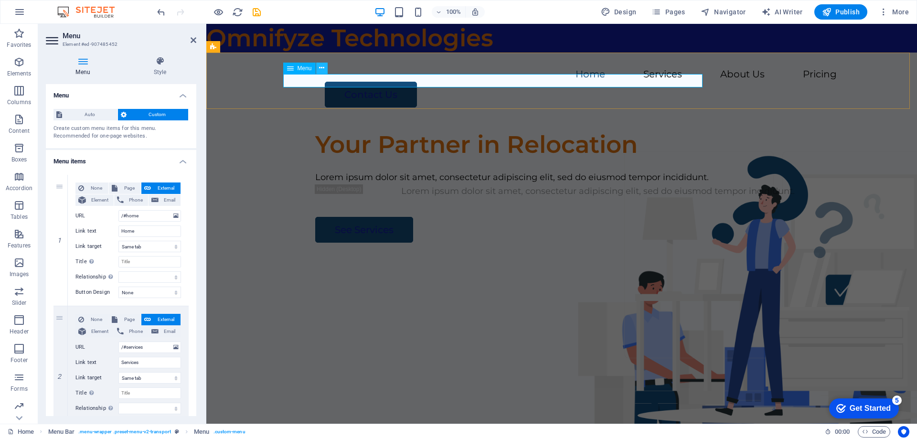
click at [321, 66] on icon at bounding box center [321, 68] width 5 height 10
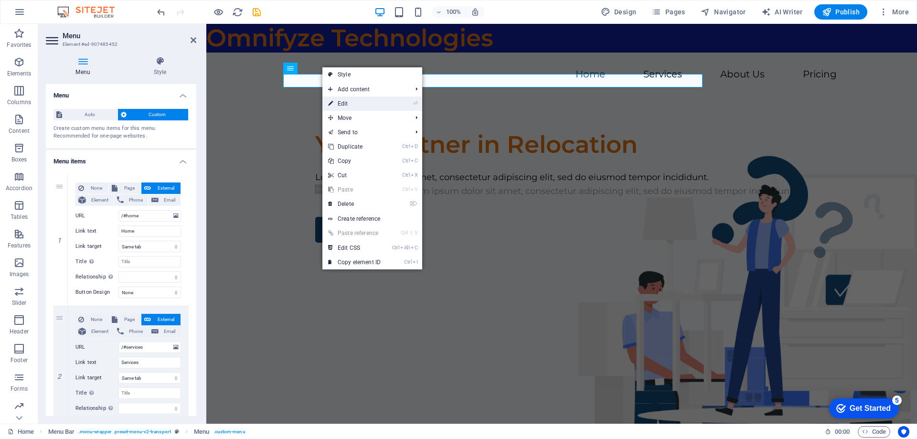
click at [341, 105] on link "⏎ Edit" at bounding box center [354, 103] width 64 height 14
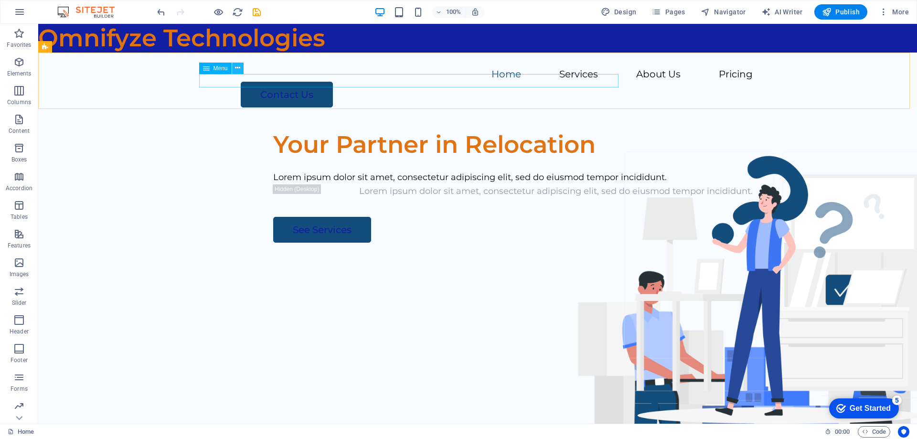
click at [239, 68] on icon at bounding box center [237, 68] width 5 height 10
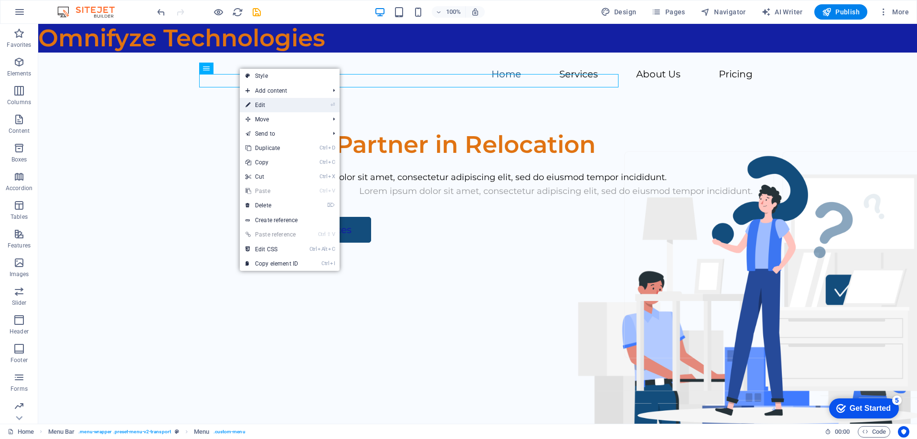
click at [264, 103] on link "⏎ Edit" at bounding box center [272, 105] width 64 height 14
select select
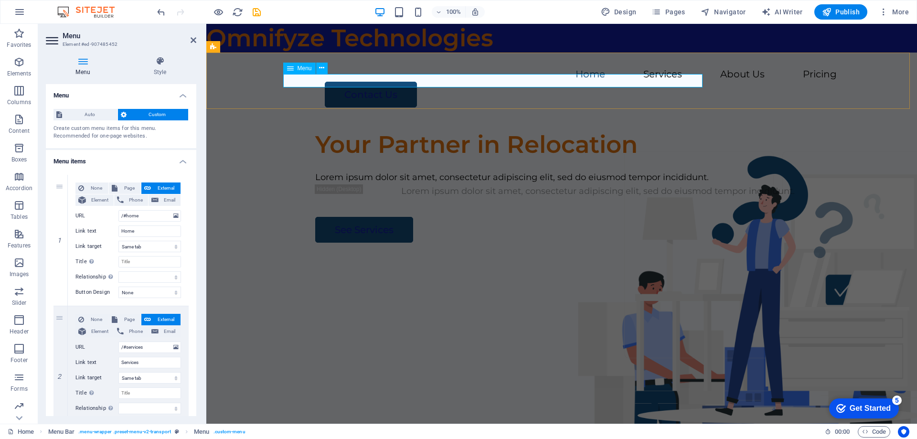
click at [352, 81] on nav "Home Services About Us Pricing" at bounding box center [561, 75] width 550 height 14
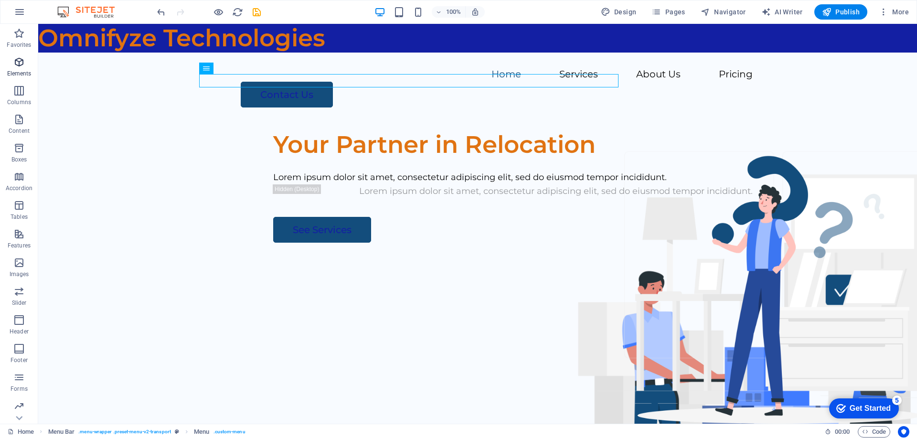
click at [16, 70] on p "Elements" at bounding box center [19, 74] width 24 height 8
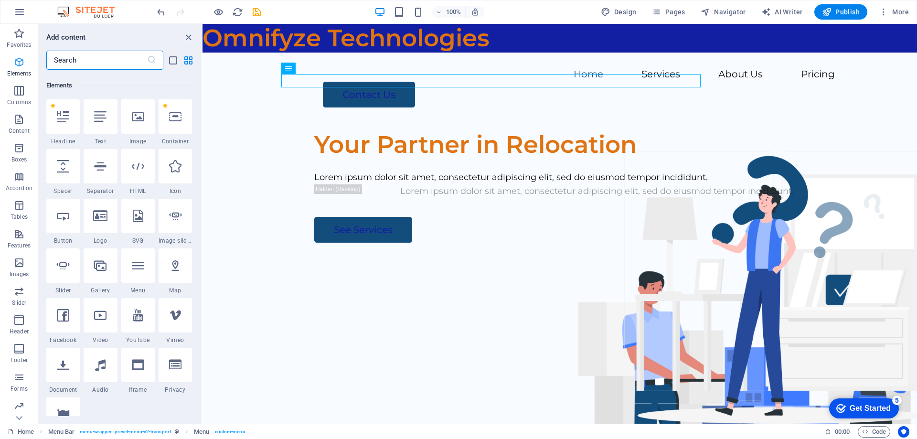
scroll to position [102, 0]
click at [60, 120] on div at bounding box center [62, 114] width 33 height 34
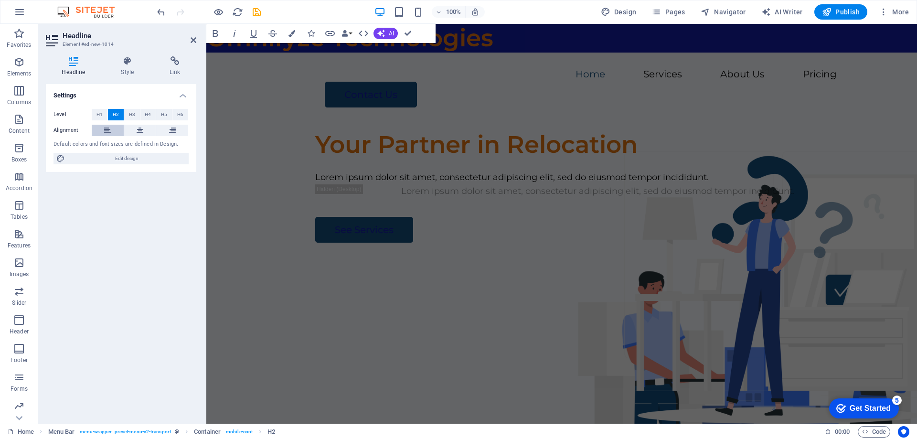
click at [106, 127] on icon at bounding box center [107, 130] width 7 height 11
click at [112, 161] on span "Edit design" at bounding box center [127, 158] width 118 height 11
select select "px"
select select "600"
select select "px"
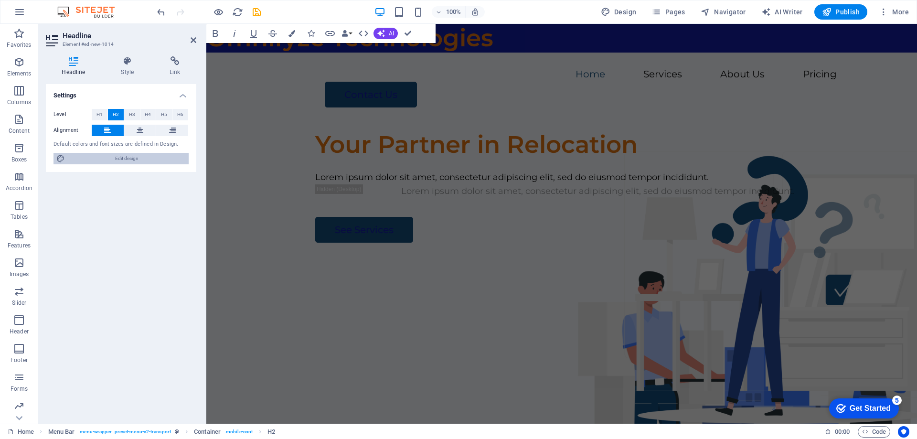
select select "rem"
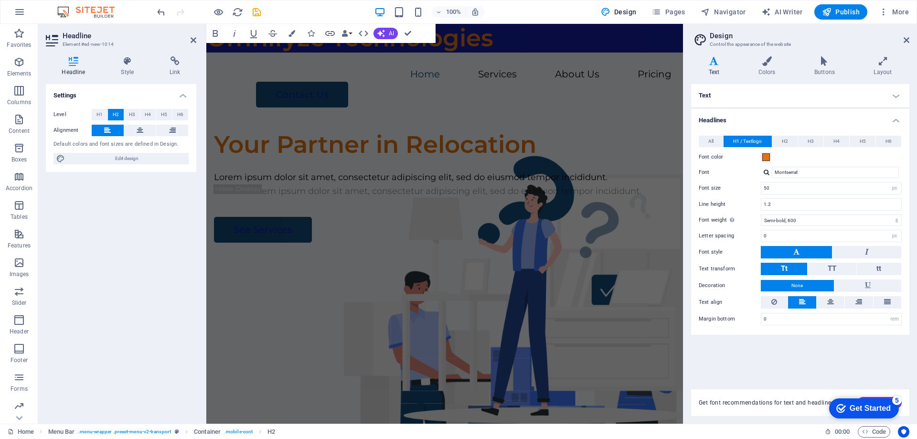
click at [722, 95] on h4 "Text" at bounding box center [800, 95] width 218 height 23
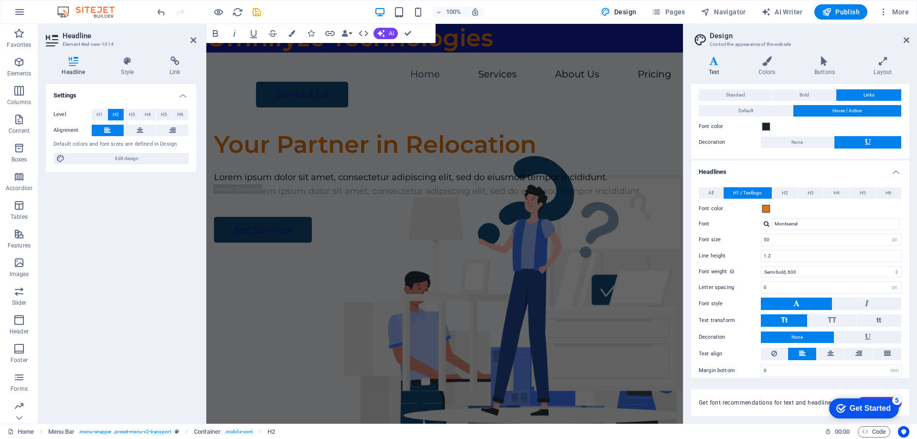
scroll to position [30, 0]
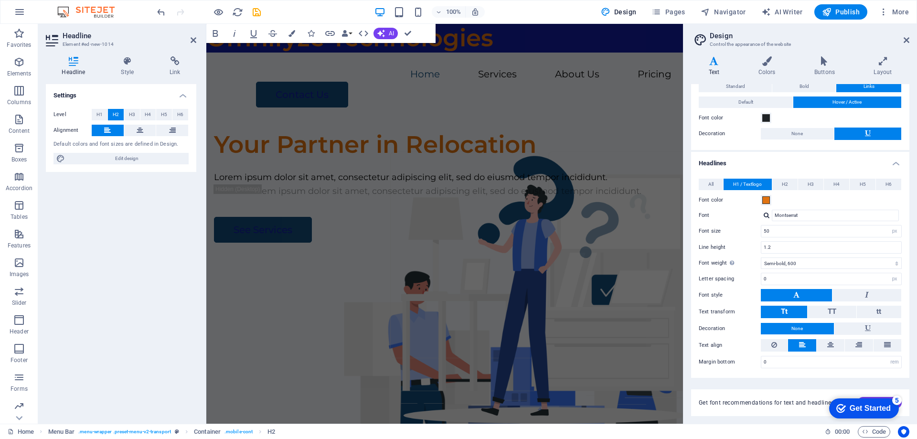
click at [894, 163] on h4 "Headlines" at bounding box center [800, 160] width 218 height 17
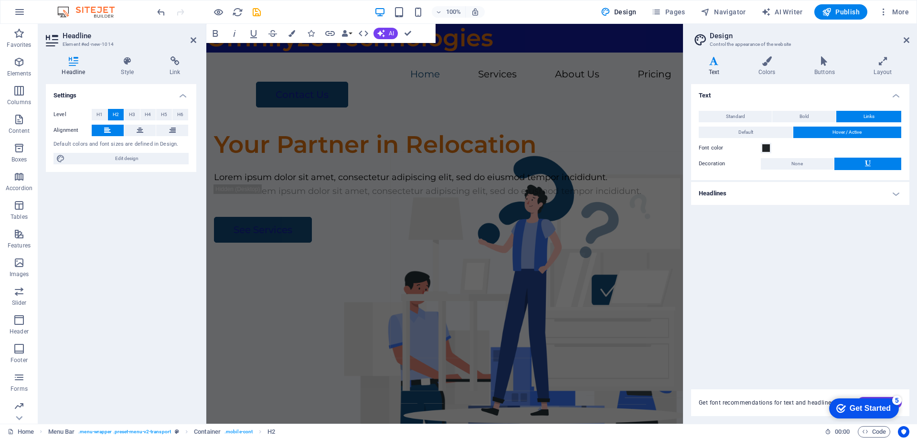
click at [896, 94] on h4 "Text" at bounding box center [800, 92] width 218 height 17
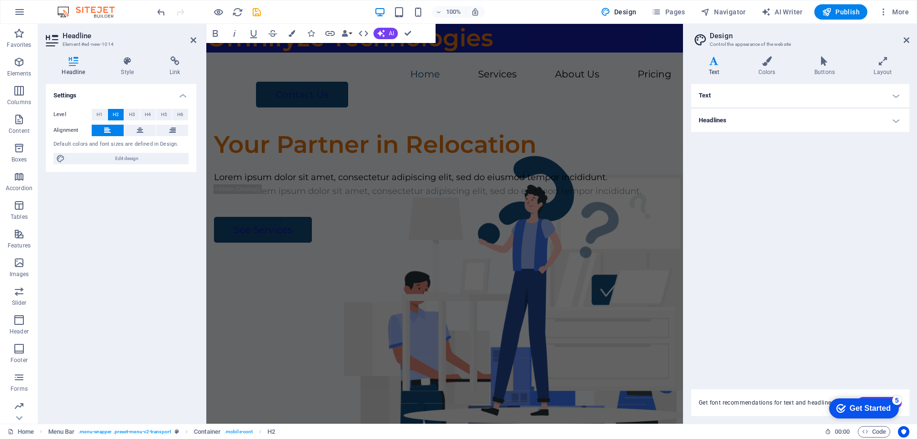
click at [896, 94] on h4 "Text" at bounding box center [800, 95] width 218 height 23
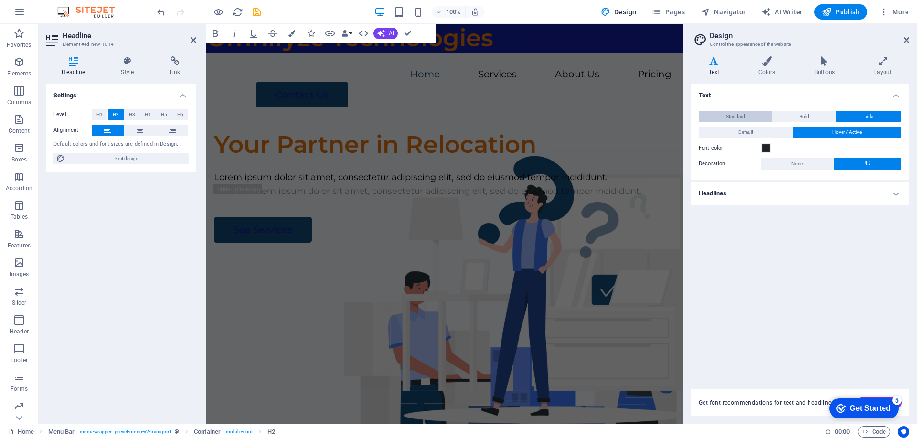
click at [738, 115] on span "Standard" at bounding box center [735, 116] width 19 height 11
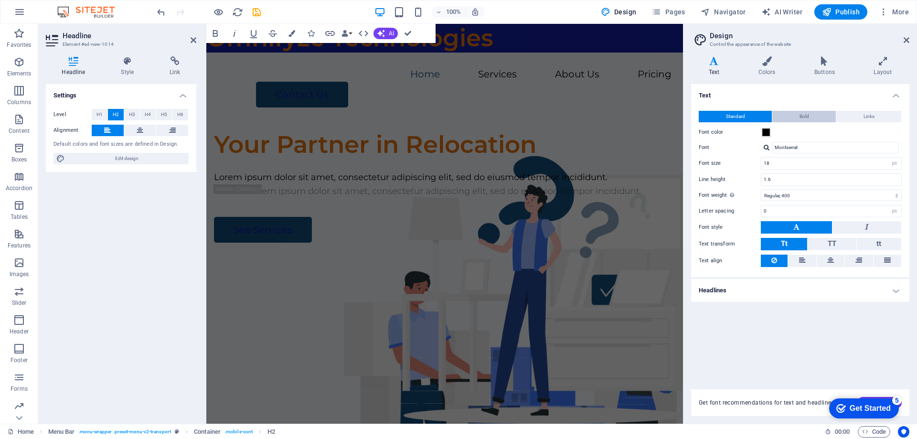
click at [802, 116] on span "Bold" at bounding box center [804, 116] width 10 height 11
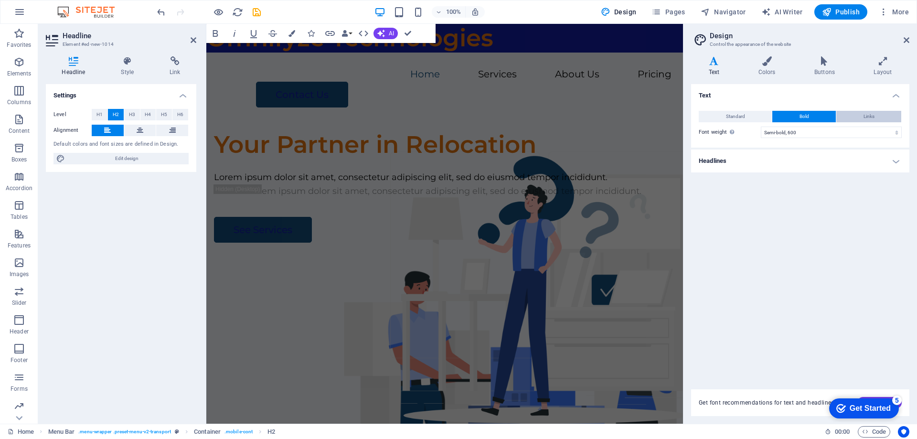
click at [865, 116] on span "Links" at bounding box center [868, 116] width 11 height 11
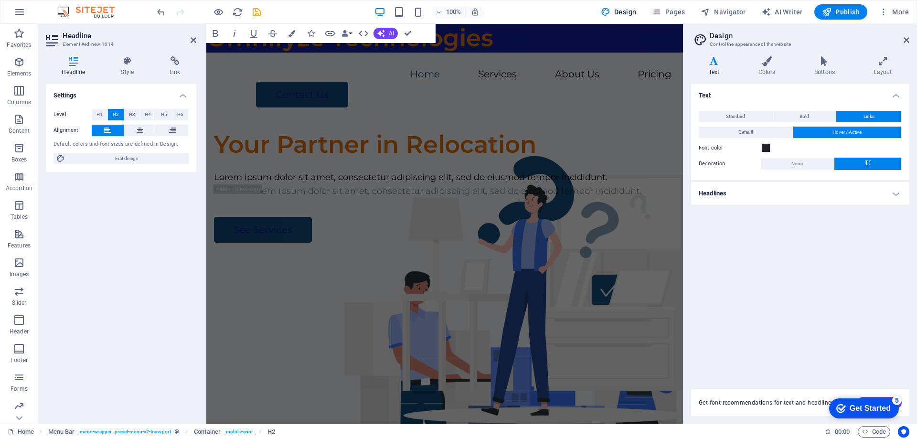
click at [849, 190] on h4 "Headlines" at bounding box center [800, 193] width 218 height 23
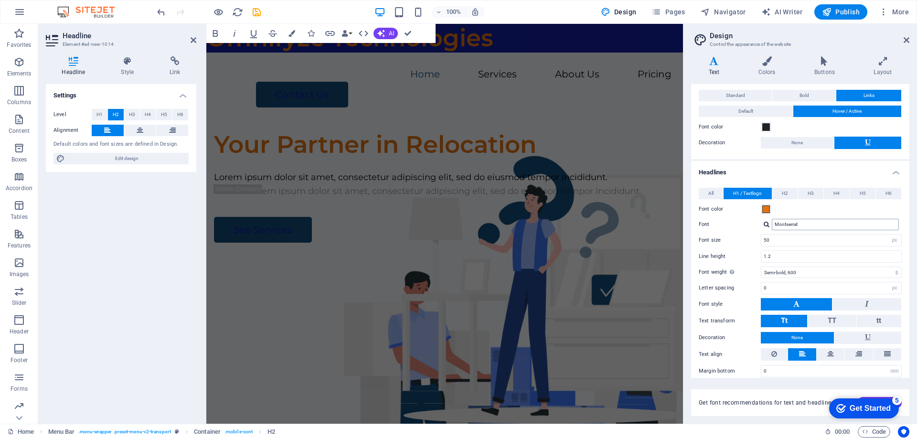
scroll to position [30, 0]
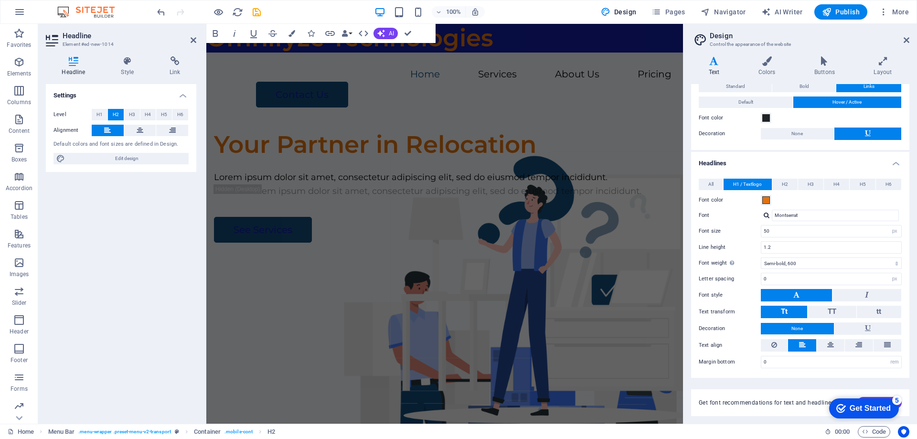
click at [908, 36] on h2 "Design" at bounding box center [809, 36] width 200 height 9
click at [908, 39] on icon at bounding box center [906, 40] width 6 height 8
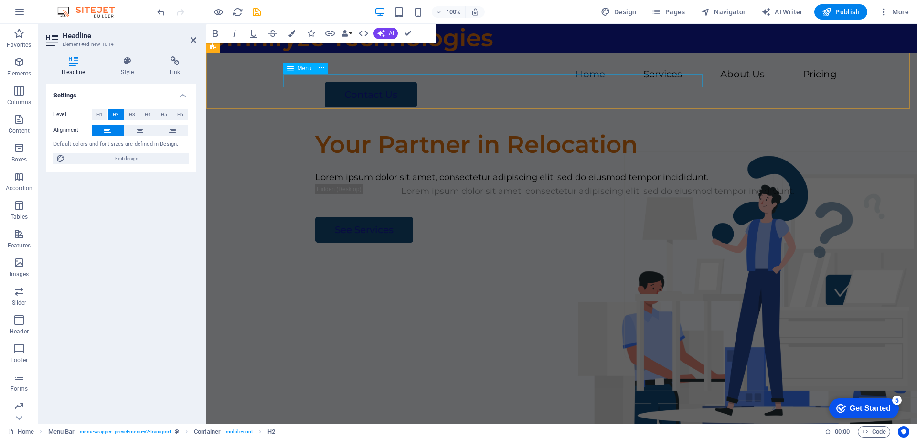
click at [318, 78] on nav "Home Services About Us Pricing" at bounding box center [561, 75] width 550 height 14
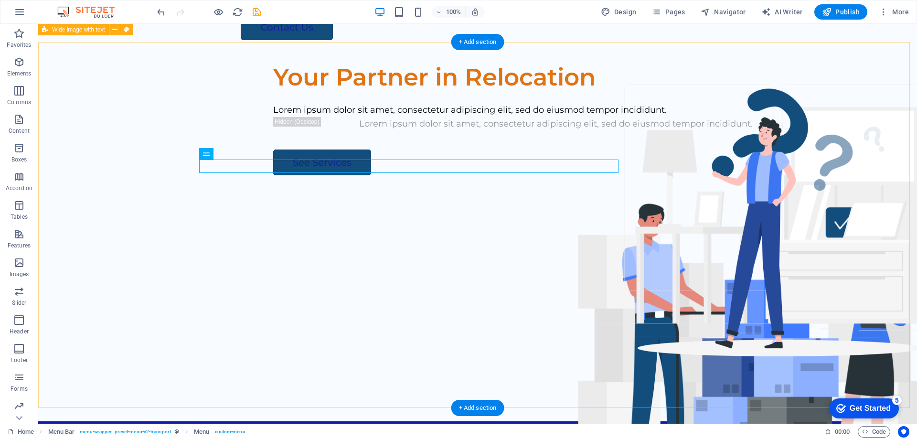
scroll to position [0, 0]
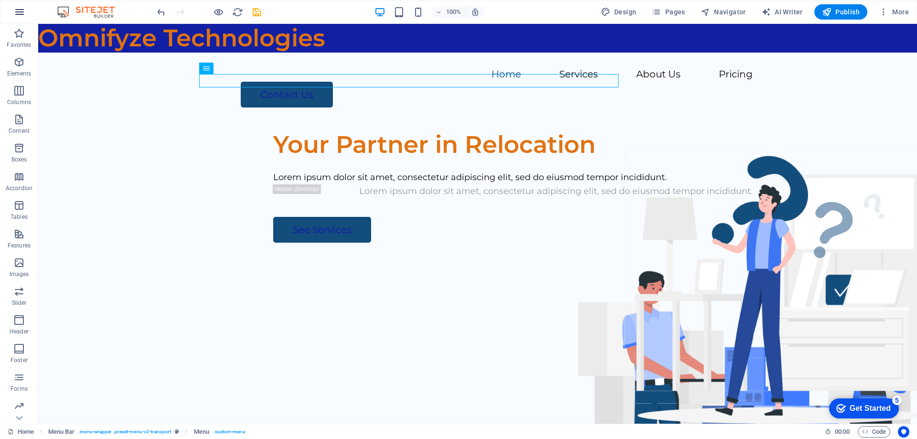
click at [18, 12] on icon "button" at bounding box center [19, 11] width 11 height 11
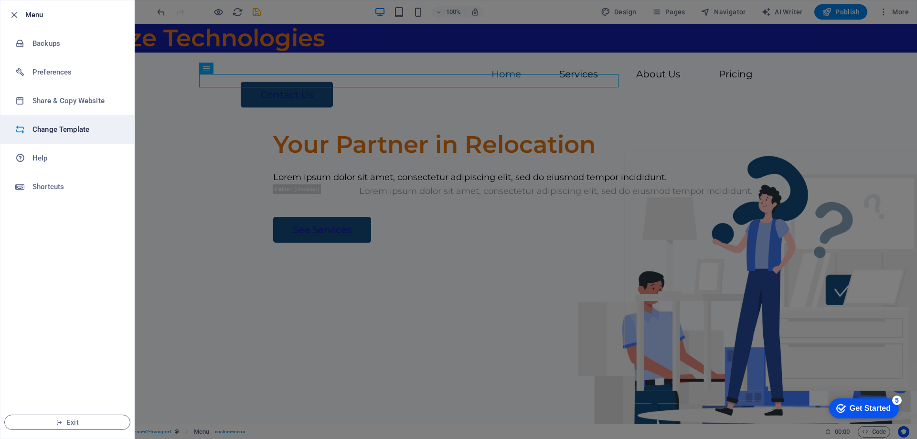
click at [60, 130] on h6 "Change Template" at bounding box center [76, 129] width 88 height 11
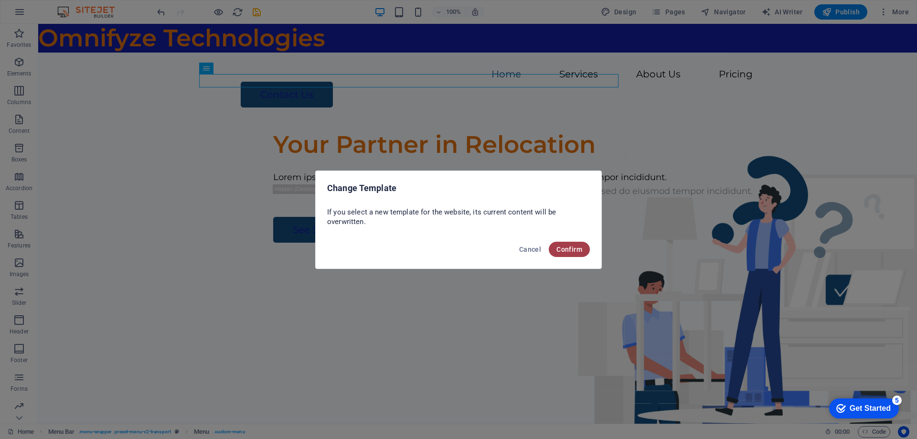
click at [578, 253] on button "Confirm" at bounding box center [569, 249] width 41 height 15
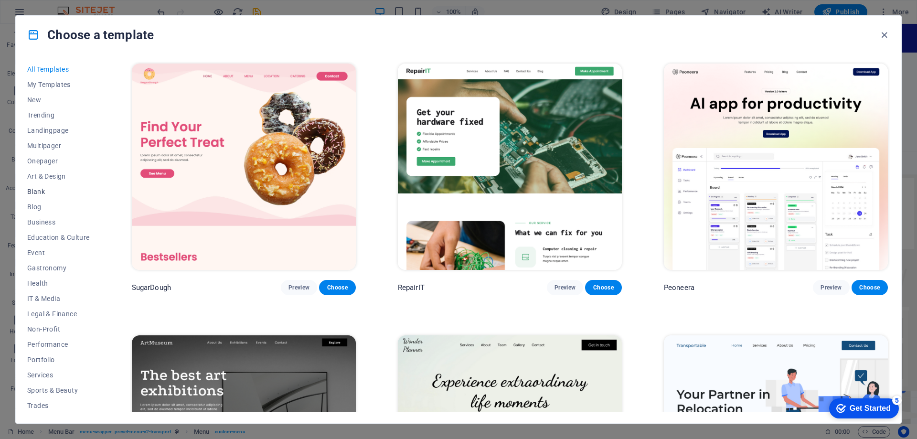
click at [40, 194] on span "Blank" at bounding box center [58, 192] width 63 height 8
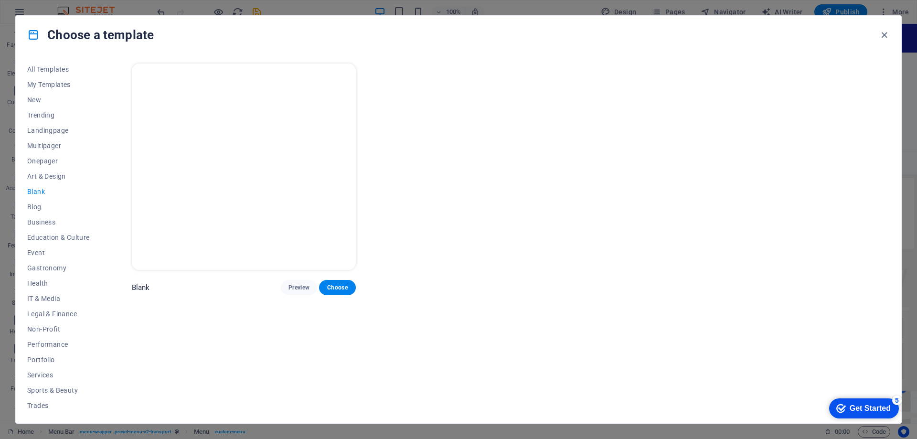
click at [200, 169] on img at bounding box center [244, 166] width 224 height 206
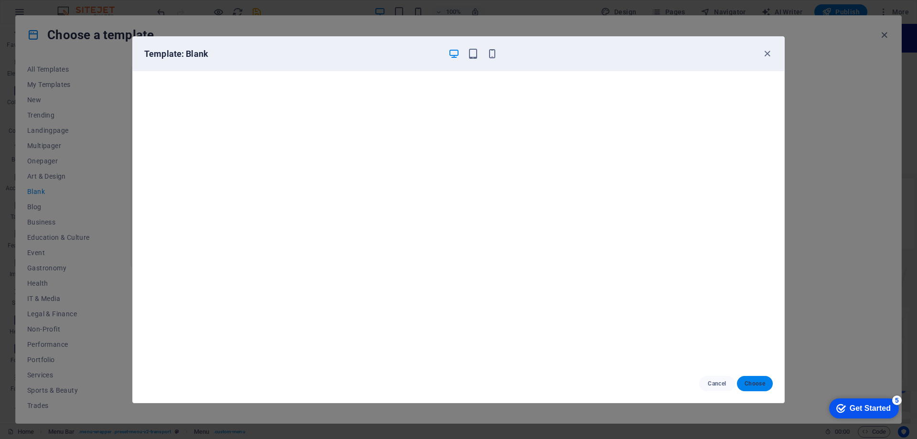
click at [755, 382] on span "Choose" at bounding box center [754, 384] width 21 height 8
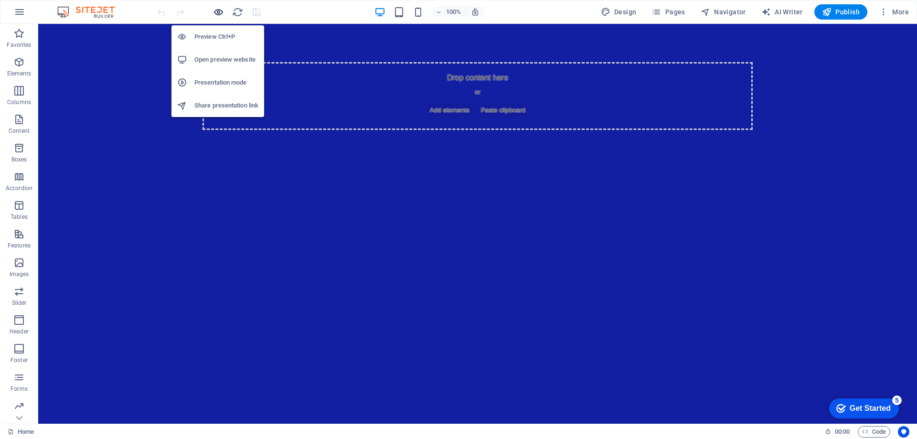
click at [218, 11] on icon "button" at bounding box center [218, 12] width 11 height 11
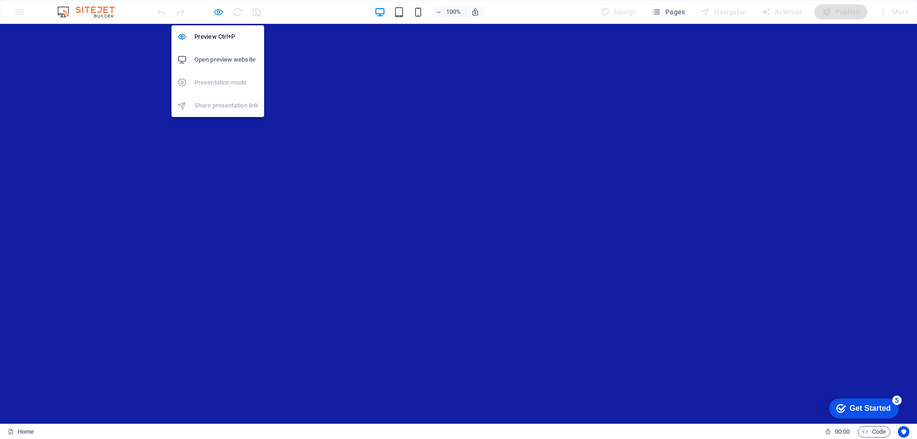
click at [218, 11] on icon "button" at bounding box center [218, 12] width 11 height 11
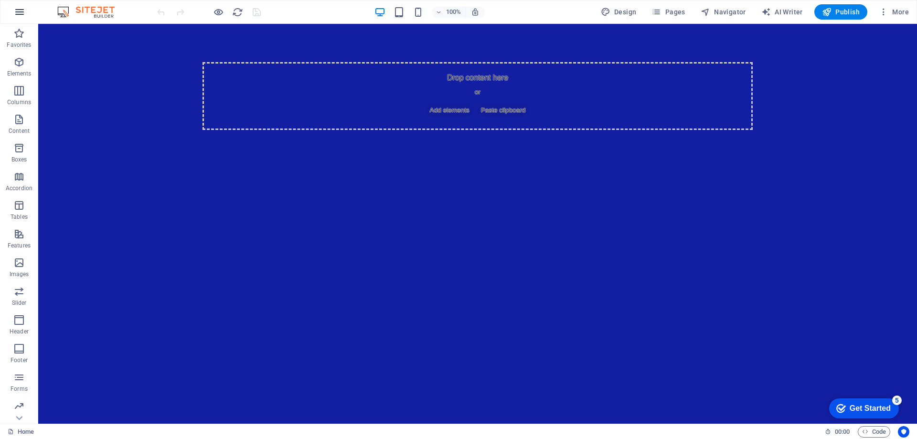
click at [21, 11] on icon "button" at bounding box center [19, 11] width 11 height 11
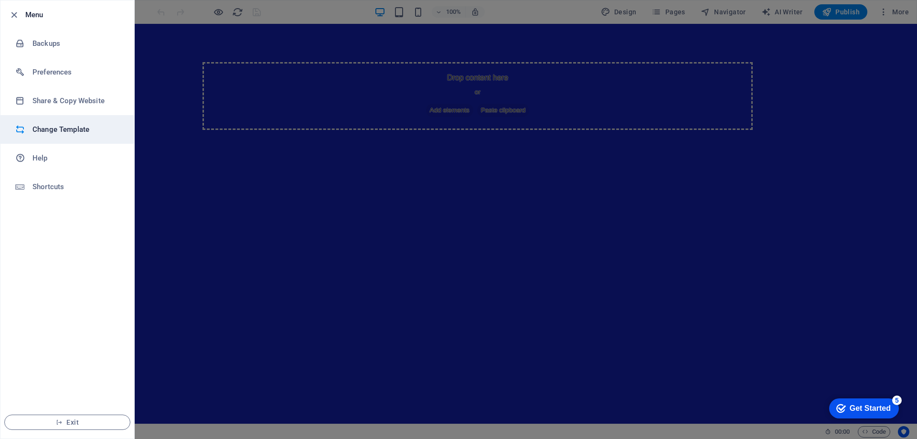
click at [50, 129] on h6 "Change Template" at bounding box center [76, 129] width 88 height 11
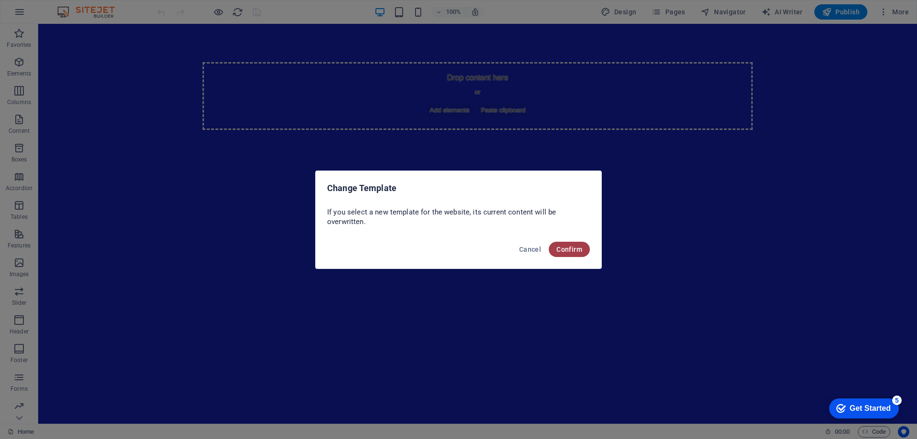
click at [570, 247] on span "Confirm" at bounding box center [569, 249] width 26 height 8
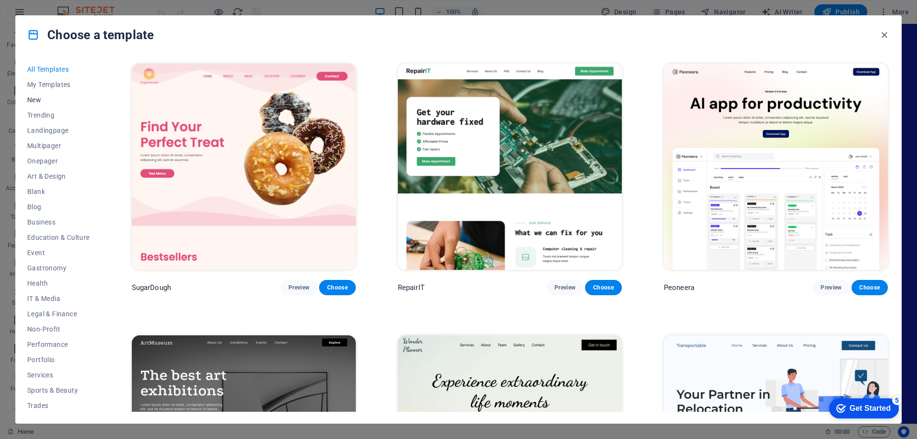
click at [35, 96] on span "New" at bounding box center [58, 100] width 63 height 8
click at [42, 114] on span "Trending" at bounding box center [58, 115] width 63 height 8
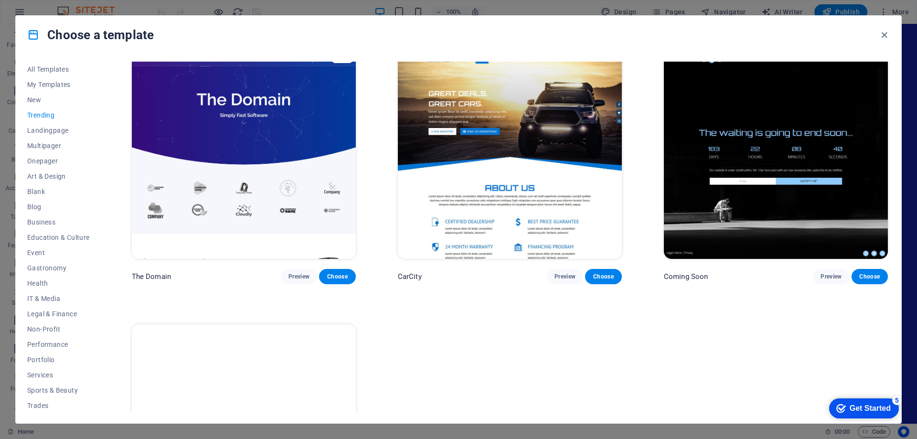
scroll to position [1236, 0]
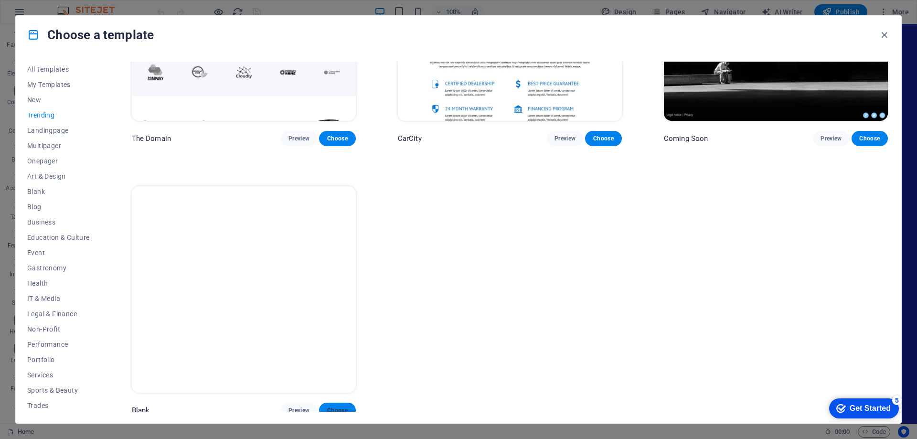
click at [333, 406] on span "Choose" at bounding box center [337, 410] width 21 height 8
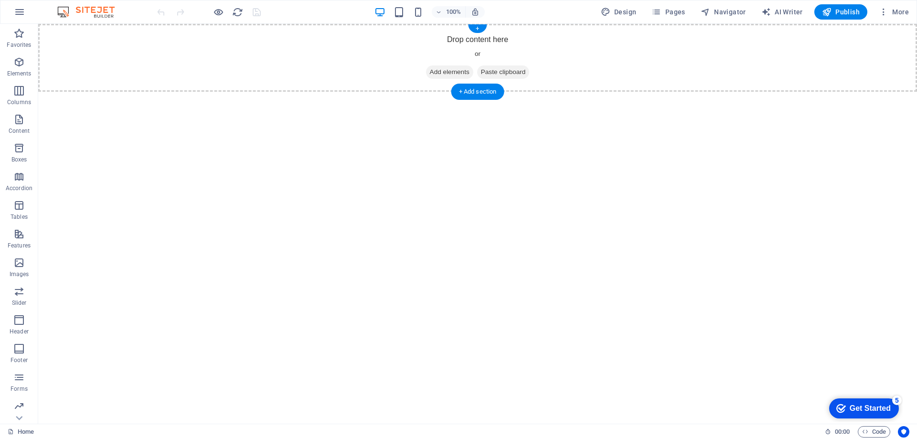
click at [451, 70] on span "Add elements" at bounding box center [449, 71] width 47 height 13
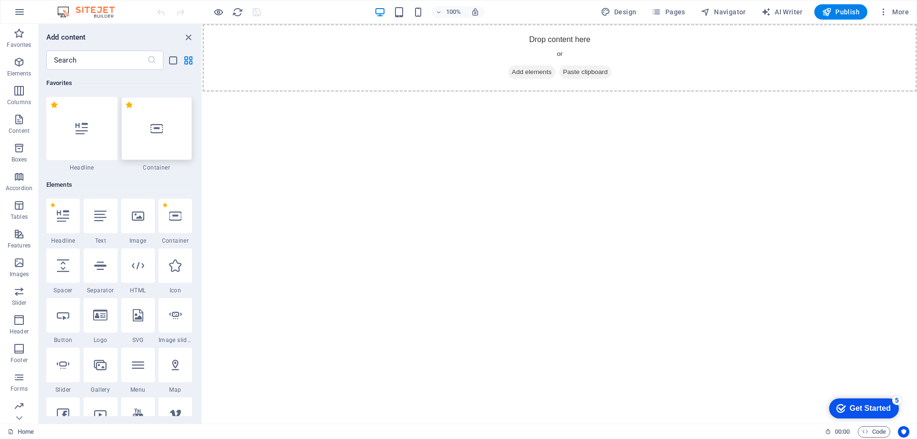
click at [149, 134] on div at bounding box center [156, 128] width 71 height 63
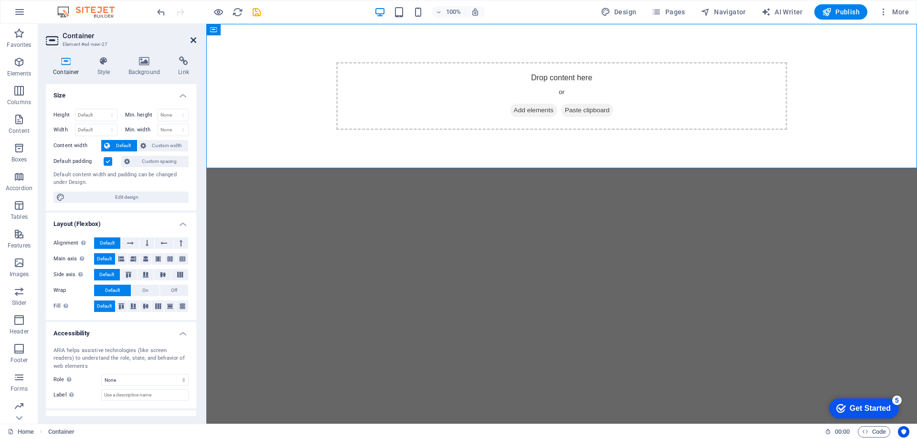
click at [191, 41] on icon at bounding box center [193, 40] width 6 height 8
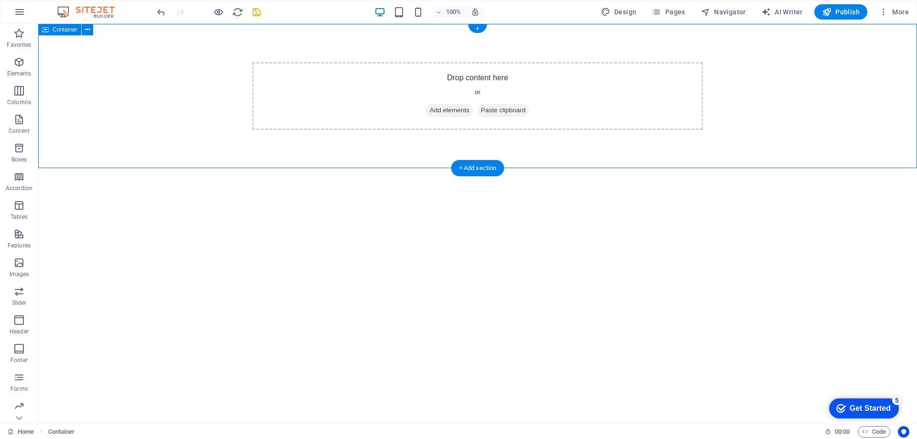
click at [185, 79] on div "Drop content here or Add elements Paste clipboard" at bounding box center [477, 96] width 878 height 144
click at [86, 29] on icon at bounding box center [87, 30] width 5 height 10
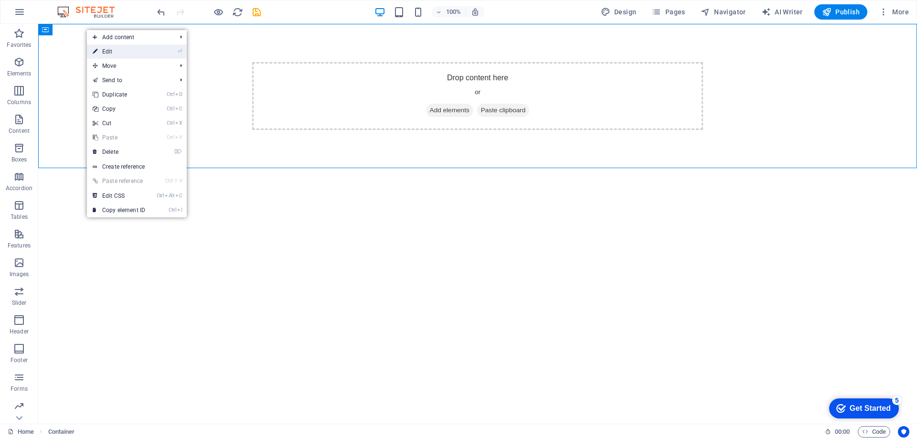
click at [108, 50] on link "⏎ Edit" at bounding box center [119, 51] width 64 height 14
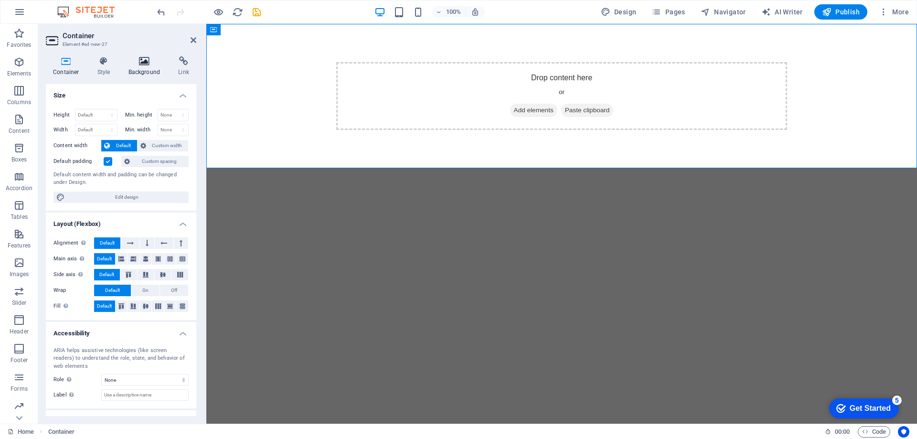
click at [148, 68] on h4 "Background" at bounding box center [146, 66] width 50 height 20
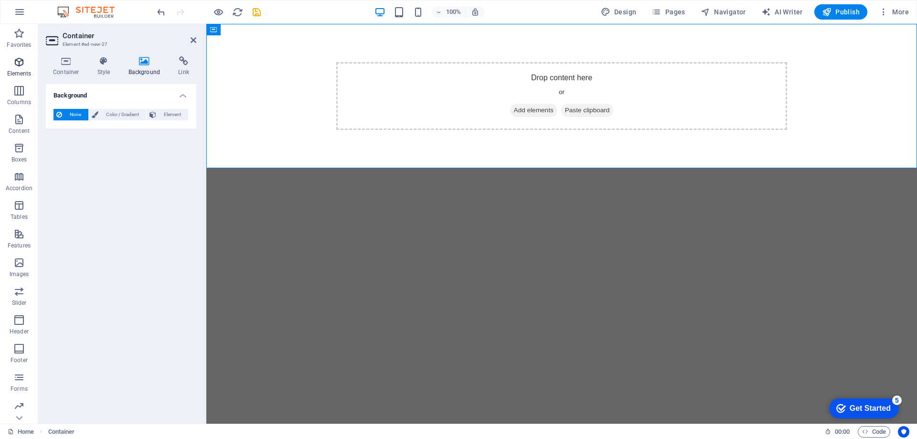
click at [17, 64] on icon "button" at bounding box center [18, 61] width 11 height 11
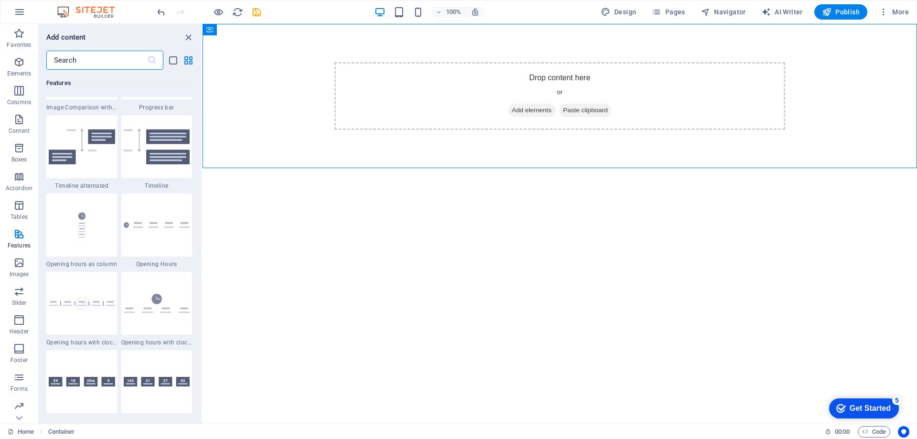
scroll to position [4159, 0]
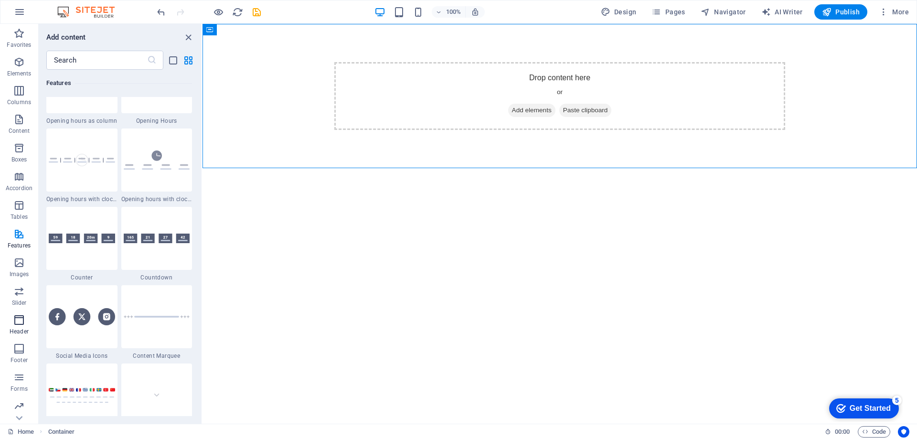
click at [17, 321] on icon "button" at bounding box center [18, 319] width 11 height 11
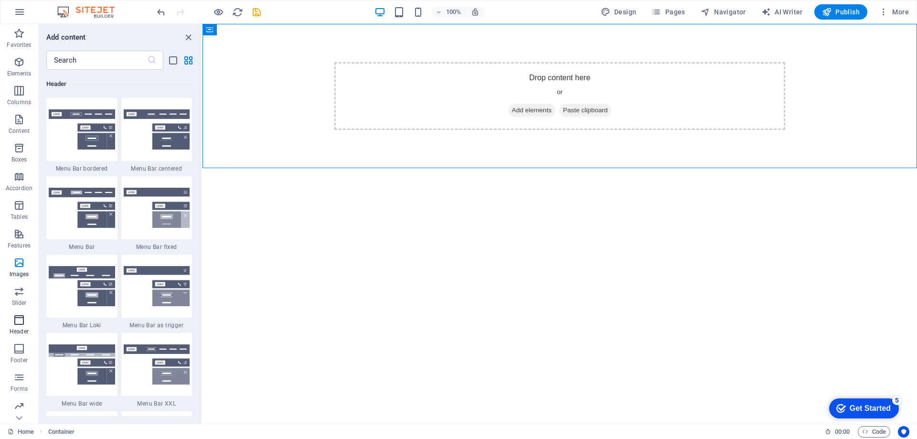
scroll to position [5749, 0]
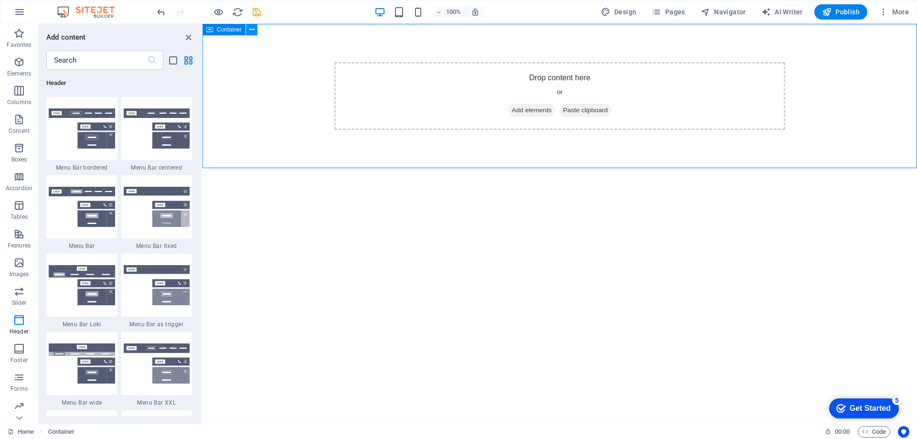
click at [251, 30] on icon at bounding box center [251, 30] width 5 height 10
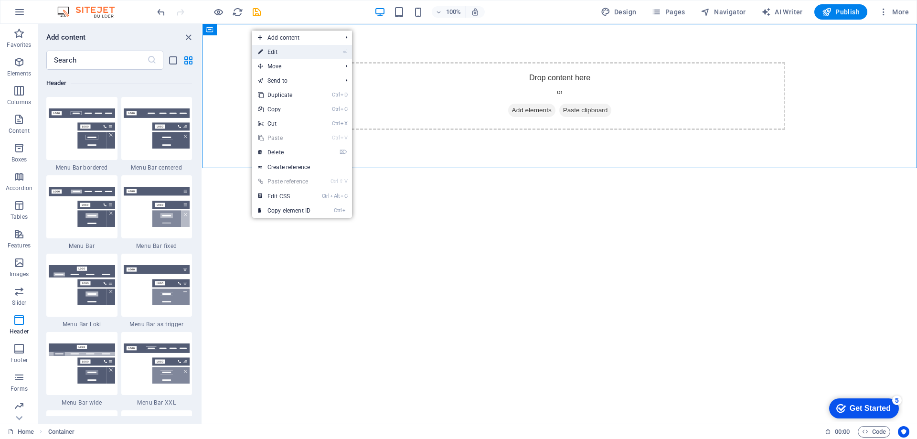
drag, startPoint x: 275, startPoint y: 53, endPoint x: 69, endPoint y: 29, distance: 207.1
click at [275, 53] on link "⏎ Edit" at bounding box center [284, 52] width 64 height 14
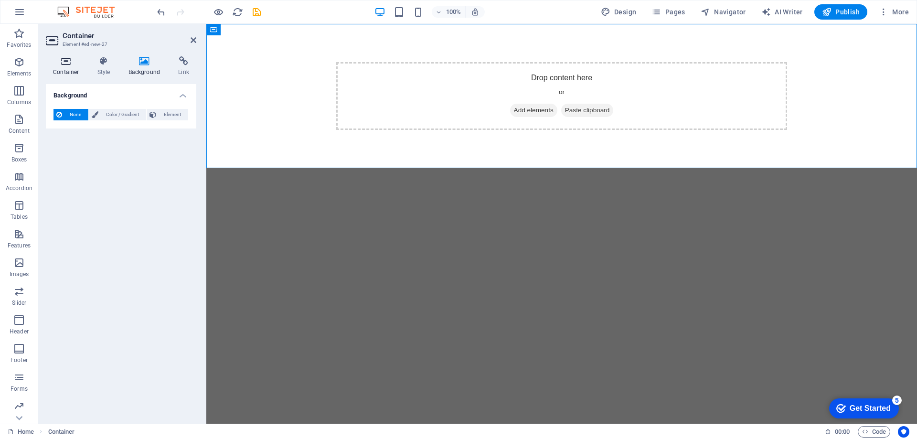
click at [65, 65] on icon at bounding box center [66, 61] width 41 height 10
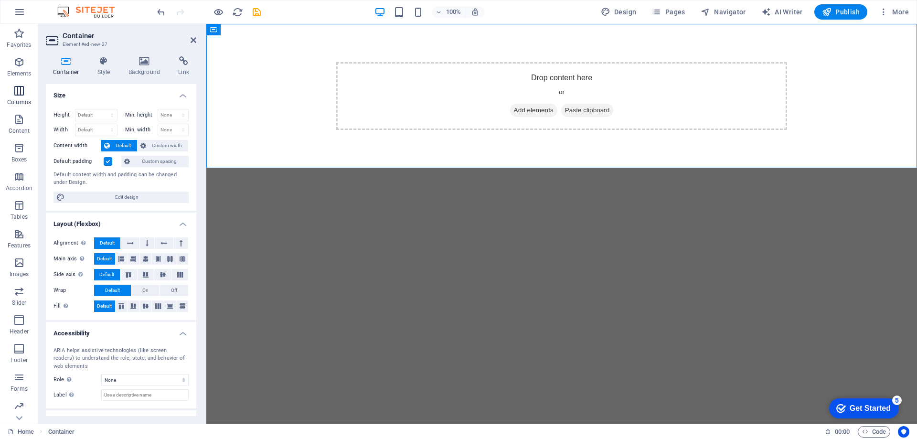
click at [22, 92] on icon "button" at bounding box center [18, 90] width 11 height 11
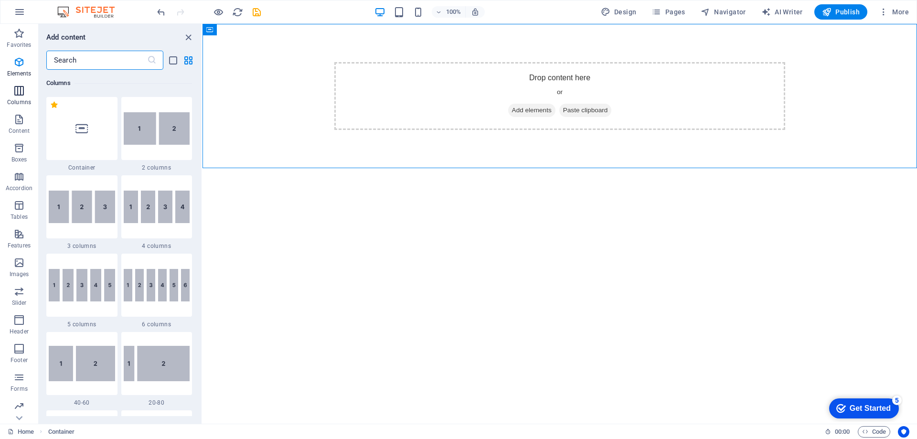
scroll to position [473, 0]
click at [145, 289] on img at bounding box center [157, 285] width 66 height 32
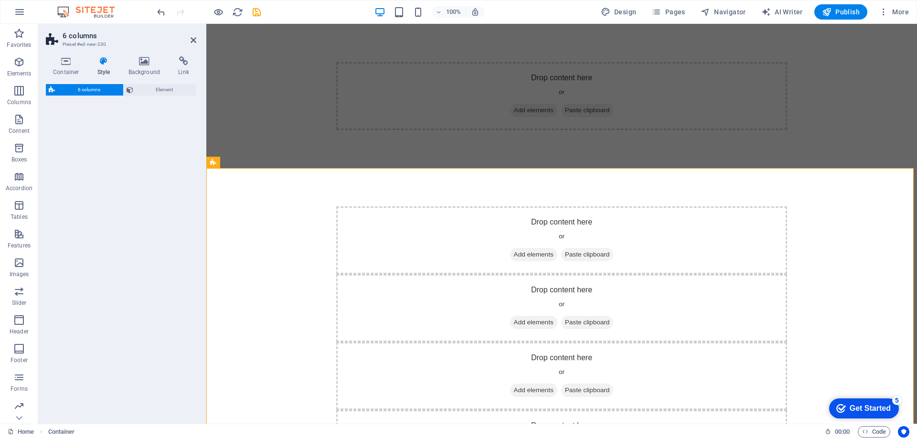
select select "rem"
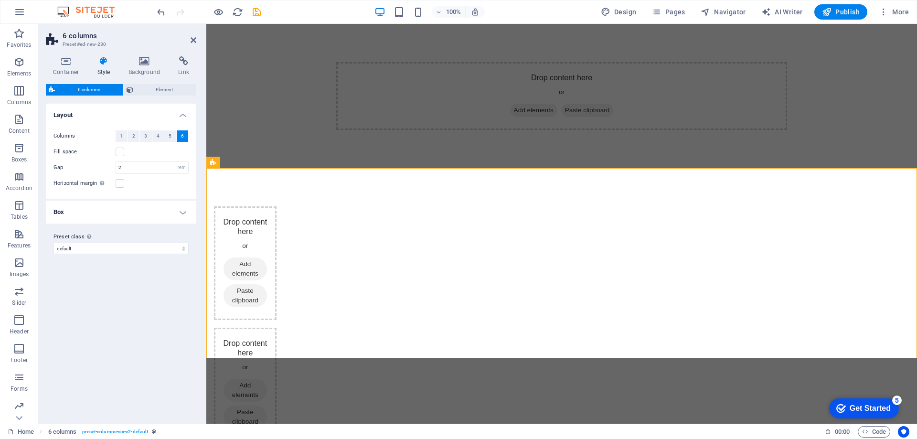
click at [177, 210] on h4 "Box" at bounding box center [121, 212] width 150 height 23
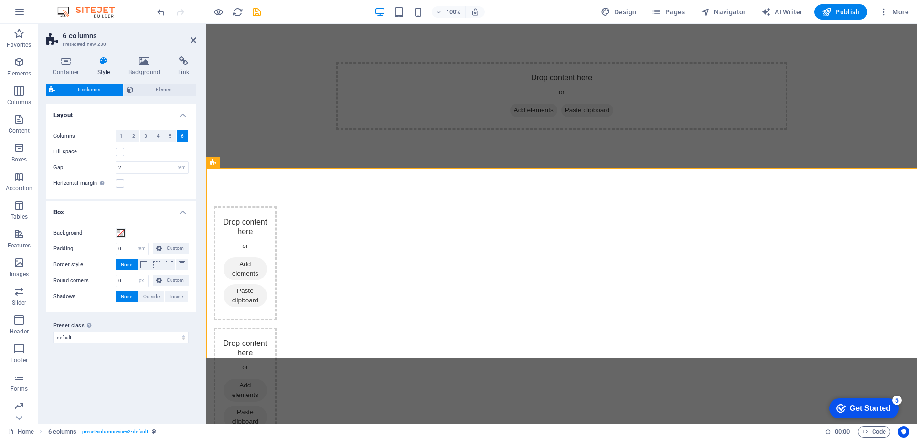
click at [177, 210] on h4 "Box" at bounding box center [121, 209] width 150 height 17
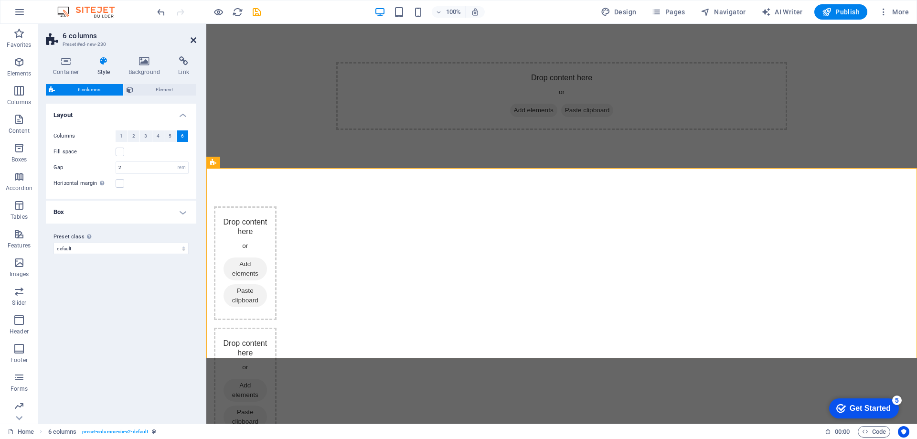
click at [193, 41] on icon at bounding box center [193, 40] width 6 height 8
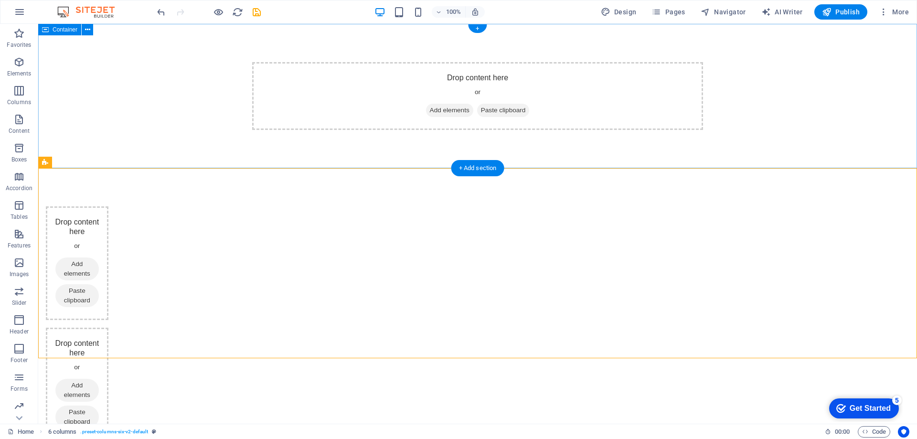
click at [162, 94] on div "Drop content here or Add elements Paste clipboard" at bounding box center [477, 96] width 878 height 144
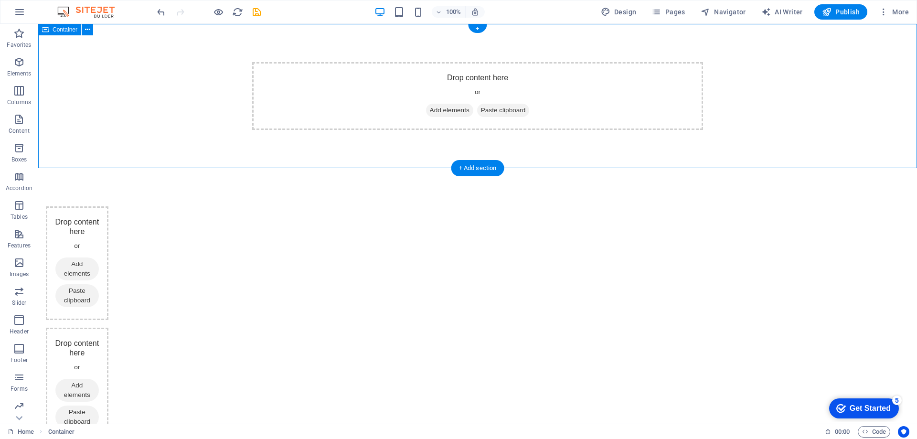
click at [310, 87] on div "Drop content here or Add elements Paste clipboard" at bounding box center [477, 96] width 451 height 68
click at [317, 160] on div "Drop content here or Add elements Paste clipboard" at bounding box center [477, 96] width 878 height 144
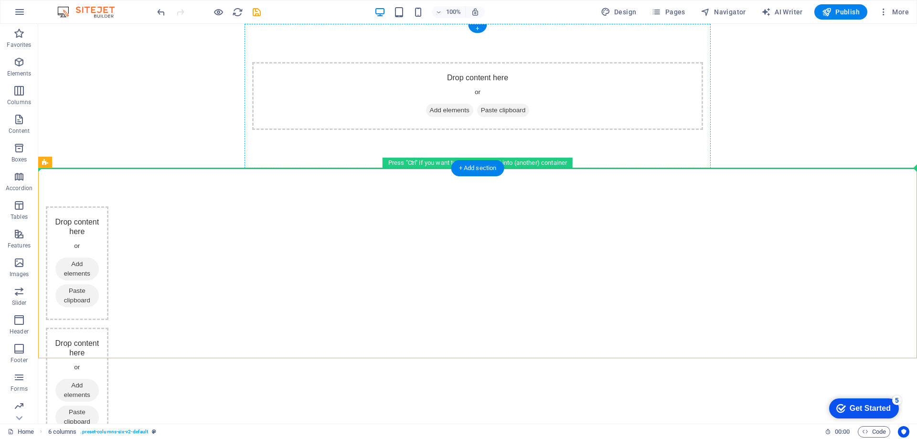
drag, startPoint x: 320, startPoint y: 255, endPoint x: 321, endPoint y: 116, distance: 138.9
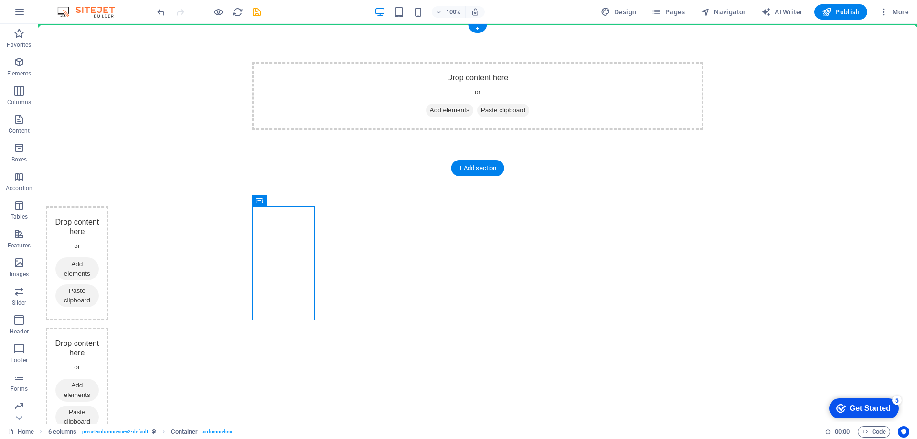
drag, startPoint x: 299, startPoint y: 243, endPoint x: 137, endPoint y: 79, distance: 231.2
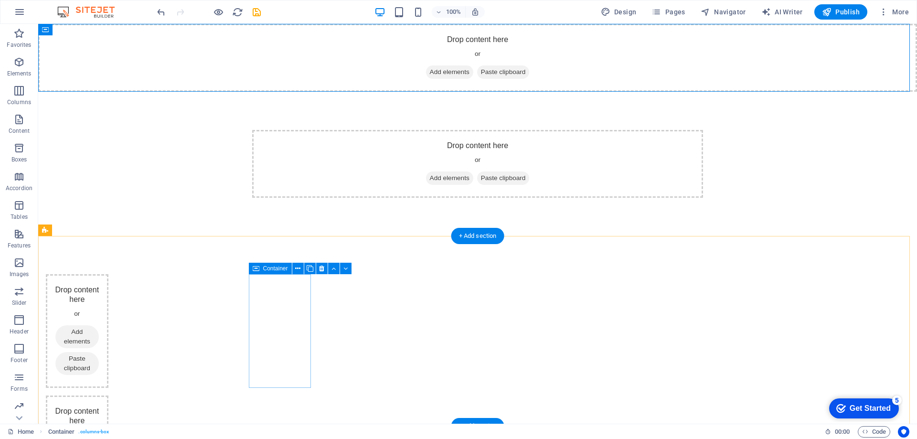
click at [108, 285] on div "Drop content here or Add elements Paste clipboard" at bounding box center [77, 331] width 63 height 114
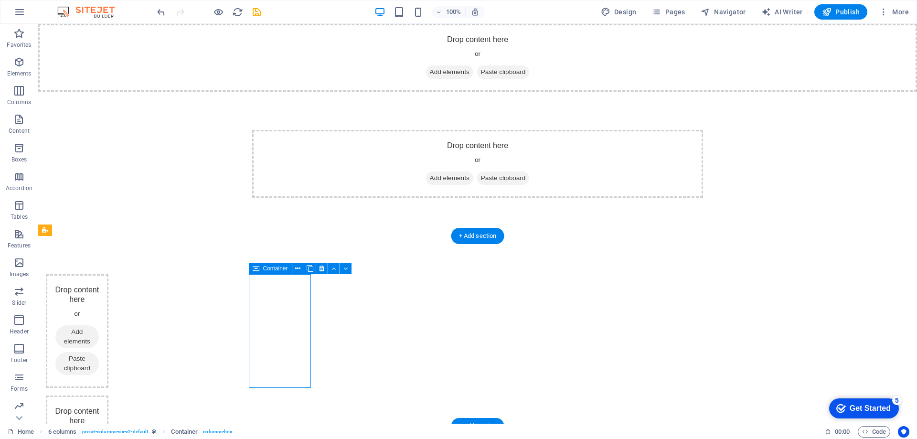
click at [108, 306] on div "Drop content here or Add elements Paste clipboard" at bounding box center [77, 331] width 63 height 114
click at [108, 296] on div "Drop content here or Add elements Paste clipboard" at bounding box center [77, 331] width 63 height 114
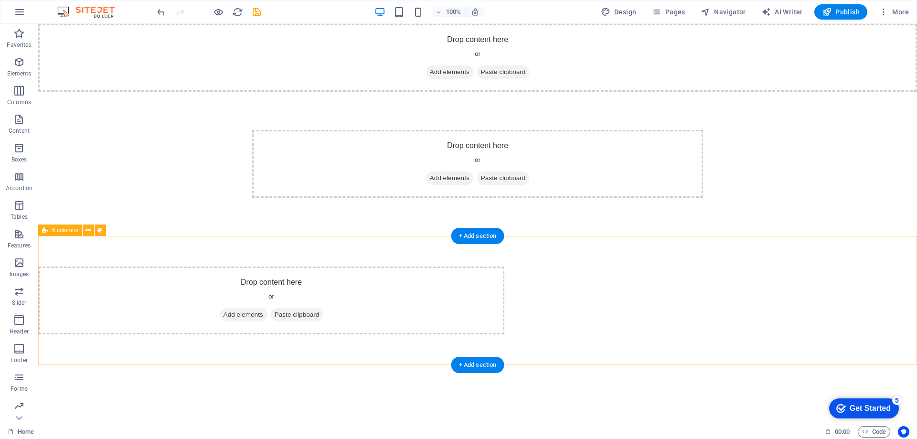
click at [282, 296] on div "Drop content here or Add elements Paste clipboard" at bounding box center [271, 300] width 466 height 68
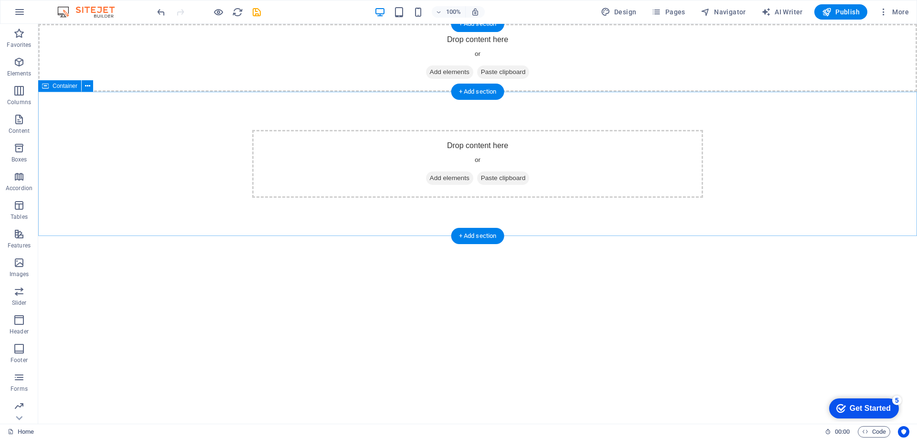
click at [260, 144] on div "Drop content here or Add elements Paste clipboard" at bounding box center [477, 164] width 451 height 68
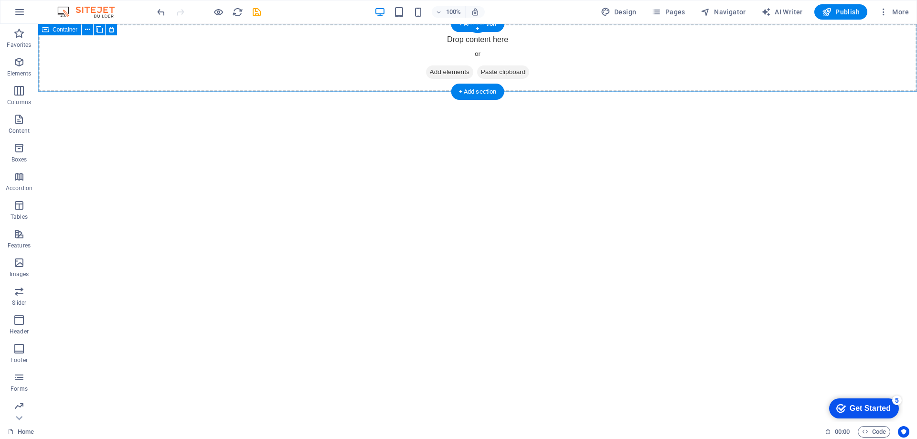
click at [261, 69] on div "Drop content here or Add elements Paste clipboard" at bounding box center [477, 58] width 878 height 68
click at [226, 55] on div "Drop content here or Add elements Paste clipboard" at bounding box center [477, 58] width 878 height 68
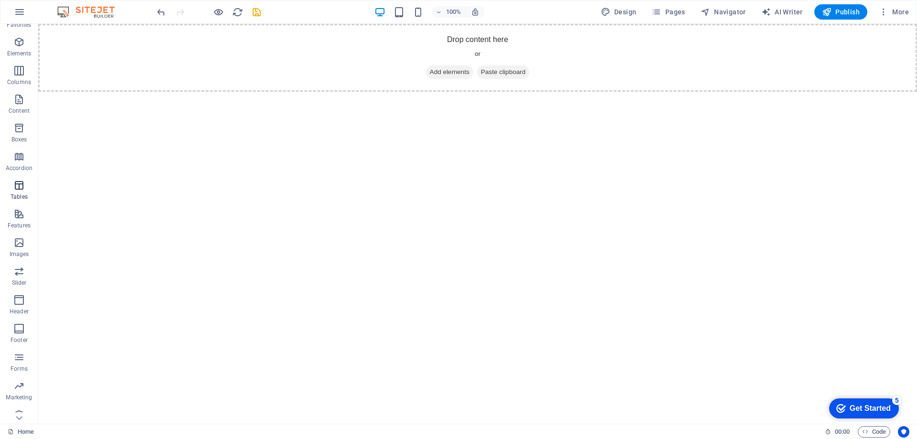
scroll to position [30, 0]
click at [20, 294] on icon "button" at bounding box center [18, 289] width 11 height 11
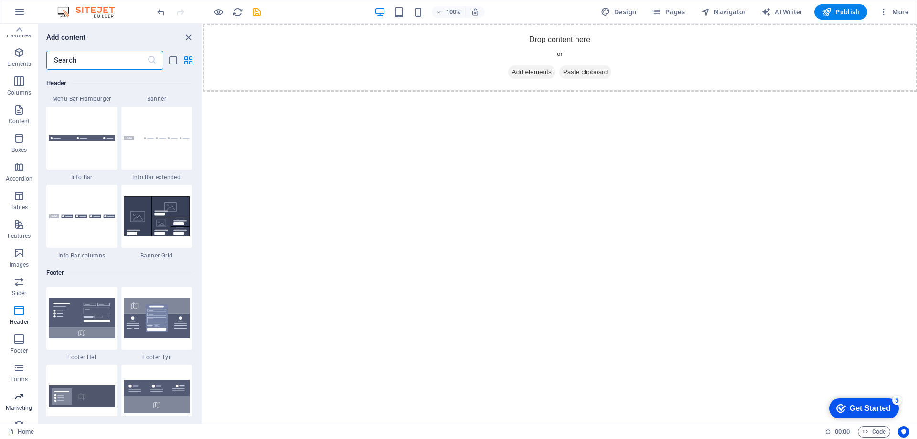
scroll to position [0, 0]
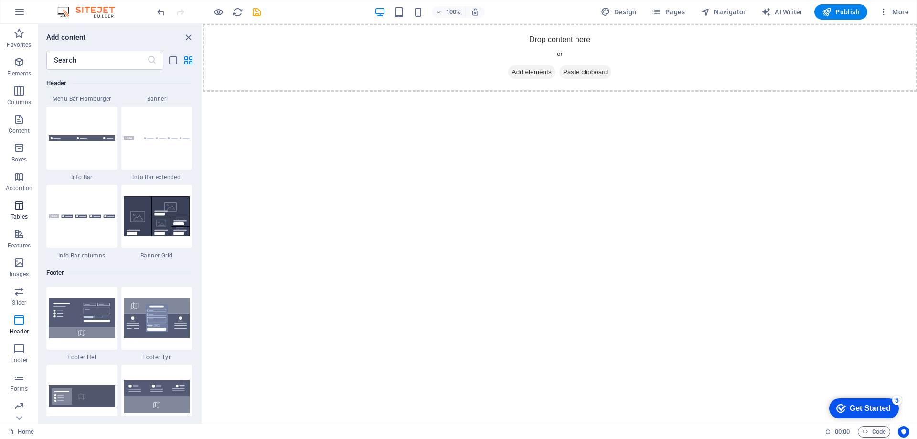
click at [19, 207] on icon "button" at bounding box center [18, 205] width 11 height 11
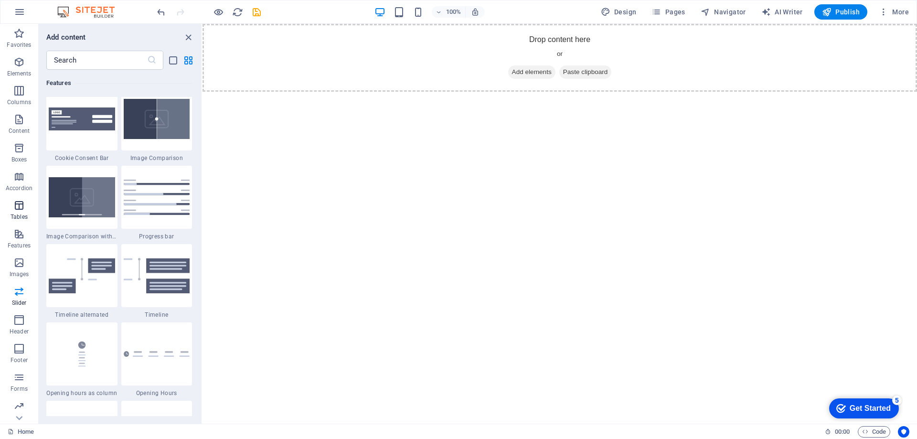
scroll to position [3306, 0]
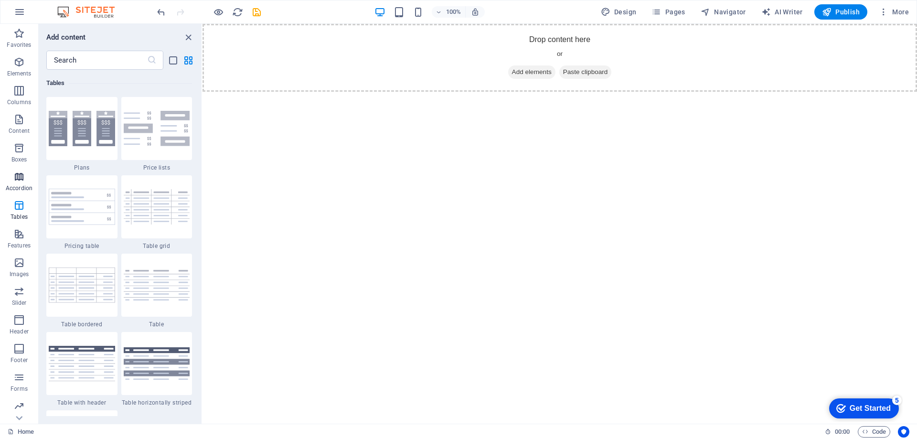
click at [24, 179] on icon "button" at bounding box center [18, 176] width 11 height 11
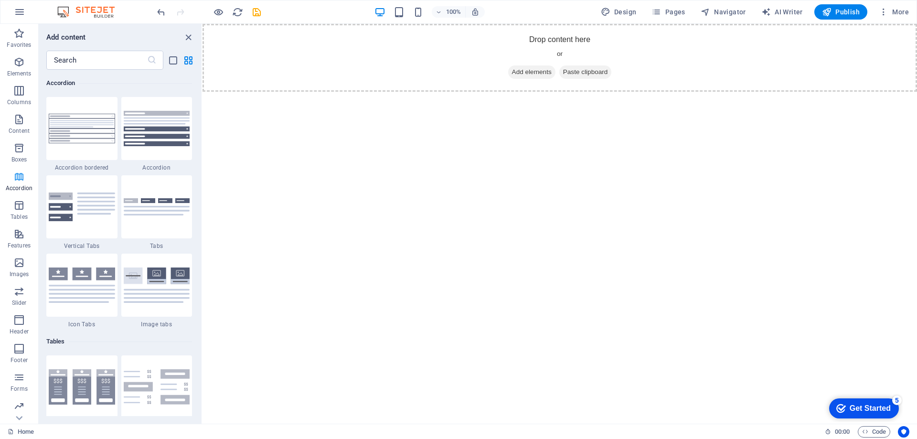
scroll to position [3048, 0]
click at [15, 123] on icon "button" at bounding box center [18, 119] width 11 height 11
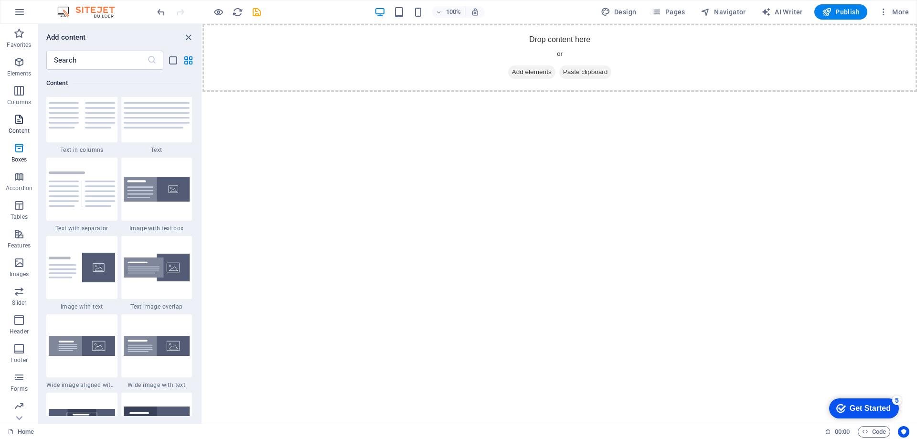
scroll to position [1670, 0]
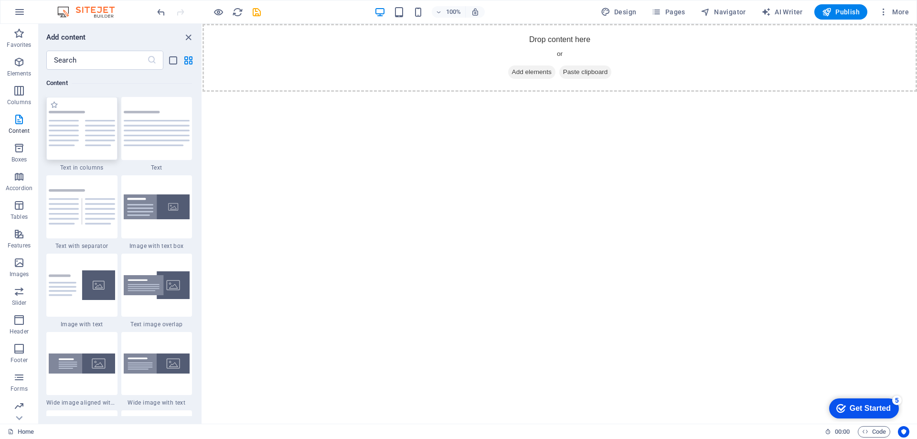
click at [74, 136] on img at bounding box center [82, 128] width 66 height 35
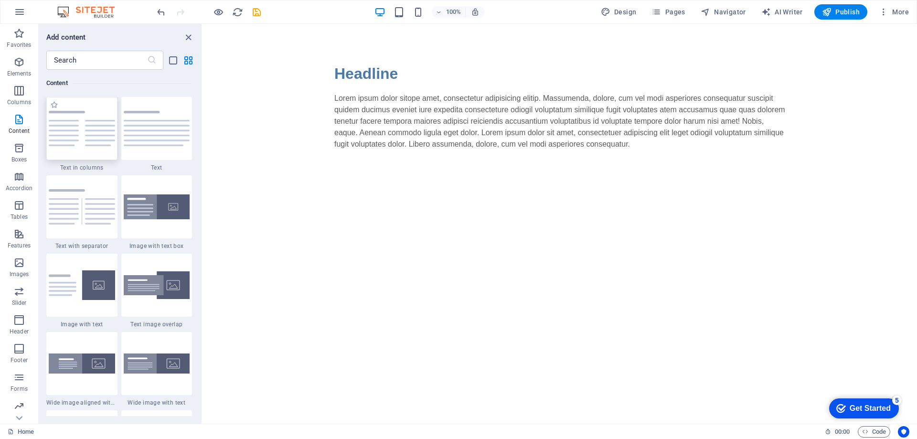
select select "rem"
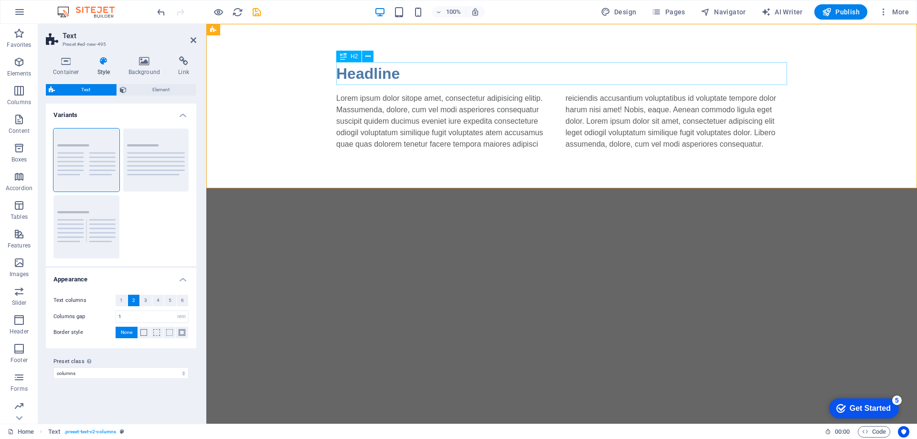
click at [351, 72] on div "Headline" at bounding box center [561, 73] width 451 height 23
click at [392, 74] on div "Headline" at bounding box center [561, 73] width 451 height 23
click at [403, 73] on div "Headline" at bounding box center [561, 73] width 451 height 23
click at [370, 58] on icon at bounding box center [367, 57] width 5 height 10
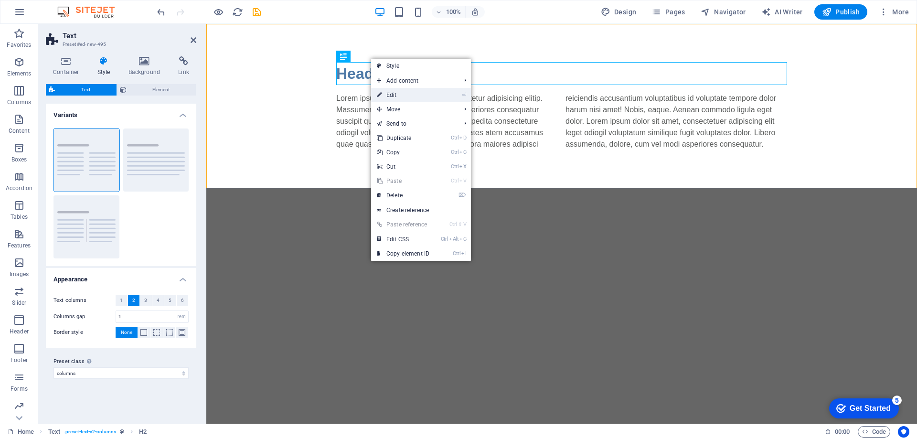
click at [385, 97] on link "⏎ Edit" at bounding box center [403, 95] width 64 height 14
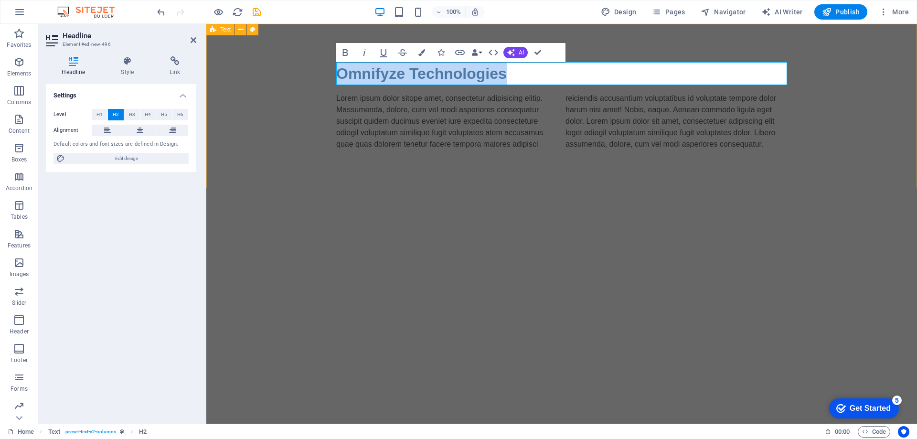
drag, startPoint x: 521, startPoint y: 74, endPoint x: 329, endPoint y: 56, distance: 192.2
click at [329, 56] on div "Omnifyze Technologies Lorem ipsum dolor sitope amet, consectetur adipisicing el…" at bounding box center [561, 106] width 710 height 164
click at [478, 51] on button "Data Bindings" at bounding box center [476, 52] width 13 height 19
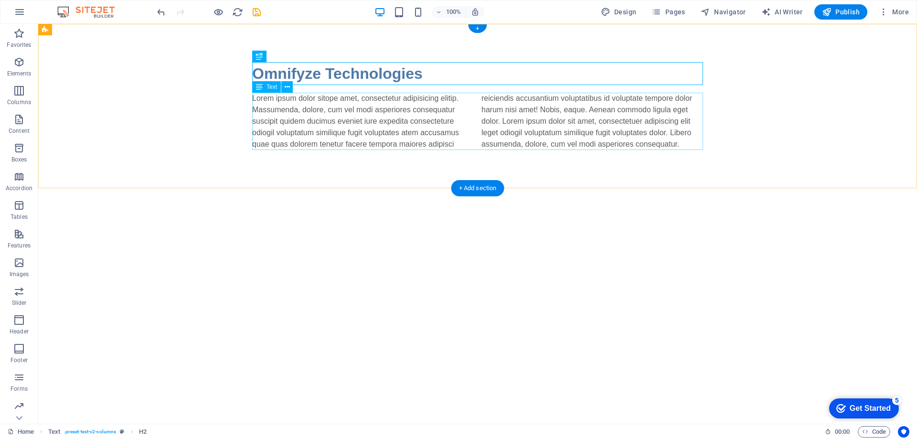
click at [416, 121] on div "Lorem ipsum dolor sitope amet, consectetur adipisicing elitip. Massumenda, dolo…" at bounding box center [477, 121] width 451 height 57
click at [430, 76] on div "Omnifyze Technologies" at bounding box center [477, 73] width 451 height 23
click at [389, 123] on div "Lorem ipsum dolor sitope amet, consectetur adipisicing elitip. Massumenda, dolo…" at bounding box center [477, 121] width 451 height 57
click at [410, 77] on div "Omnifyze Technologies" at bounding box center [477, 73] width 451 height 23
click at [448, 74] on div "Omnifyze Technologies" at bounding box center [477, 73] width 451 height 23
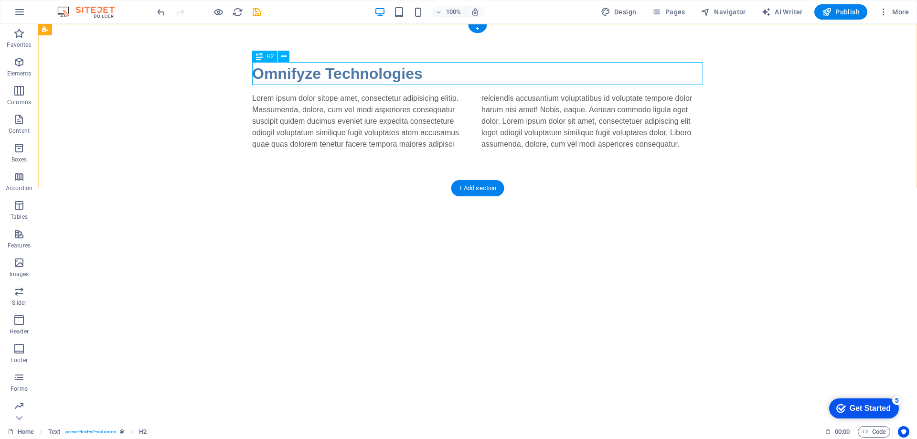
click at [700, 72] on div "Omnifyze Technologies" at bounding box center [477, 73] width 451 height 23
click at [405, 132] on div "Lorem ipsum dolor sitope amet, consectetur adipisicing elitip. Massumenda, dolo…" at bounding box center [477, 121] width 451 height 57
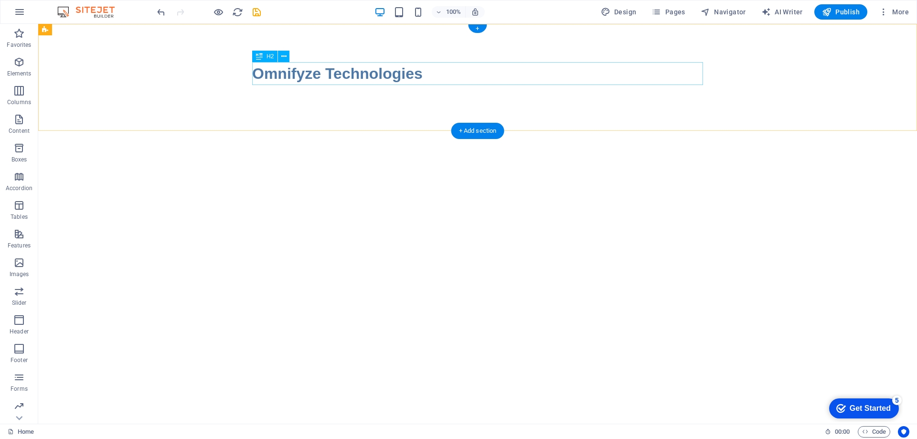
click at [407, 80] on div "Omnifyze Technologies" at bounding box center [477, 73] width 451 height 23
click at [695, 75] on div "Omnifyze Technologies" at bounding box center [477, 73] width 451 height 23
click at [283, 53] on icon at bounding box center [283, 57] width 5 height 10
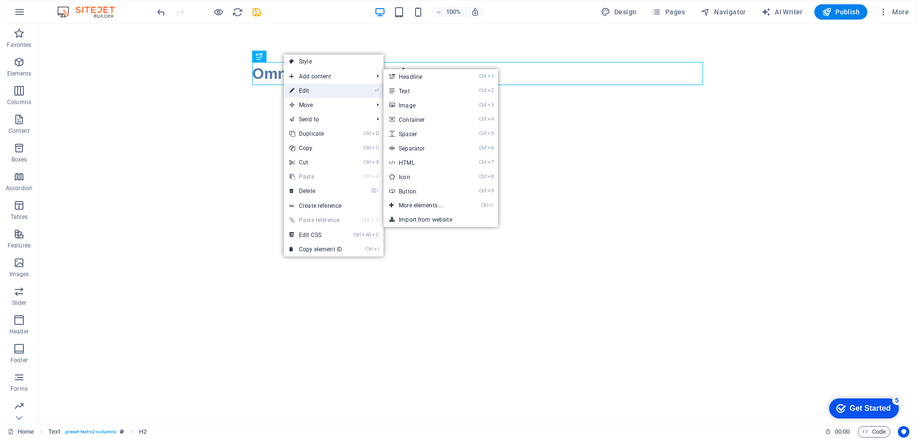
click at [306, 90] on link "⏎ Edit" at bounding box center [316, 91] width 64 height 14
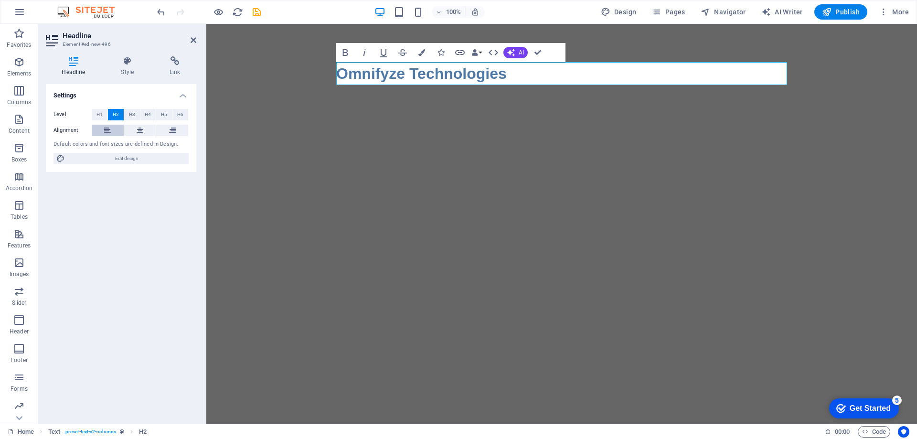
click at [107, 128] on icon at bounding box center [107, 130] width 7 height 11
click at [255, 75] on div "Omnifyze Technologies" at bounding box center [561, 77] width 710 height 107
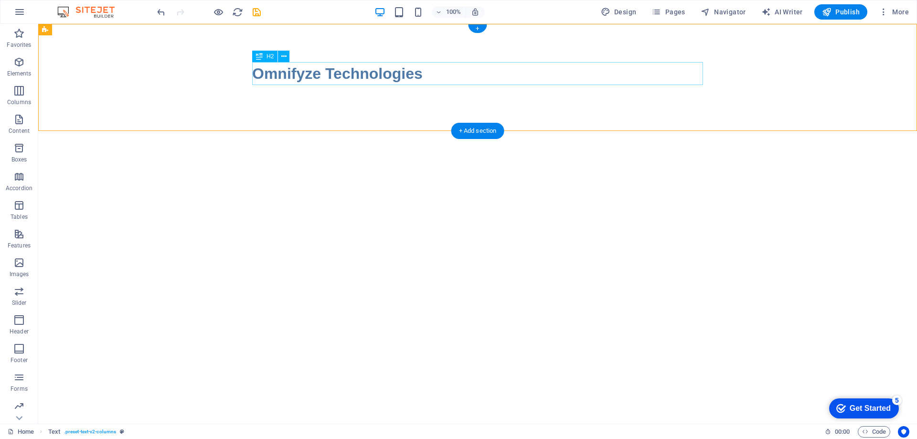
click at [432, 71] on div "Omnifyze Technologies" at bounding box center [477, 73] width 451 height 23
click at [439, 65] on div "Omnifyze Technologies" at bounding box center [477, 73] width 451 height 23
click at [54, 32] on span "Text" at bounding box center [57, 30] width 11 height 6
click at [74, 30] on icon at bounding box center [72, 30] width 5 height 10
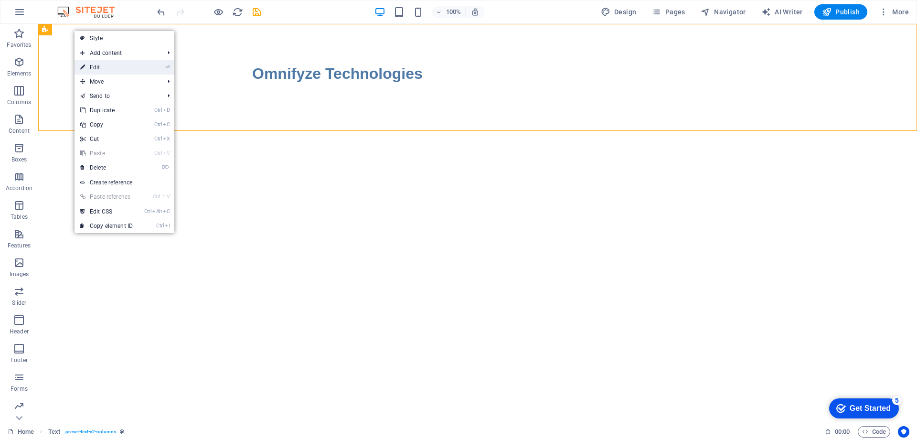
click at [93, 66] on link "⏎ Edit" at bounding box center [106, 67] width 64 height 14
select select "rem"
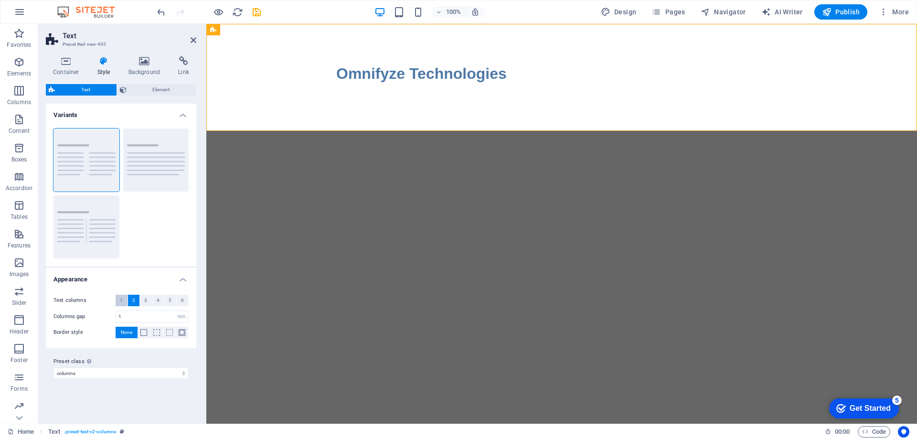
click at [120, 297] on span "1" at bounding box center [121, 300] width 3 height 11
click at [156, 86] on span "Element" at bounding box center [161, 89] width 64 height 11
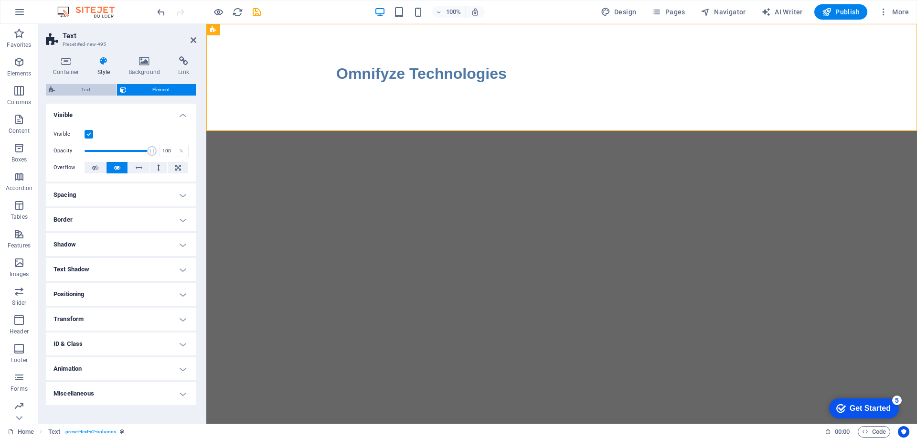
click at [84, 88] on span "Text" at bounding box center [86, 89] width 56 height 11
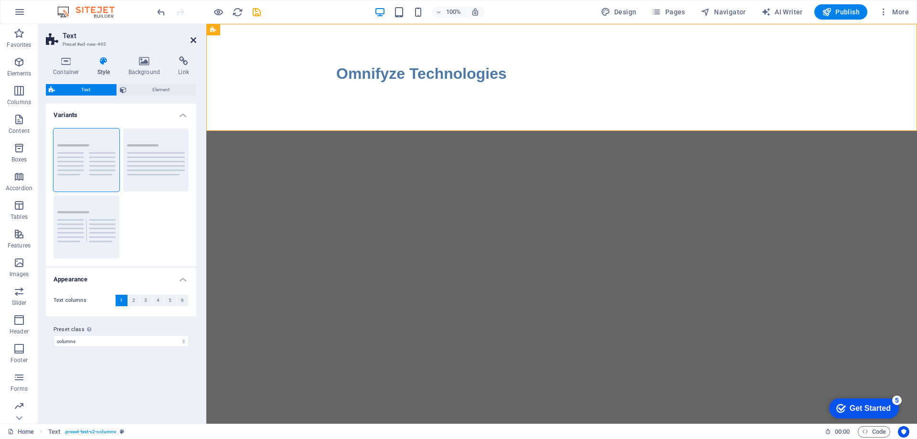
click at [192, 38] on icon at bounding box center [193, 40] width 6 height 8
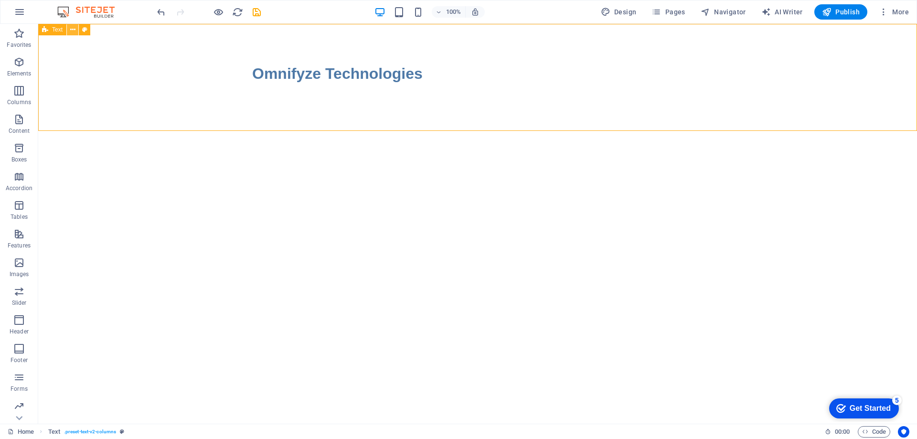
click at [73, 27] on icon at bounding box center [72, 30] width 5 height 10
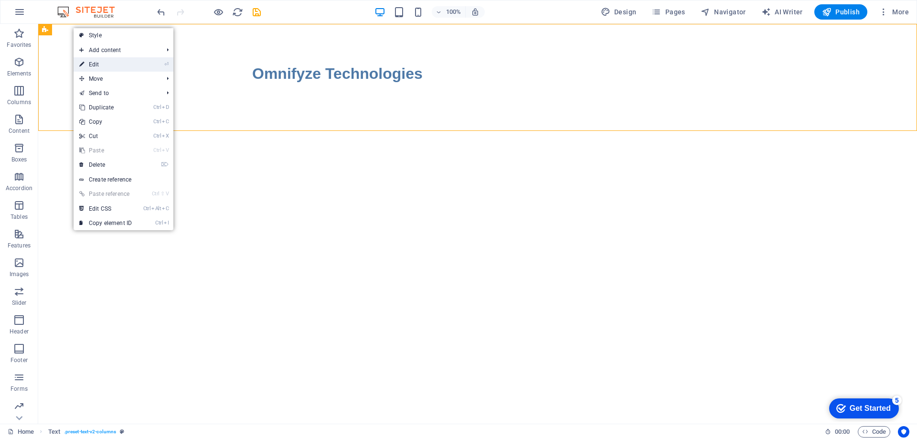
click at [104, 62] on link "⏎ Edit" at bounding box center [106, 64] width 64 height 14
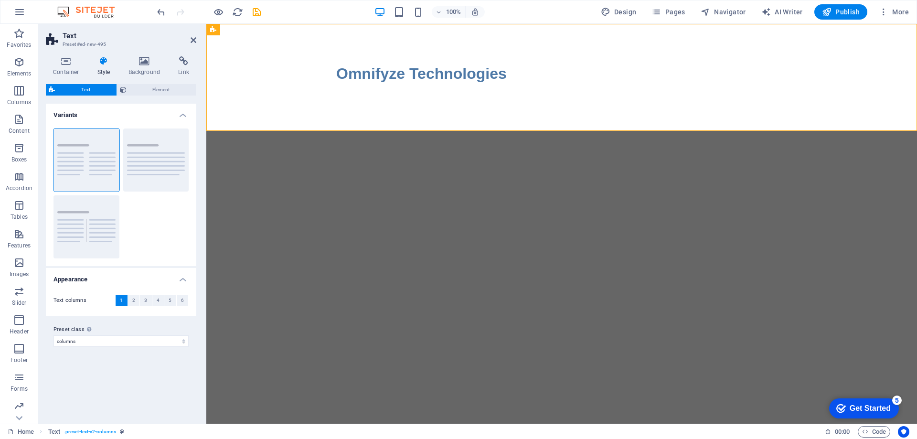
click at [183, 276] on h4 "Appearance" at bounding box center [121, 276] width 150 height 17
click at [183, 276] on h4 "Appearance" at bounding box center [121, 279] width 150 height 23
click at [181, 298] on span "6" at bounding box center [182, 300] width 3 height 11
click at [182, 278] on h4 "Appearance" at bounding box center [121, 276] width 150 height 17
click at [350, 76] on div "Omnifyze Technologies" at bounding box center [561, 73] width 451 height 23
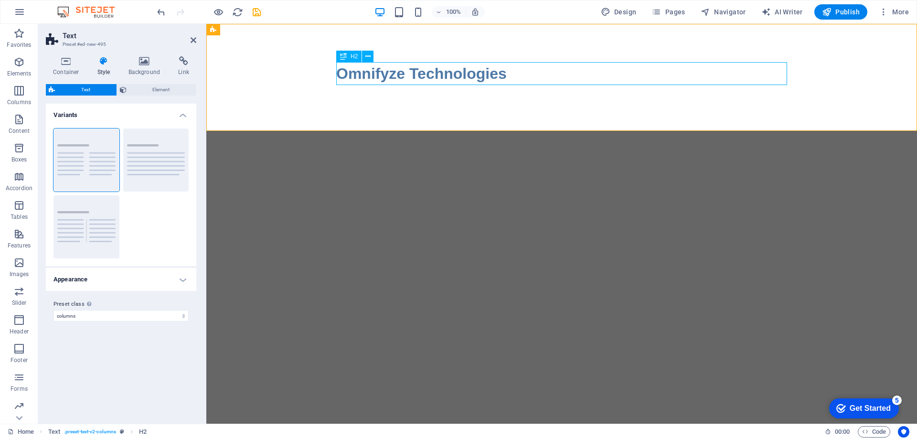
click at [350, 76] on div "Omnifyze Technologies" at bounding box center [561, 73] width 451 height 23
click at [538, 69] on div "Omnifyze Technologies" at bounding box center [561, 73] width 451 height 23
